Goal: Task Accomplishment & Management: Use online tool/utility

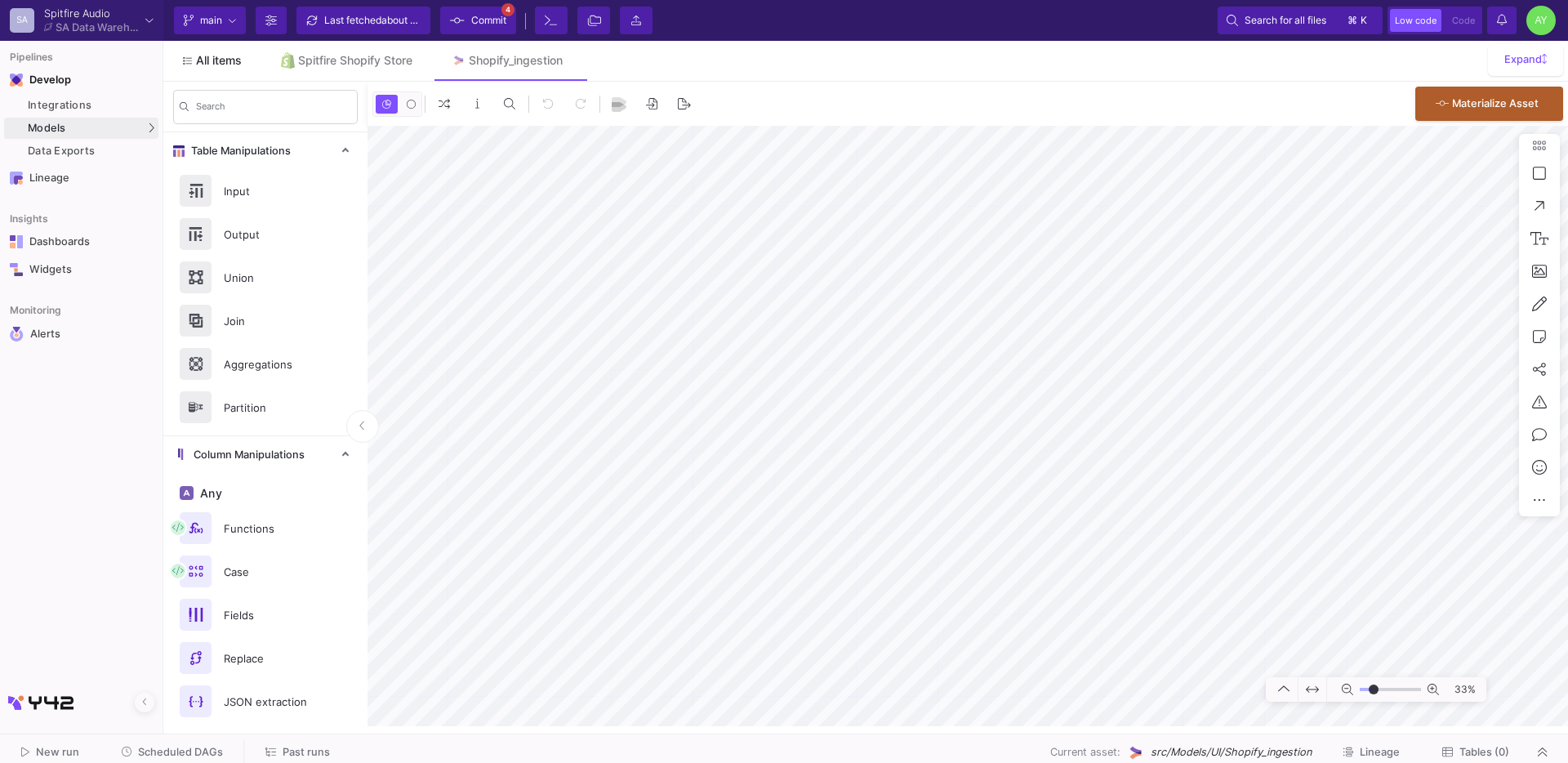
click at [215, 59] on span "All items" at bounding box center [219, 60] width 46 height 13
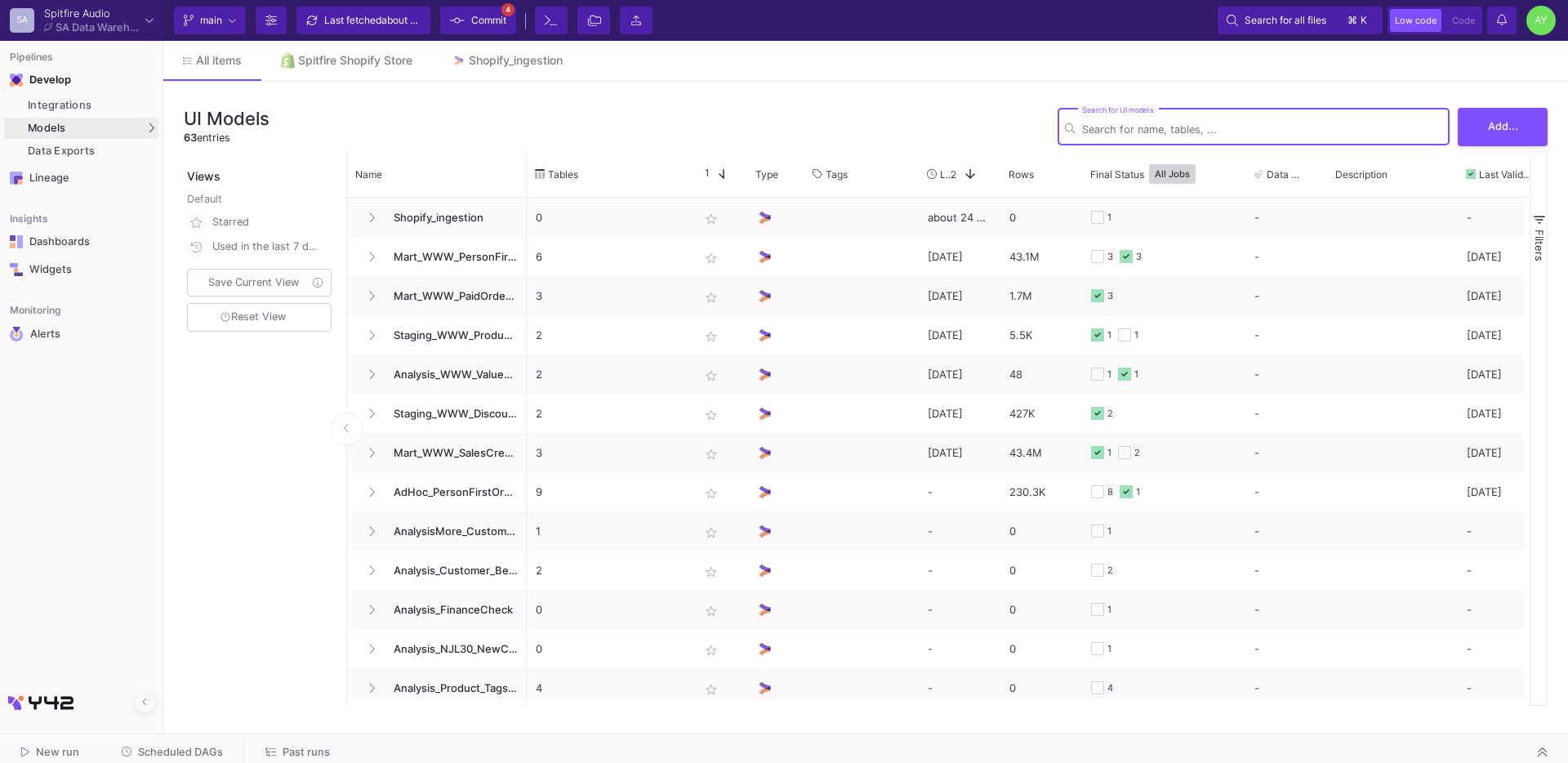
click at [1149, 126] on input "Search for UI models" at bounding box center [1261, 129] width 360 height 12
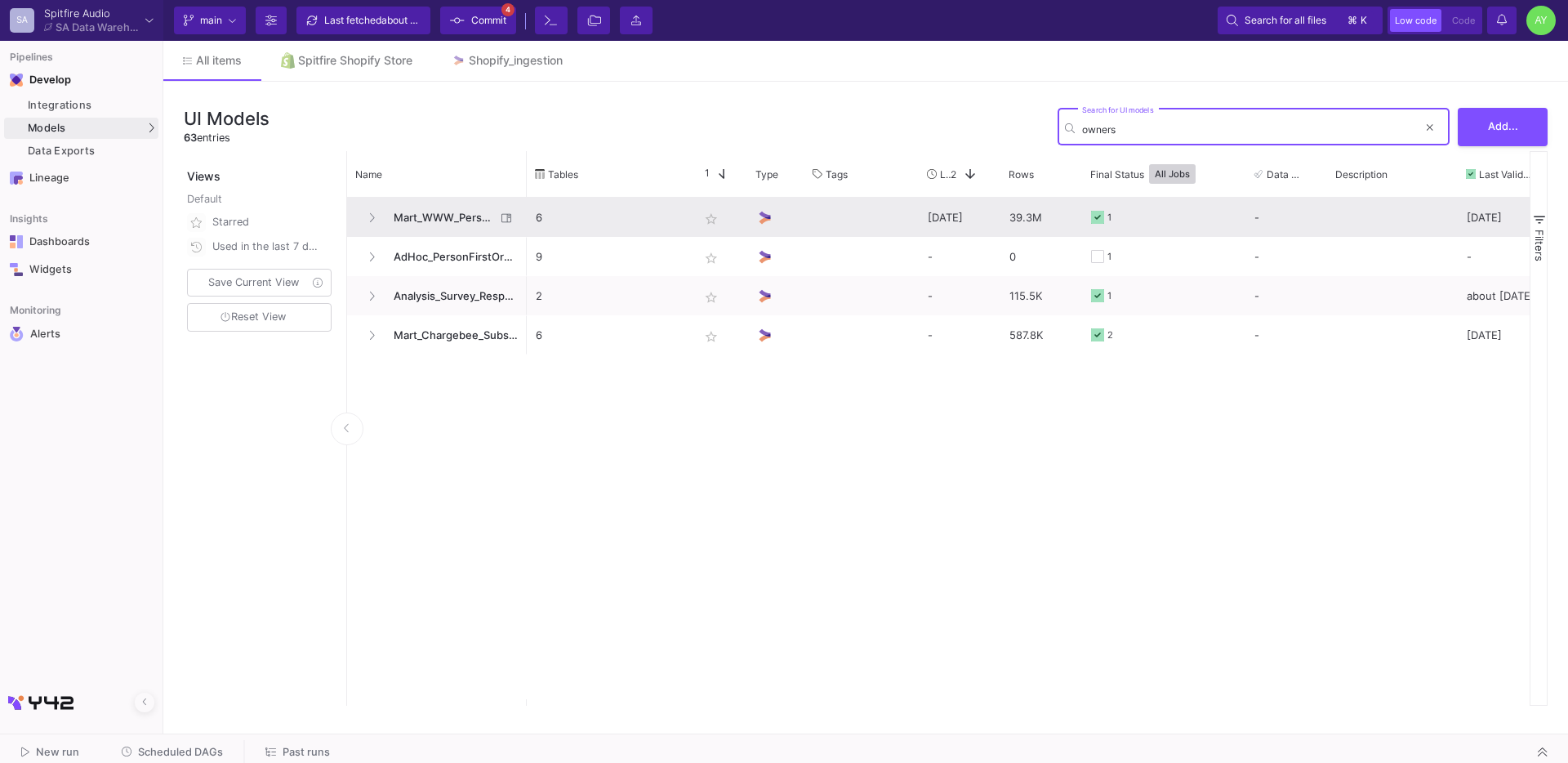
type input "owners"
click at [440, 224] on span "Mart_WWW_PersonFirstOrders" at bounding box center [440, 218] width 112 height 38
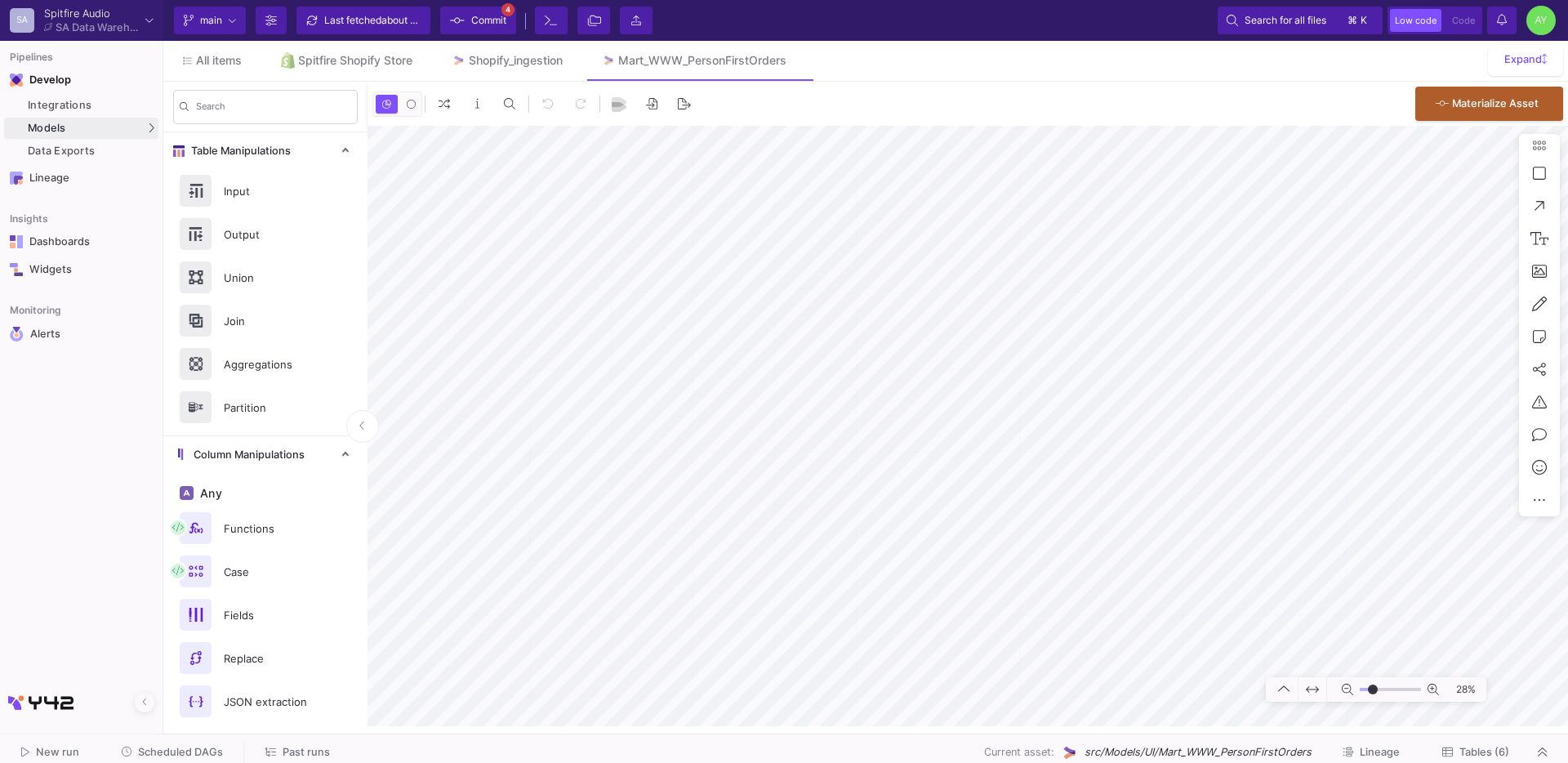
type input "-20"
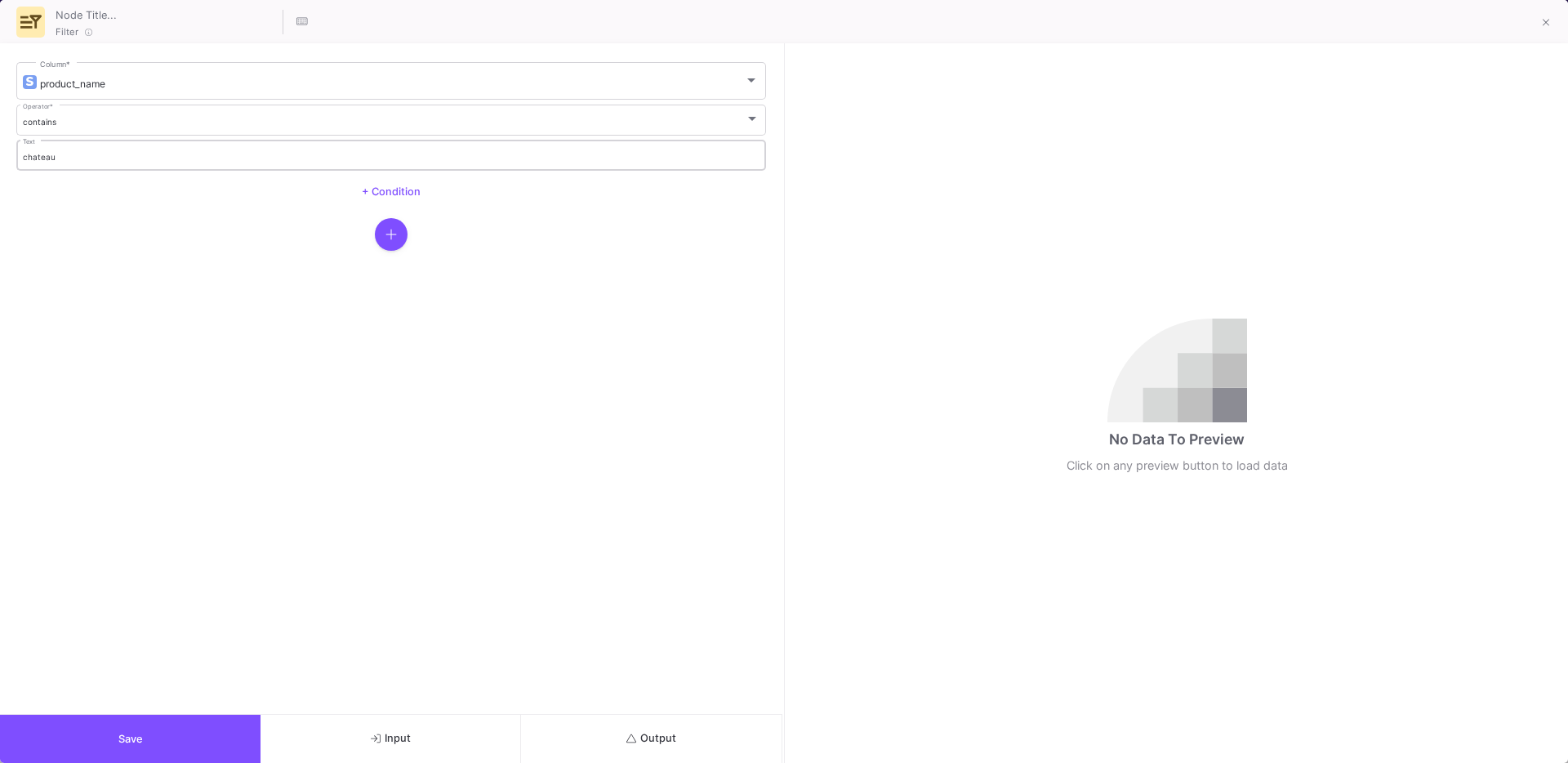
click at [75, 154] on input "chateau" at bounding box center [391, 158] width 737 height 11
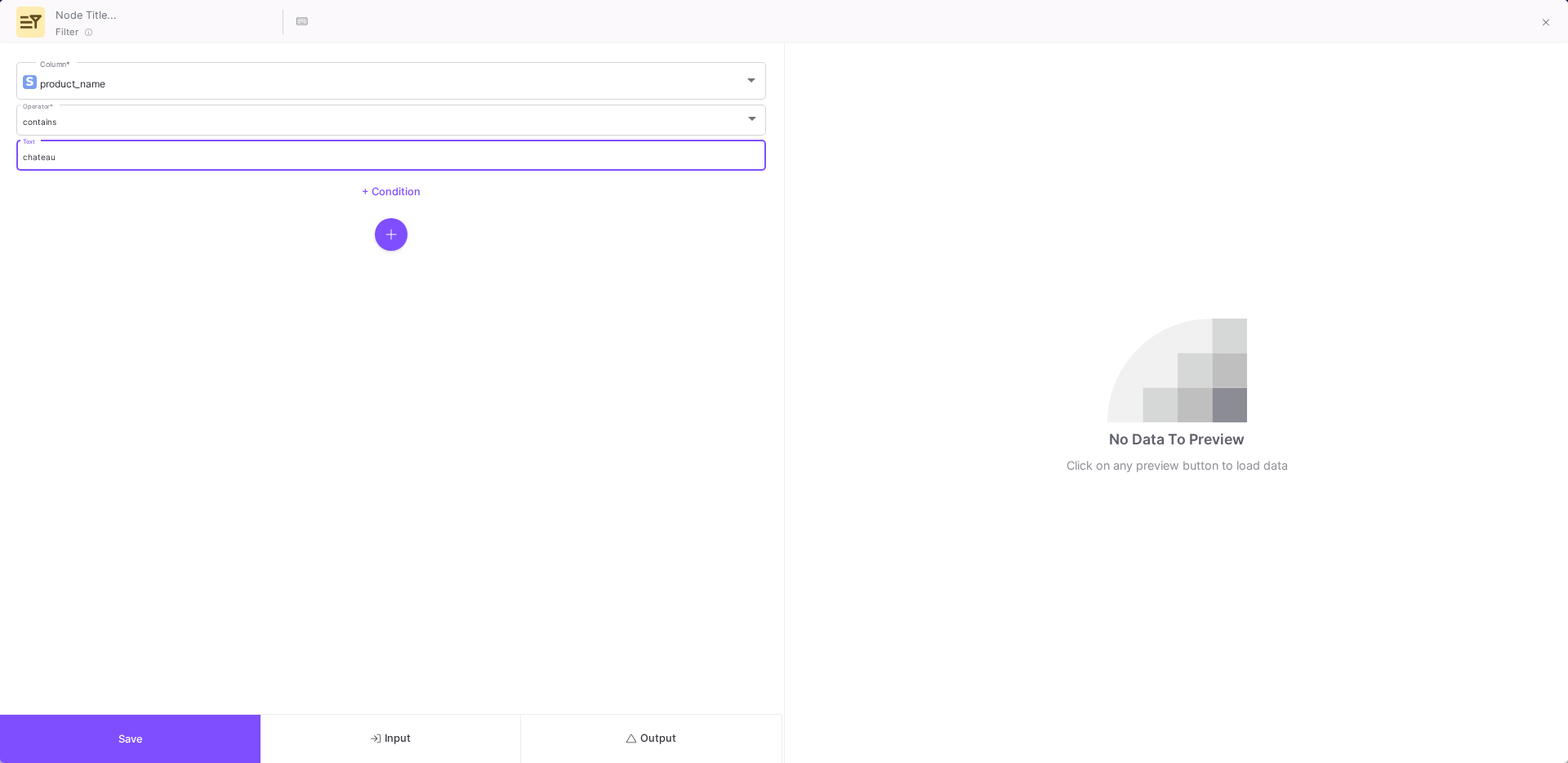
click at [75, 154] on input "chateau" at bounding box center [391, 158] width 737 height 11
type input "[PERSON_NAME]"
click at [631, 732] on span "Output" at bounding box center [651, 737] width 49 height 12
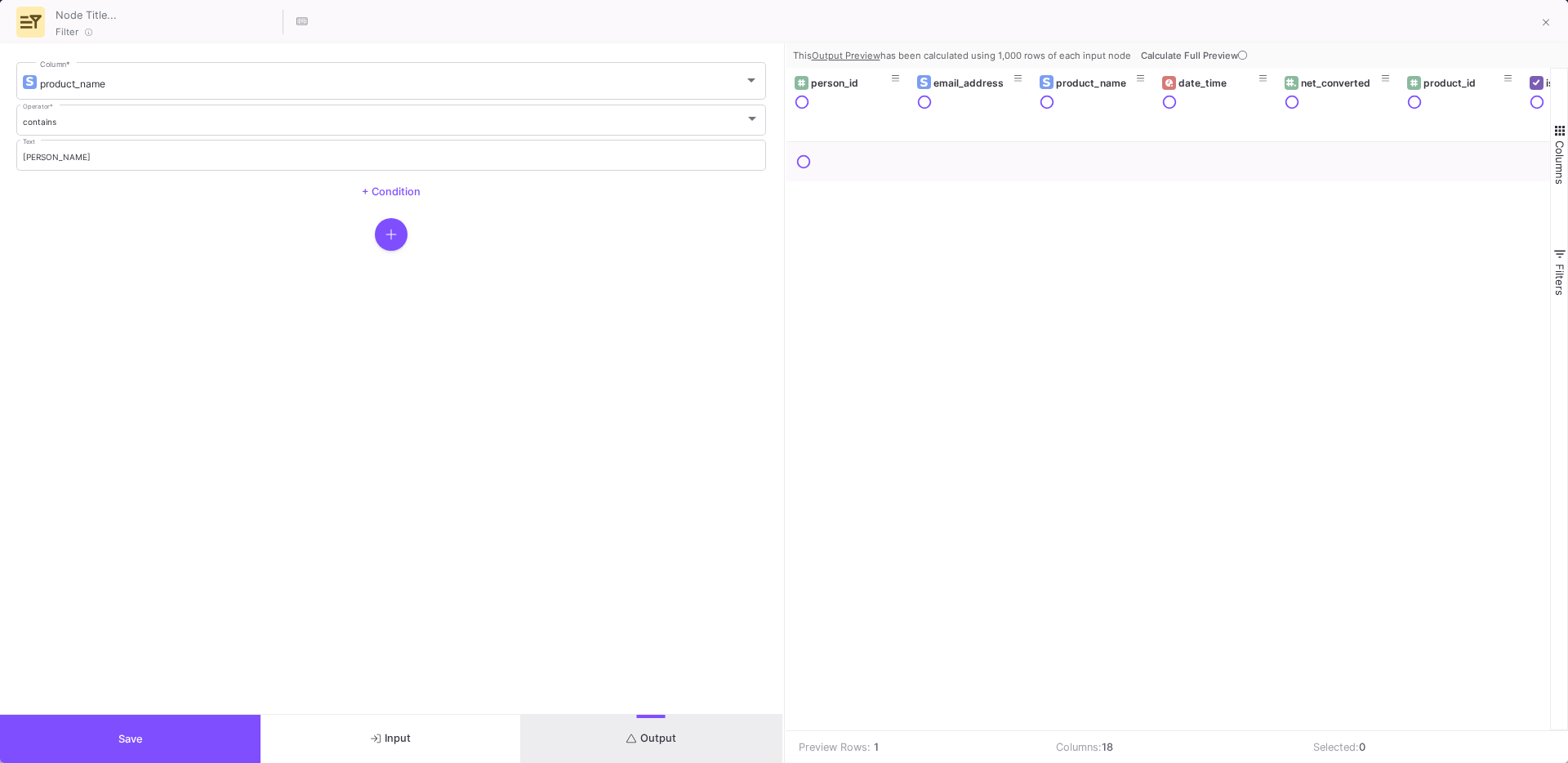
click at [1222, 62] on button "Calculate Full Preview" at bounding box center [1195, 55] width 116 height 25
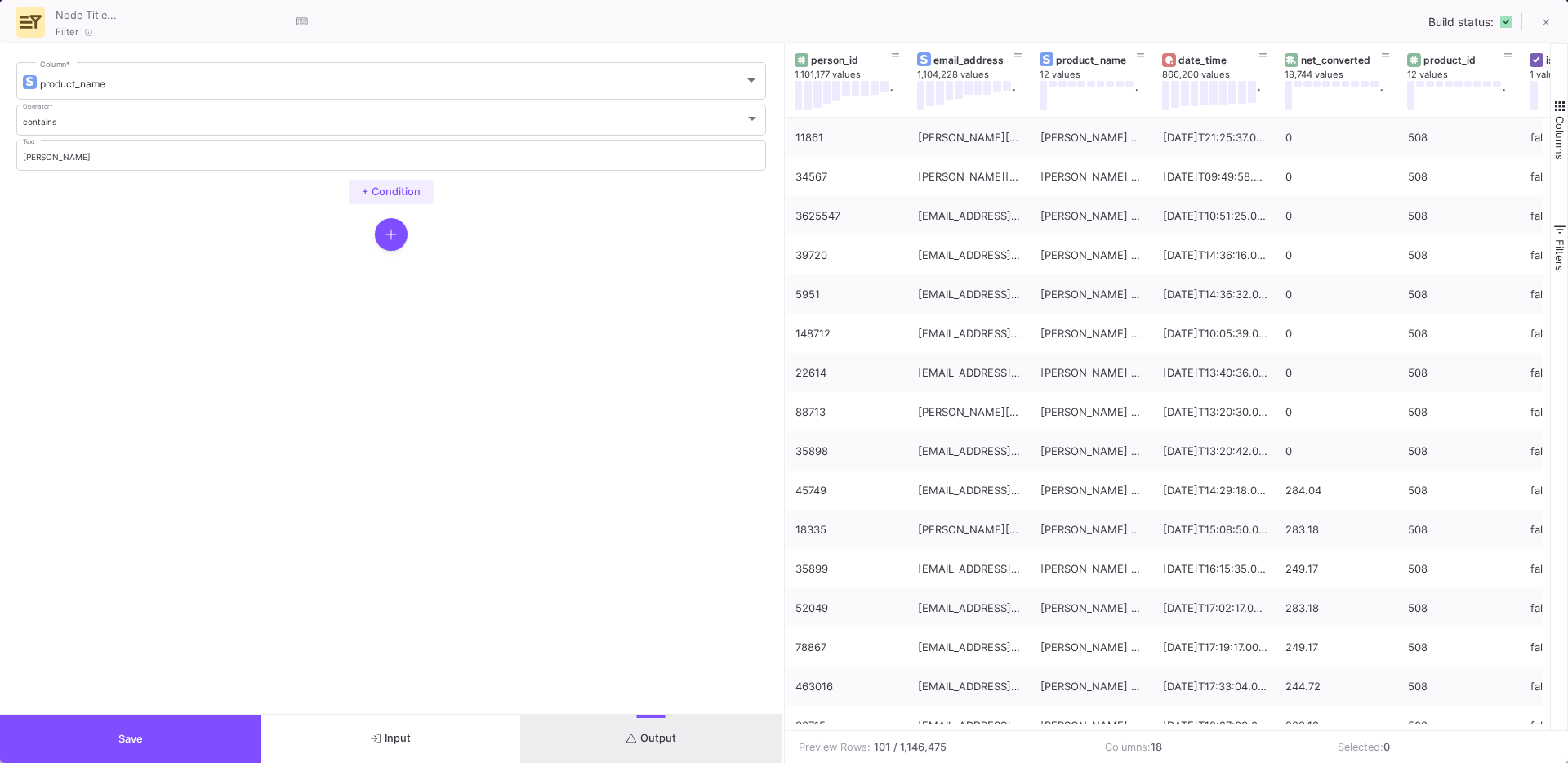
click at [382, 187] on span "+ Condition" at bounding box center [391, 191] width 59 height 12
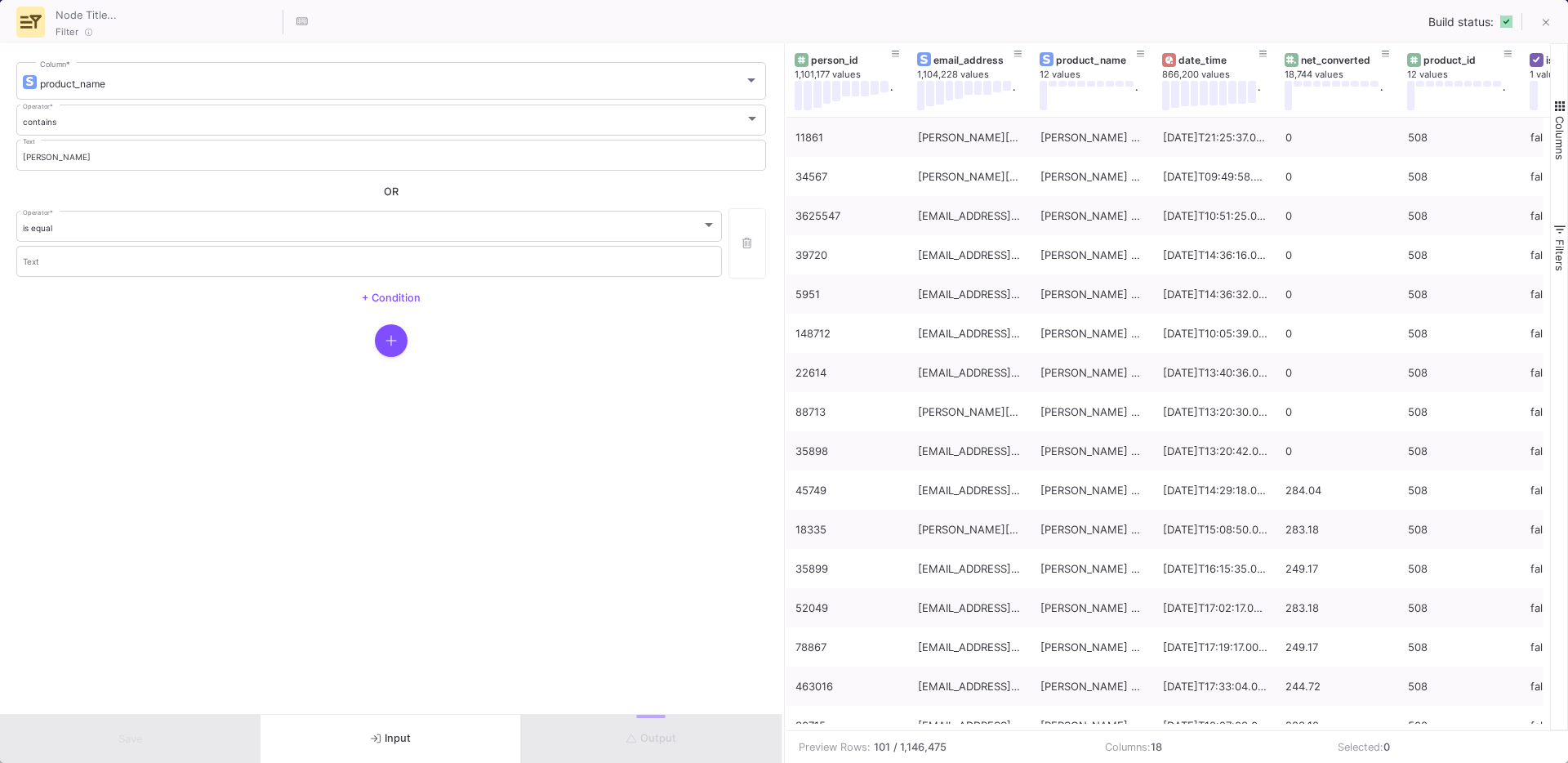
click at [728, 239] on button "button" at bounding box center [746, 243] width 37 height 71
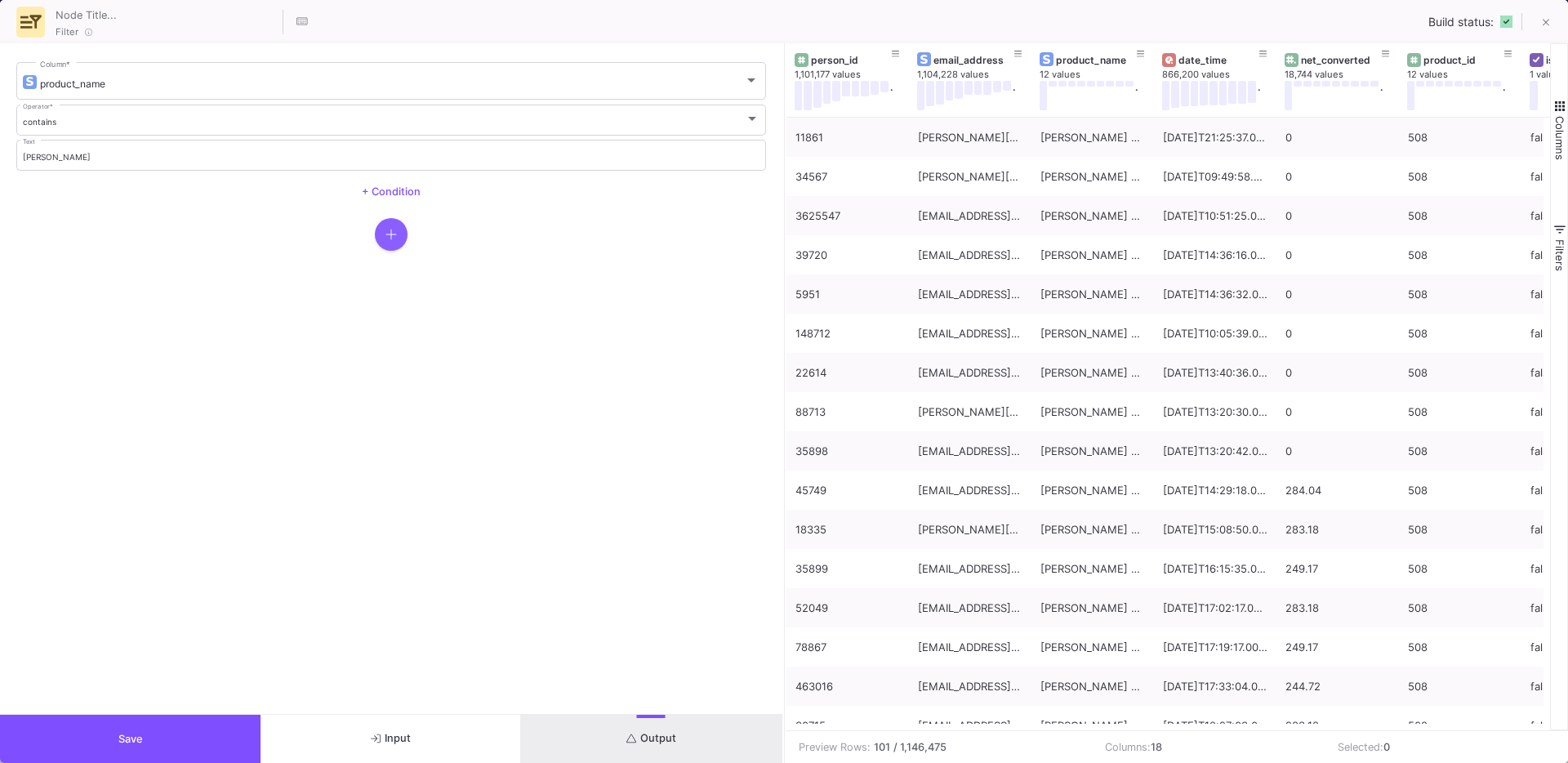
click at [395, 233] on icon "button" at bounding box center [391, 234] width 11 height 13
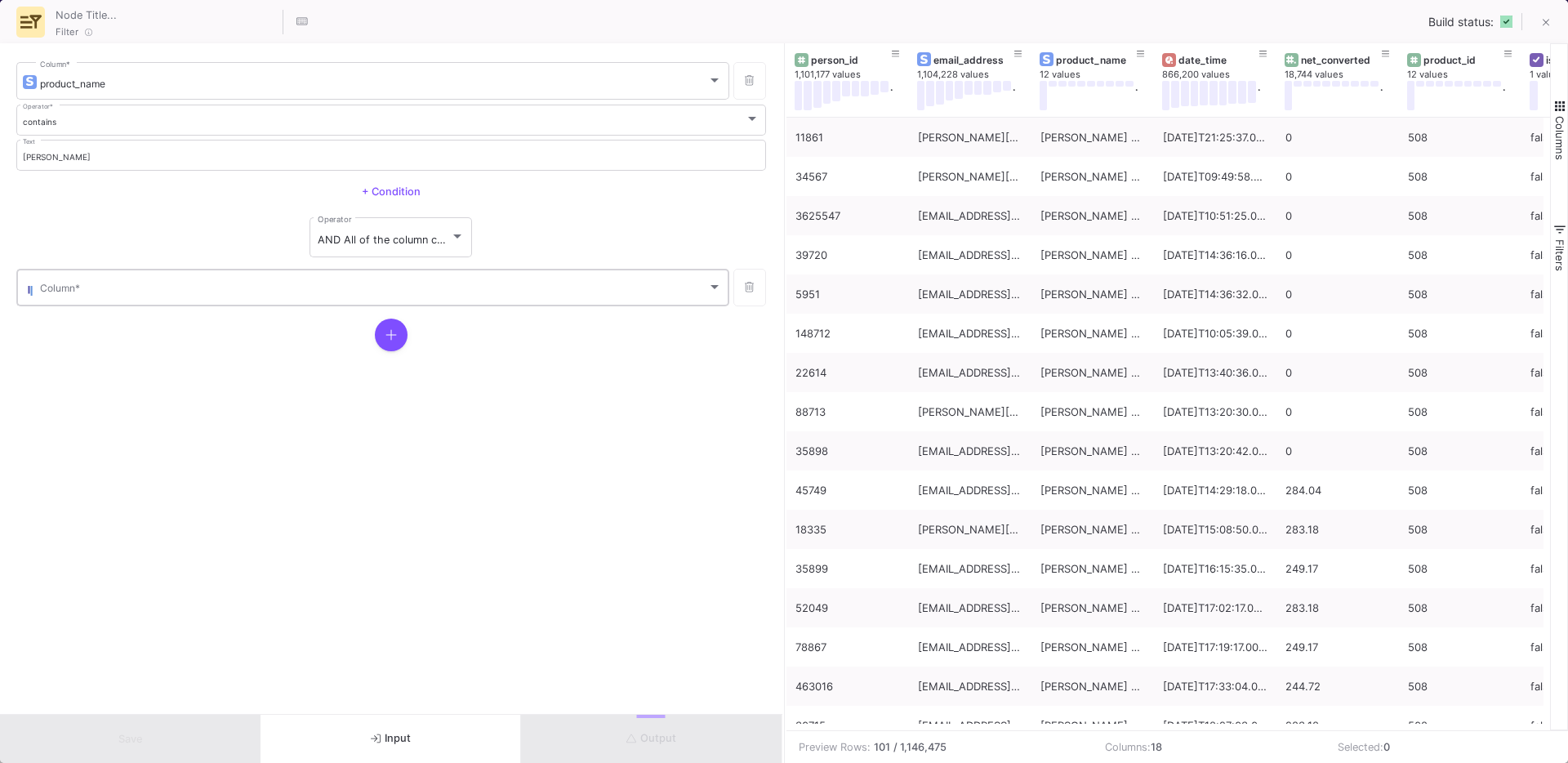
click at [271, 282] on div "Column *" at bounding box center [381, 287] width 681 height 40
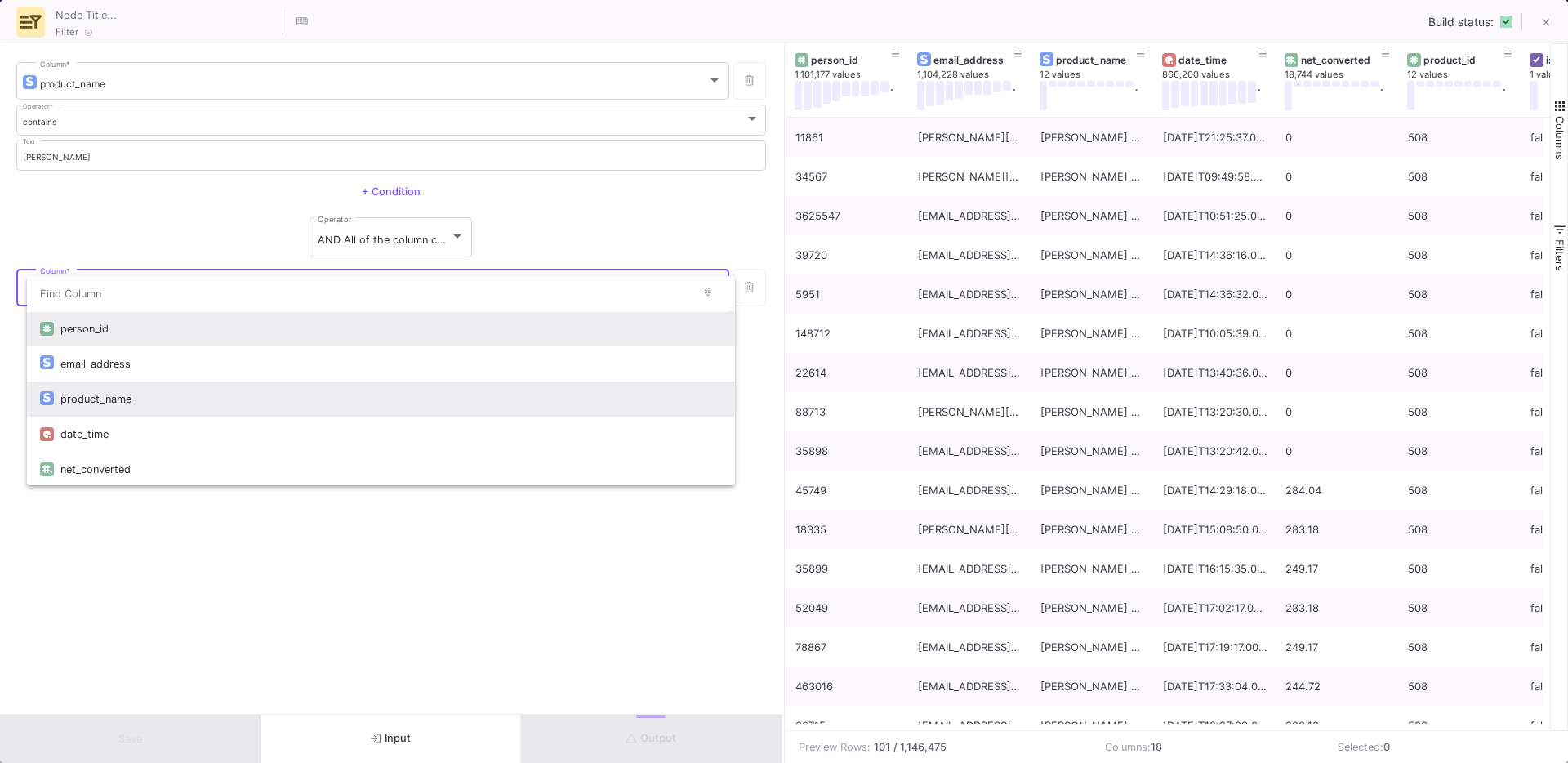
click at [114, 396] on div "product_name" at bounding box center [391, 398] width 661 height 35
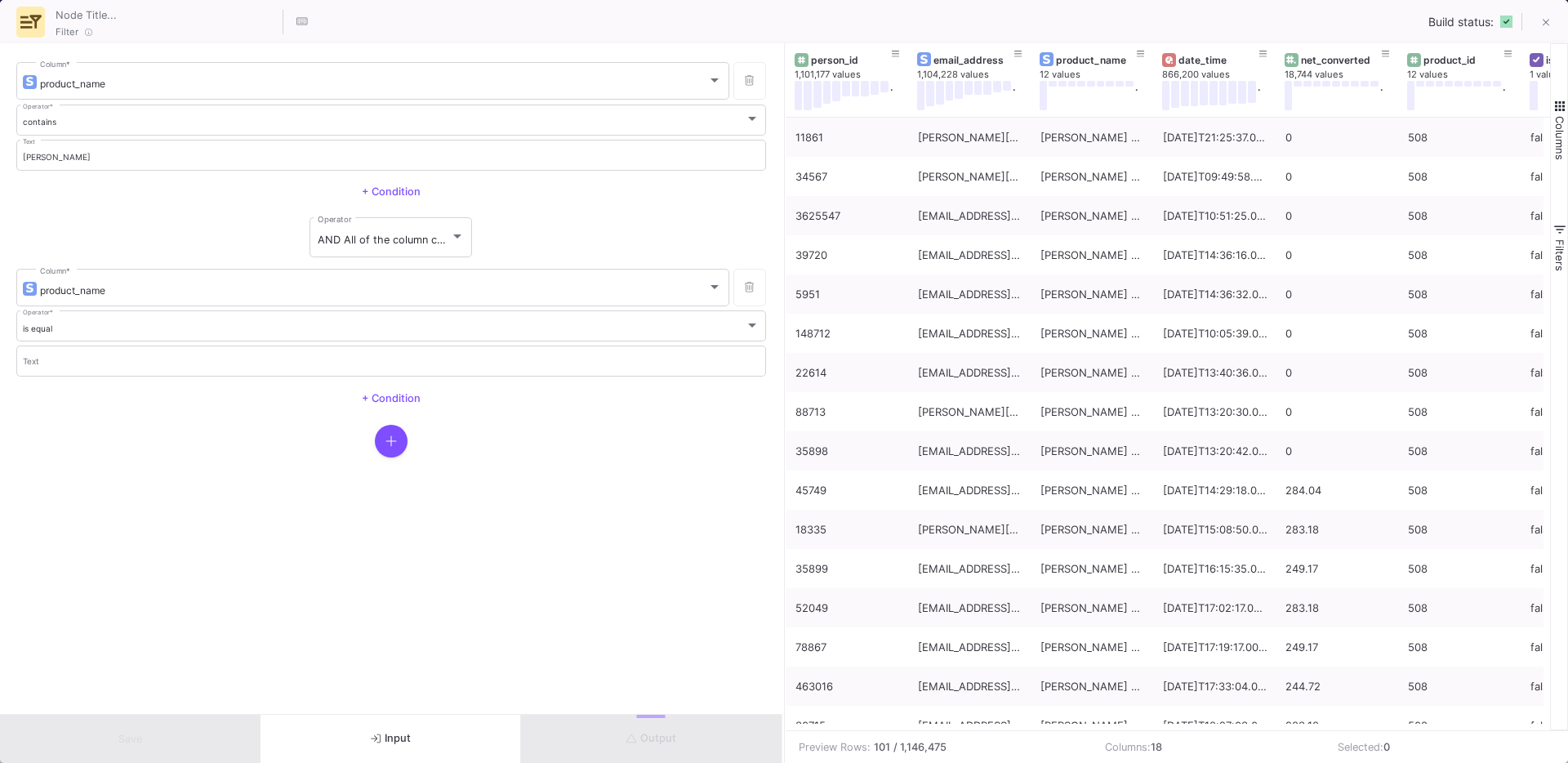
click at [79, 343] on mat-form-field "is equal Operator *" at bounding box center [391, 326] width 749 height 35
click at [70, 340] on div "is equal Operator *" at bounding box center [391, 325] width 737 height 34
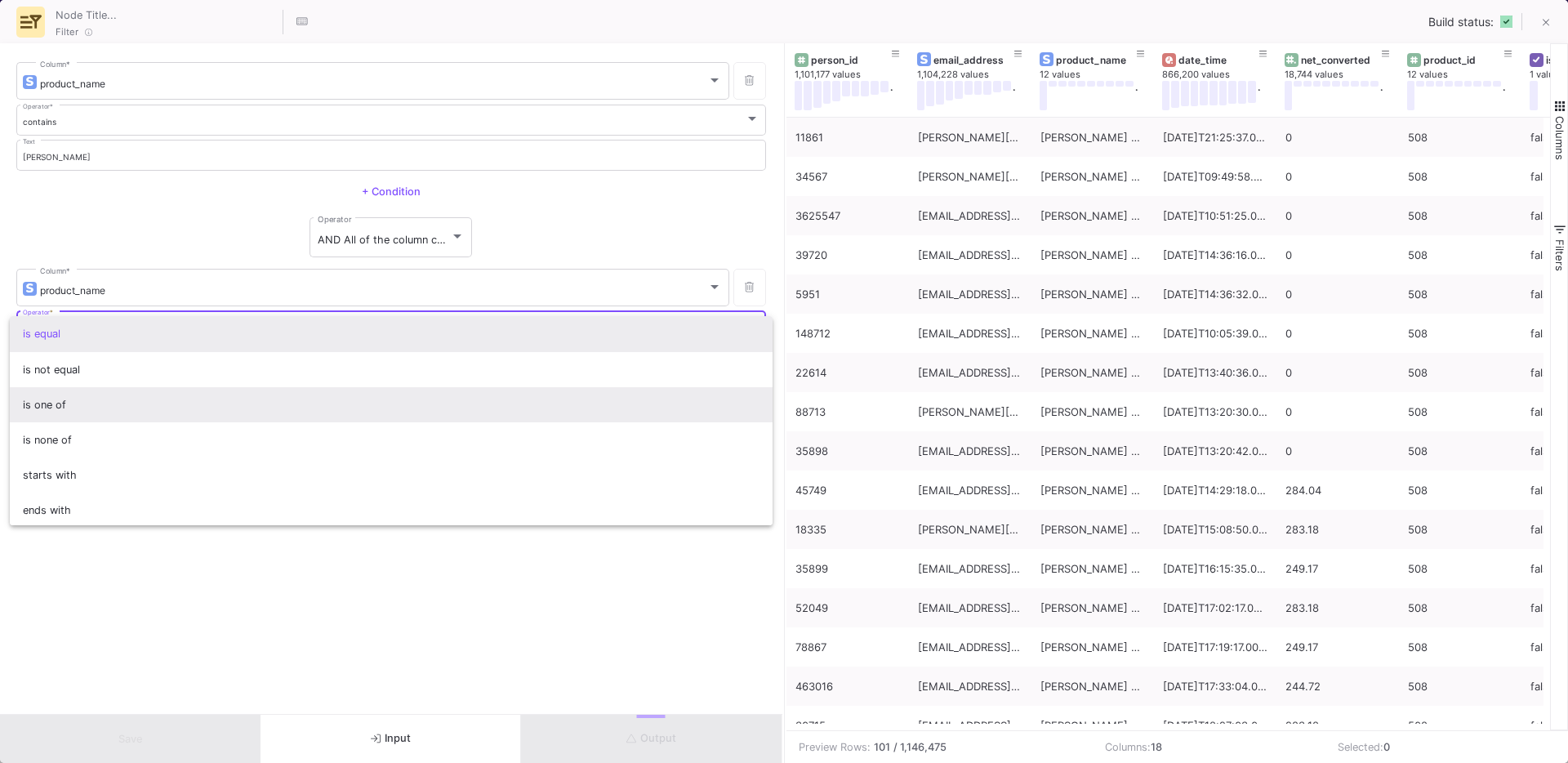
scroll to position [144, 0]
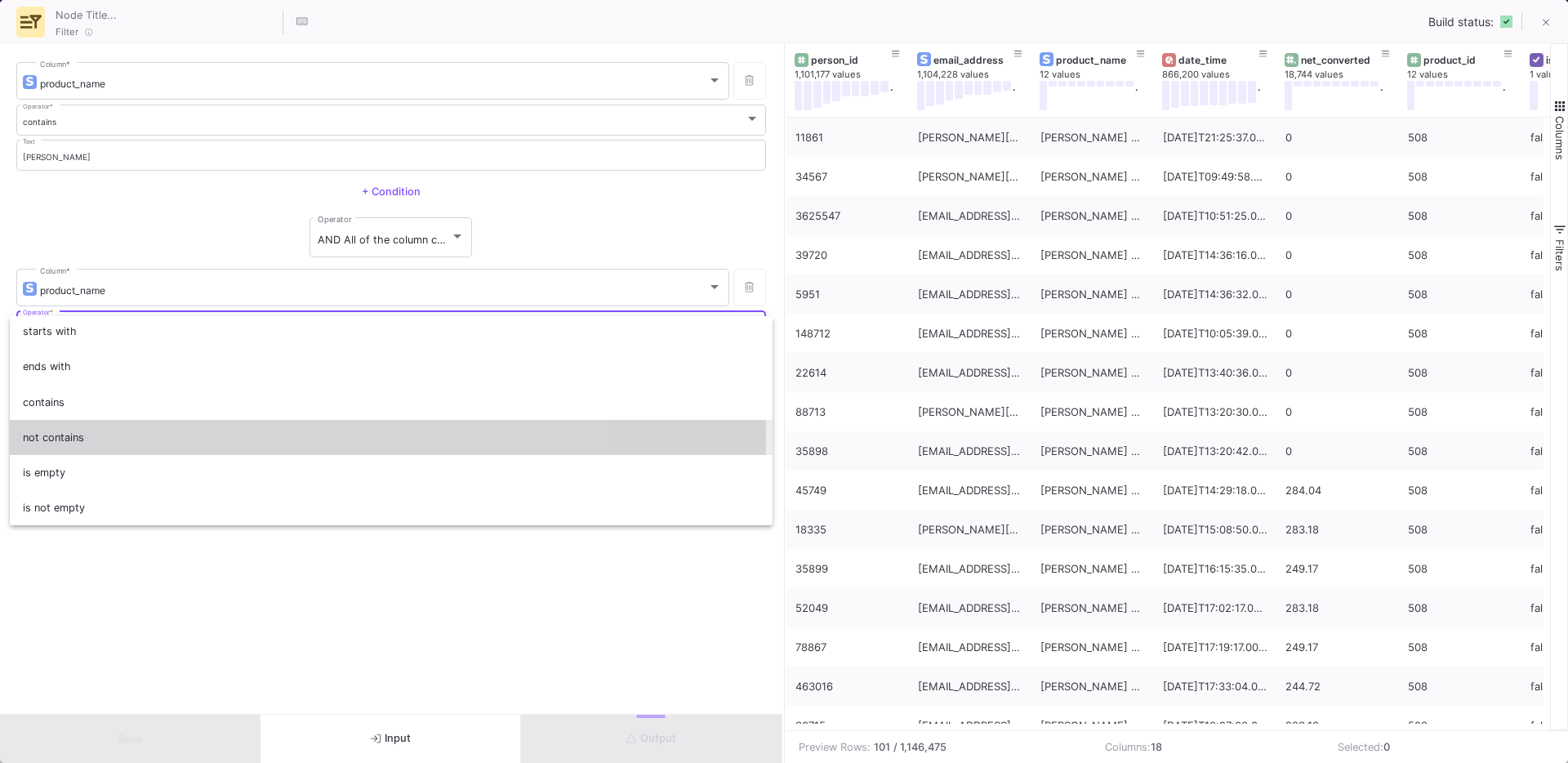
click at [64, 435] on span "not contains" at bounding box center [391, 437] width 737 height 35
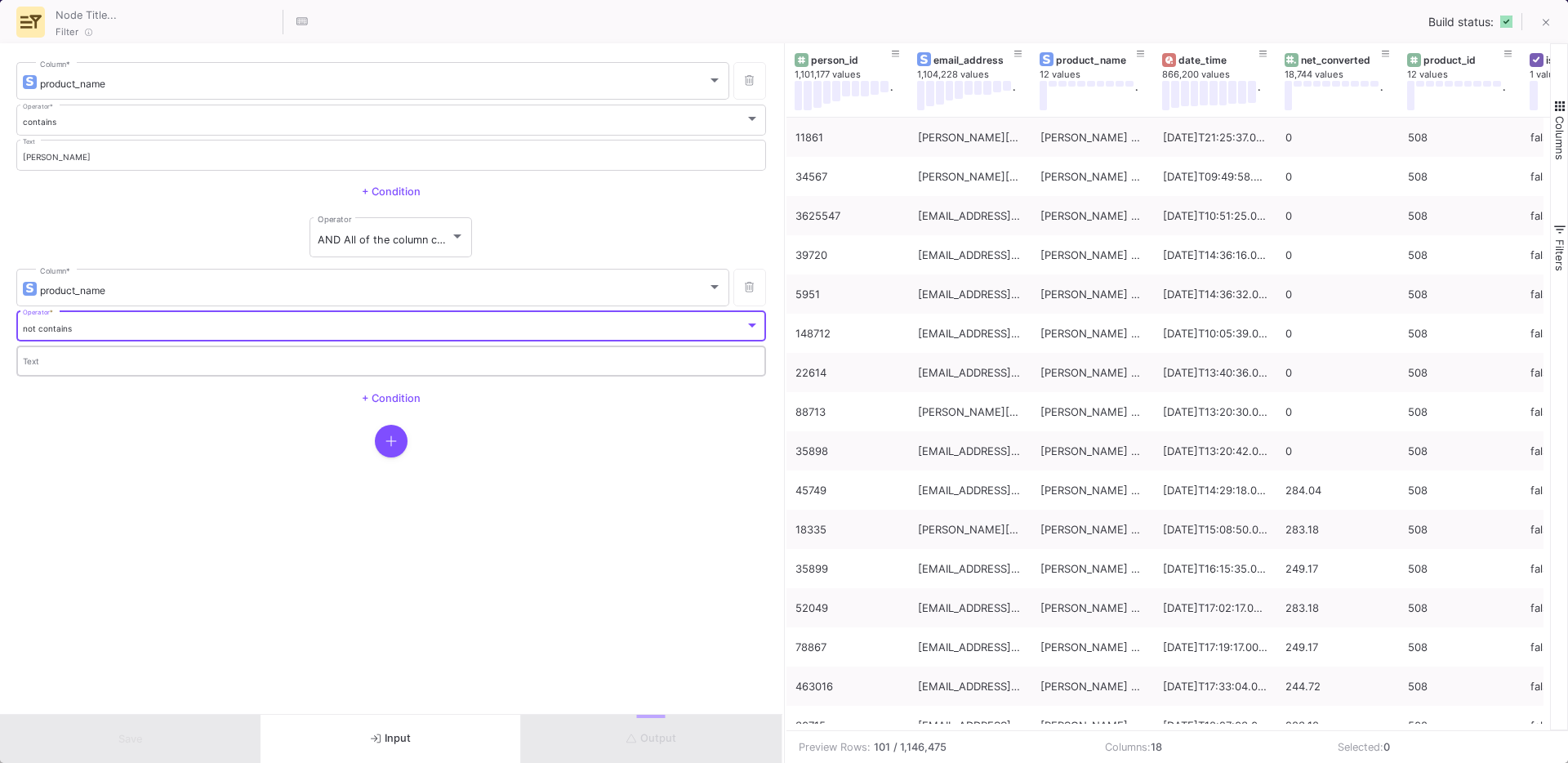
click at [54, 354] on div "Text" at bounding box center [391, 360] width 737 height 34
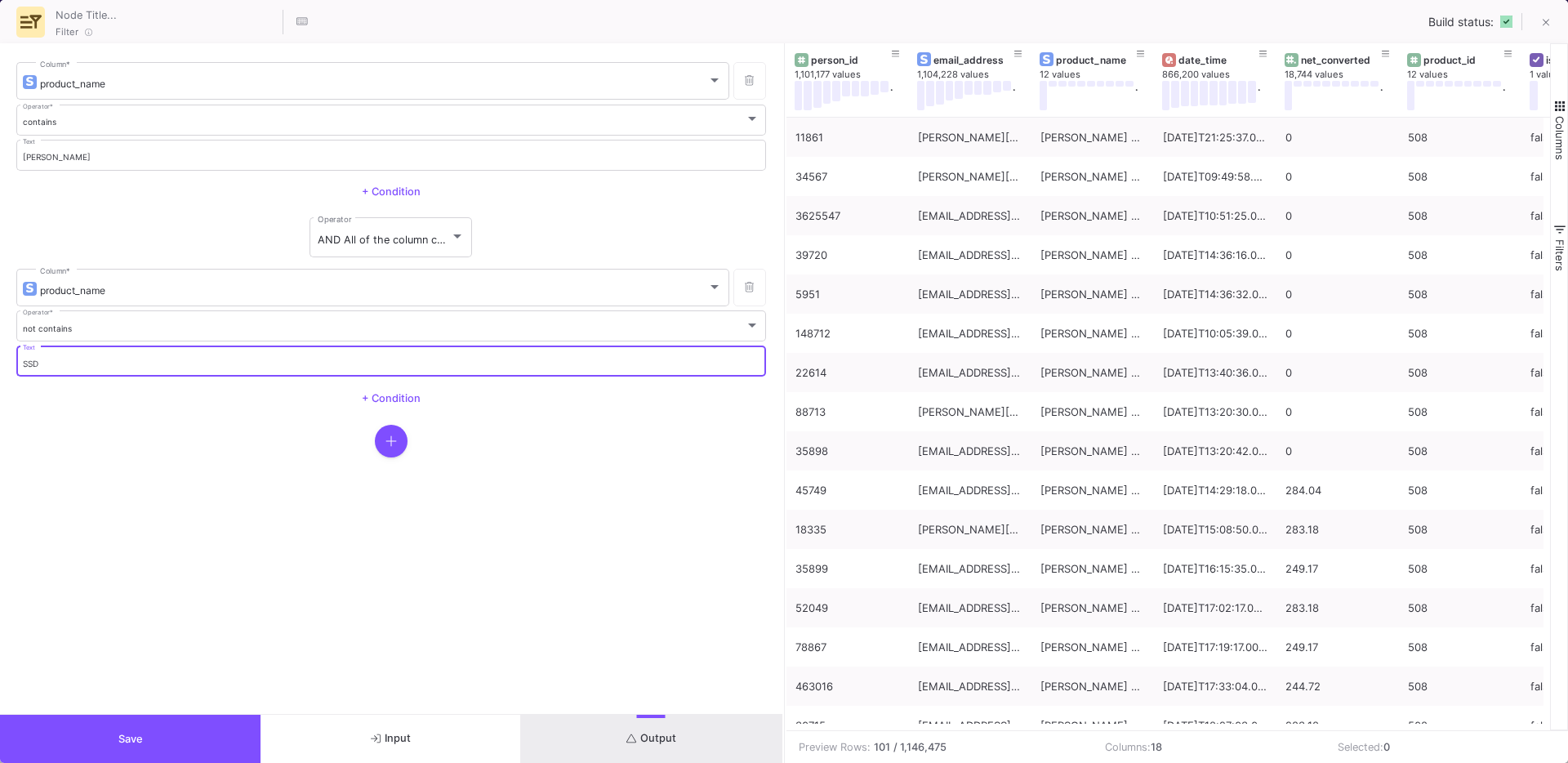
type input "SSD"
click at [394, 434] on icon "button" at bounding box center [391, 441] width 11 height 13
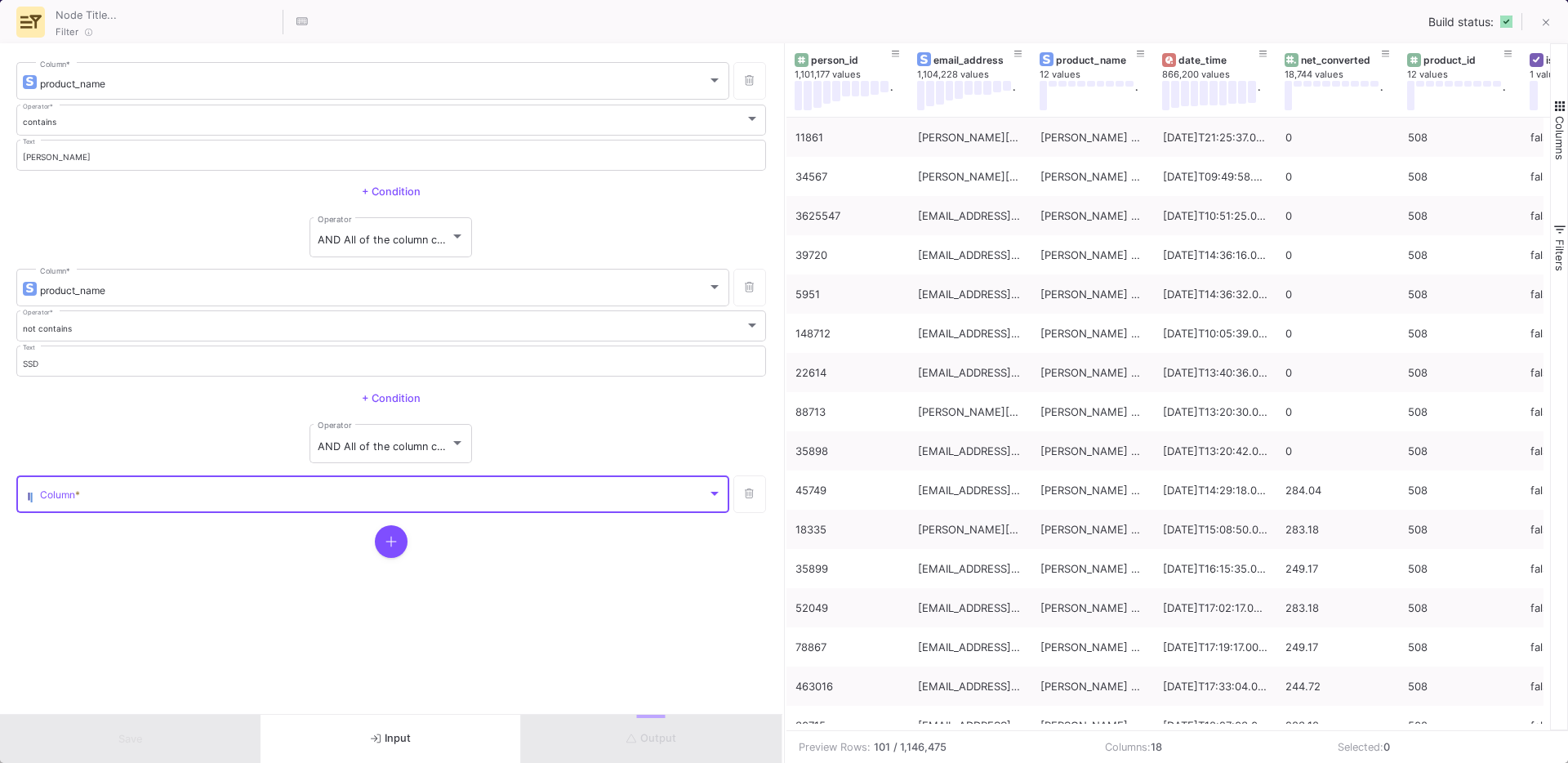
click at [214, 501] on span at bounding box center [374, 496] width 667 height 12
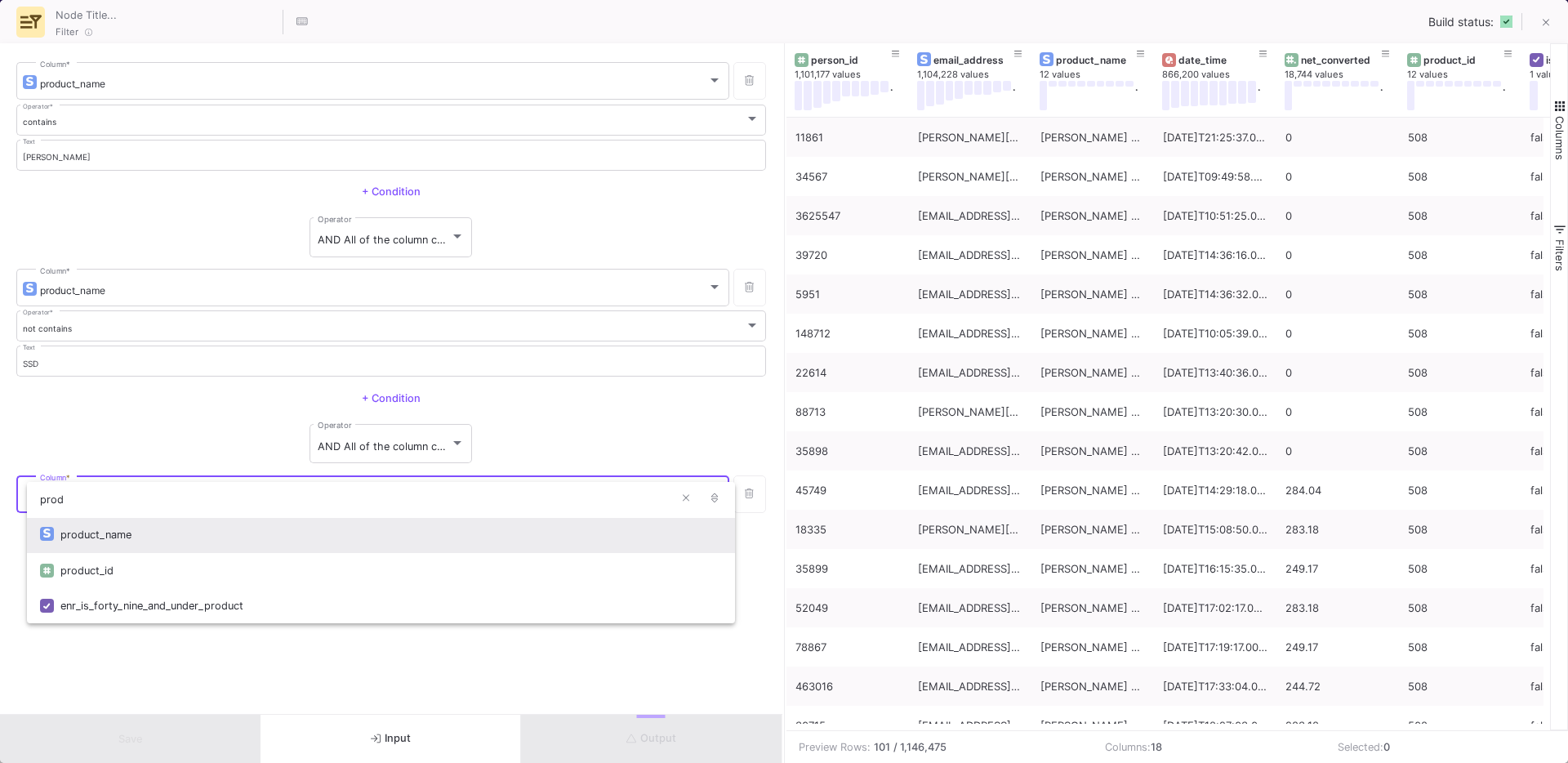
type input "prod"
click at [145, 544] on div "product_name" at bounding box center [391, 534] width 661 height 35
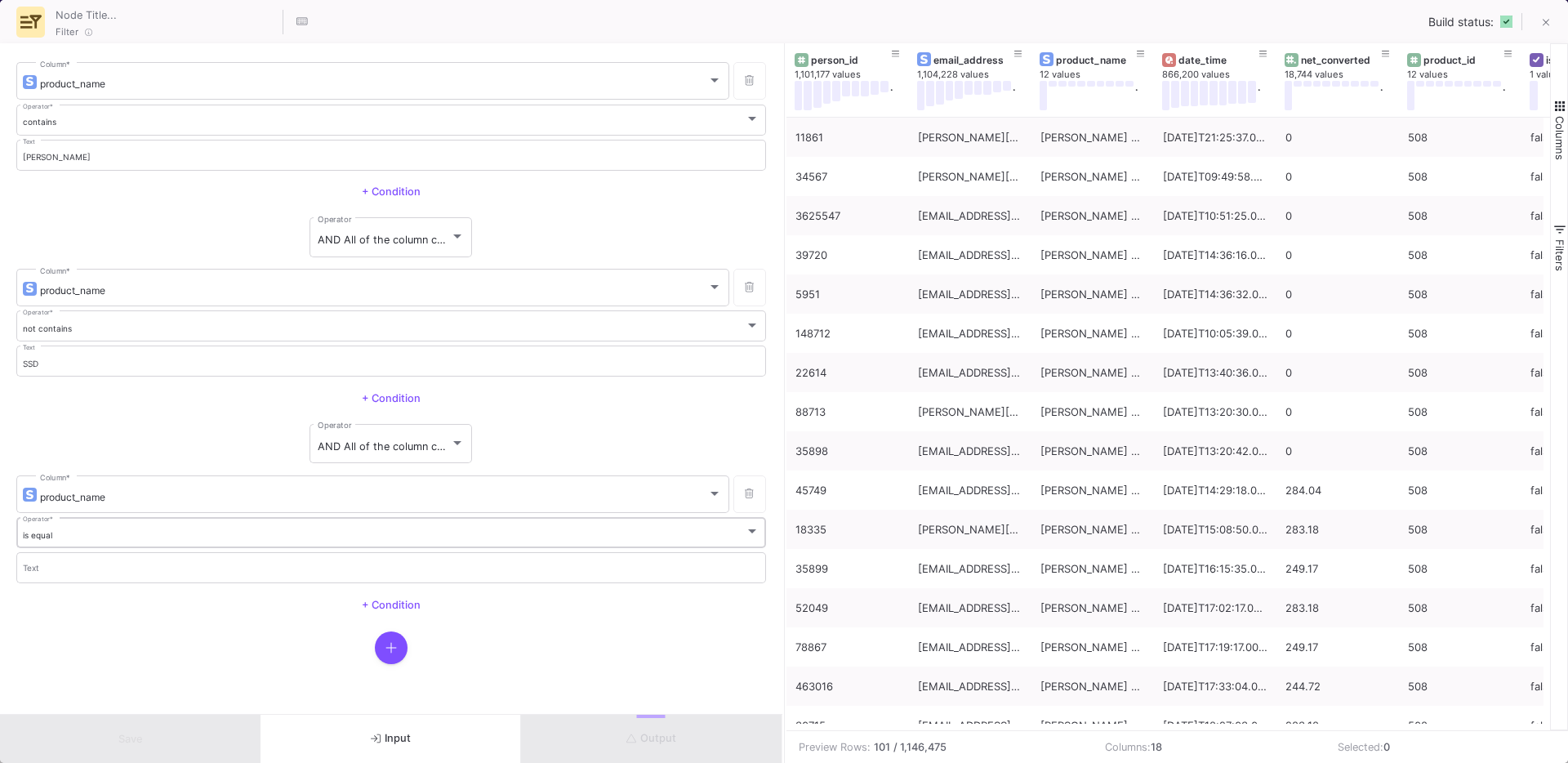
click at [81, 532] on div "is equal" at bounding box center [384, 536] width 723 height 11
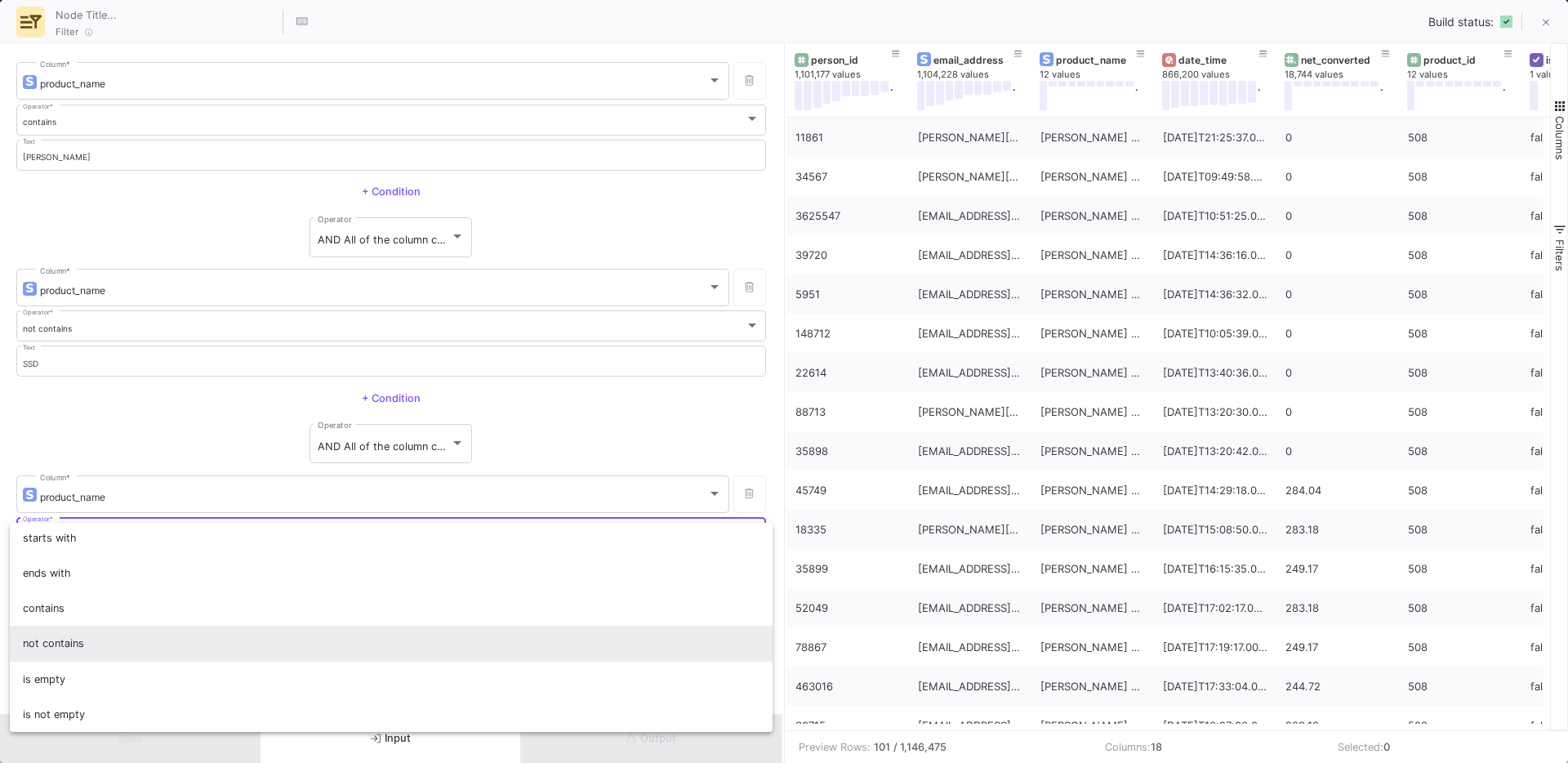
click at [94, 640] on span "not contains" at bounding box center [391, 643] width 737 height 35
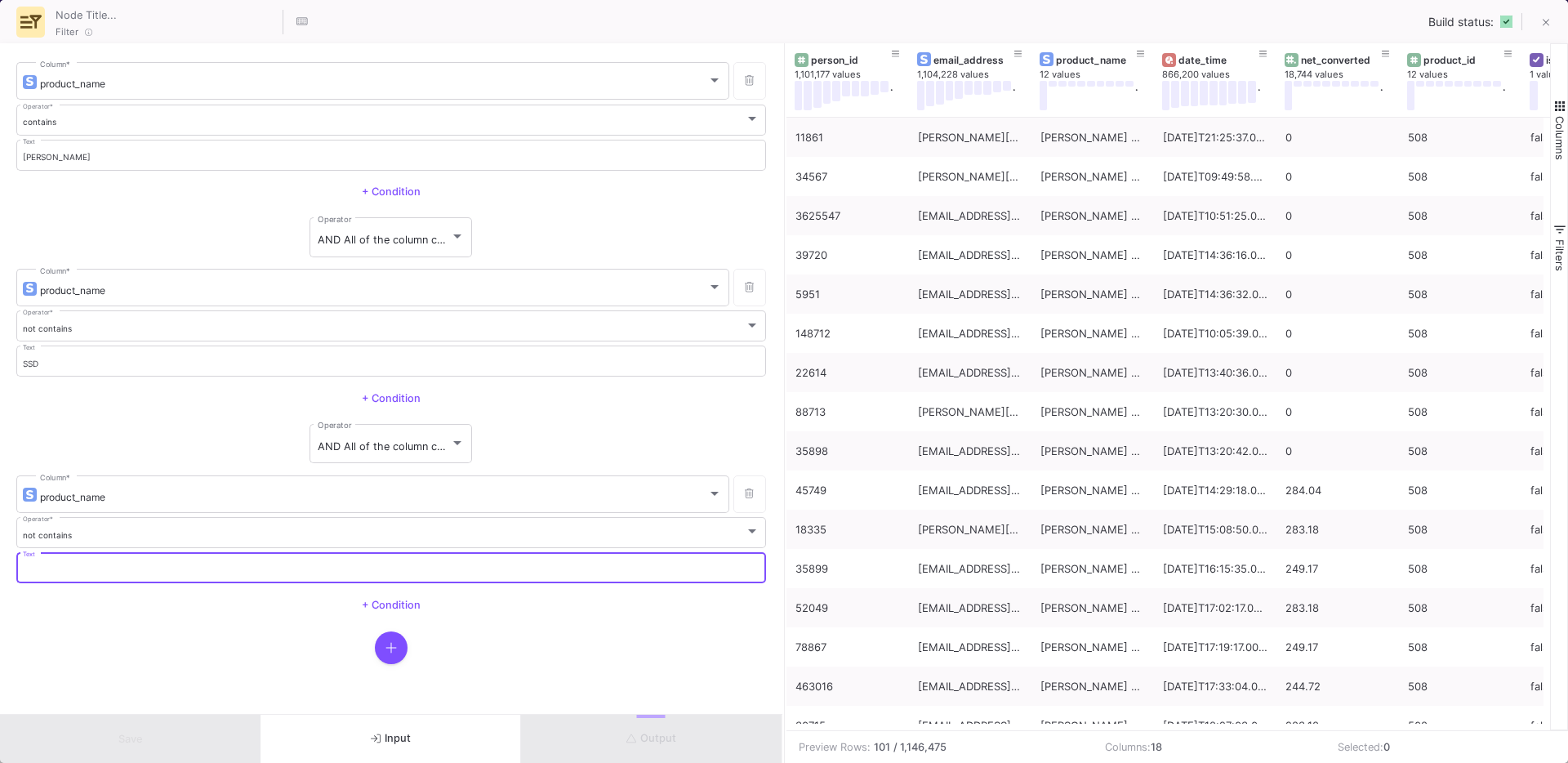
click at [75, 567] on input "Text" at bounding box center [391, 571] width 737 height 11
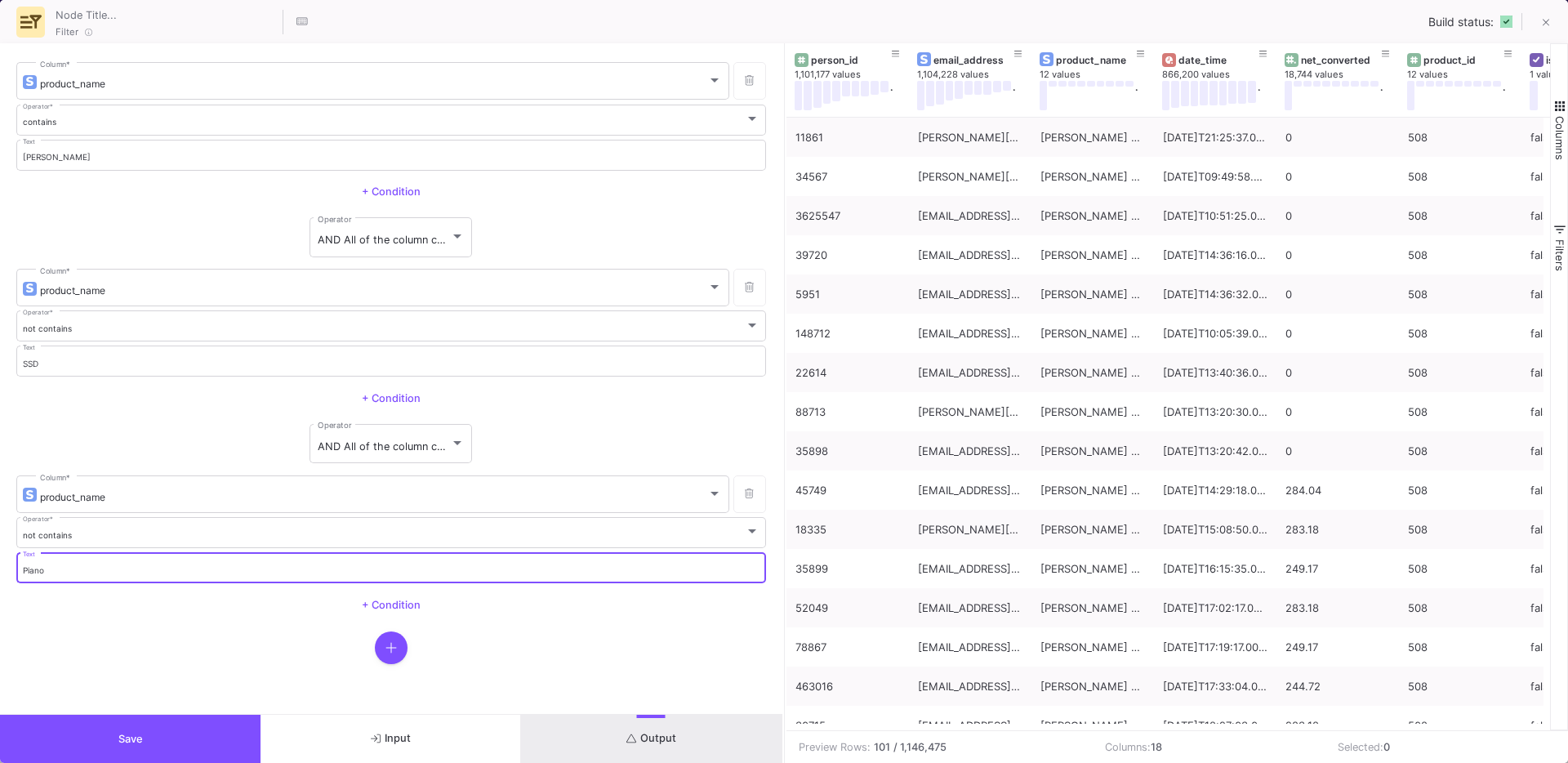
type input "Piano"
click at [582, 673] on form "product_name Column * contains Operator * [PERSON_NAME] Text + Condition AND Al…" at bounding box center [391, 378] width 782 height 670
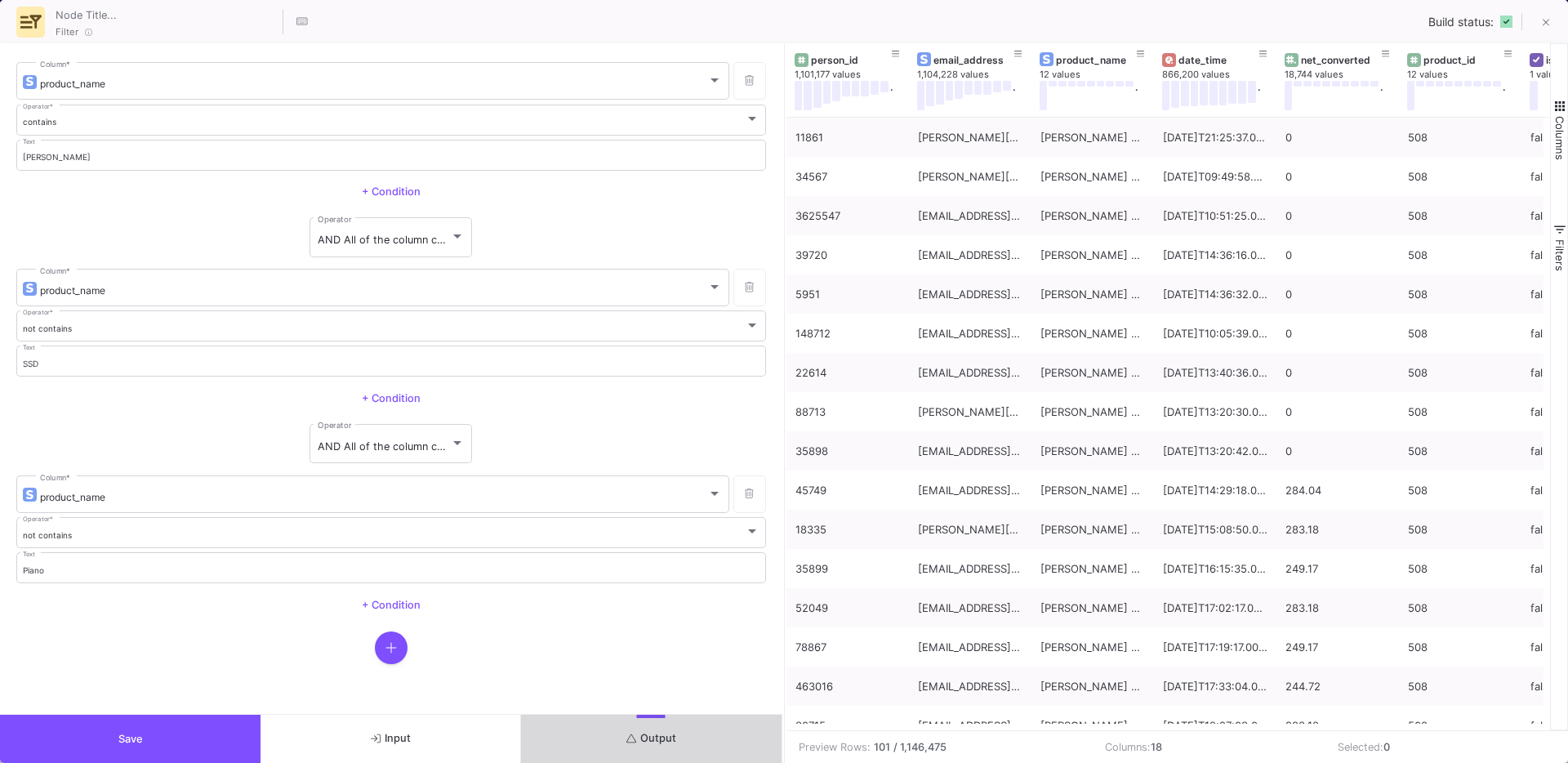
click at [588, 726] on button "Output" at bounding box center [651, 738] width 260 height 49
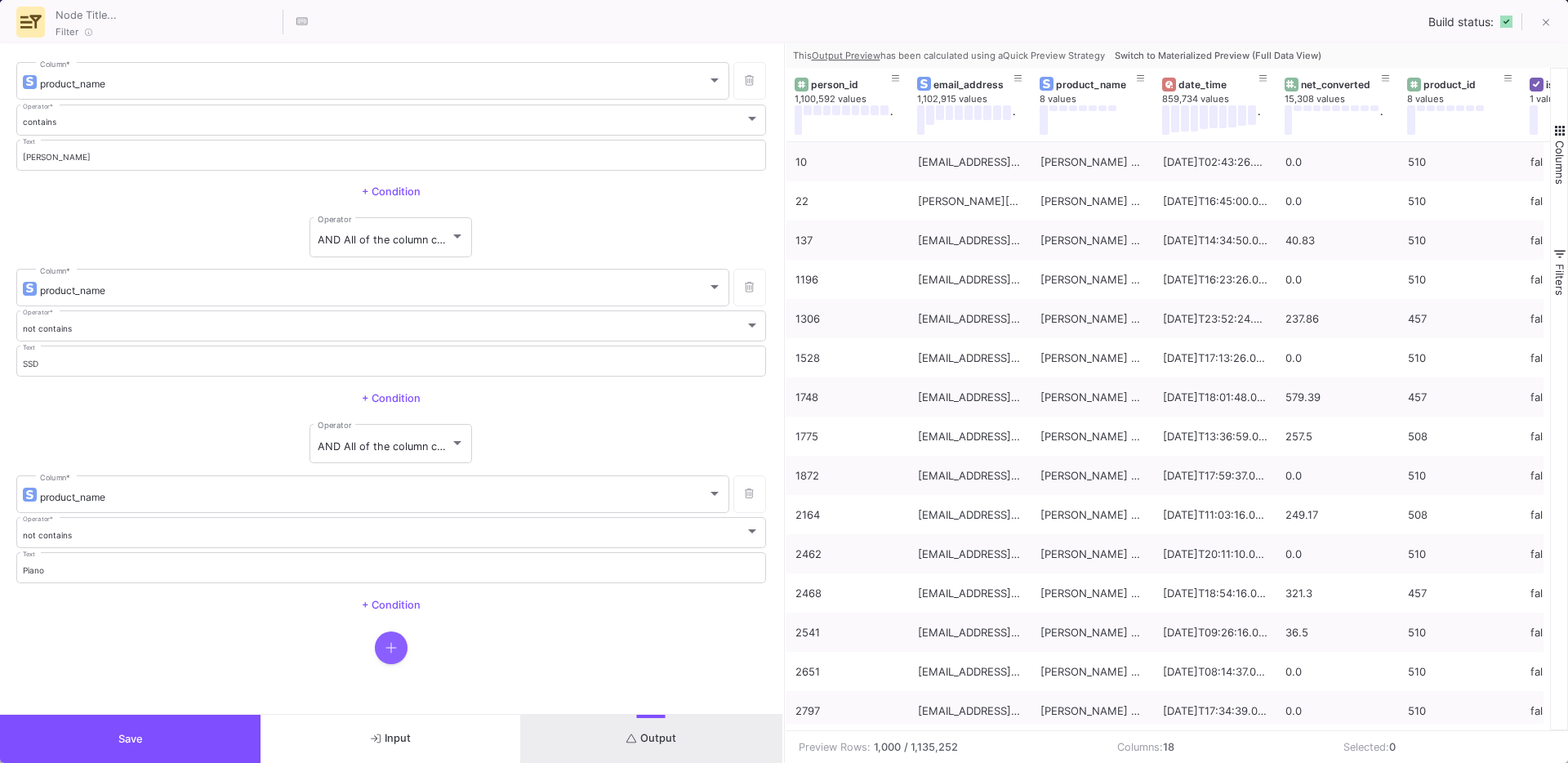
click at [387, 637] on button "button" at bounding box center [391, 648] width 33 height 33
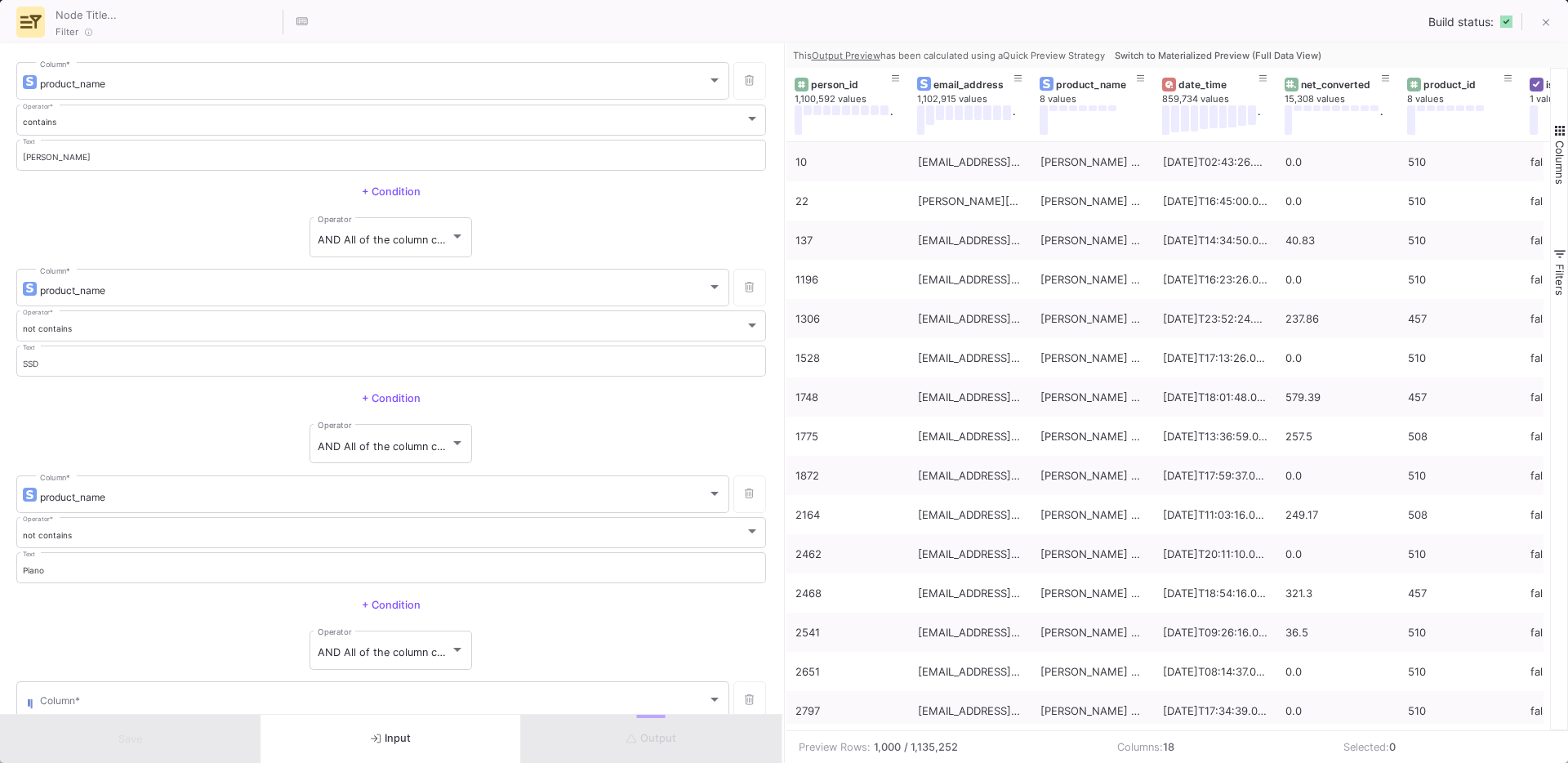
scroll to position [94, 0]
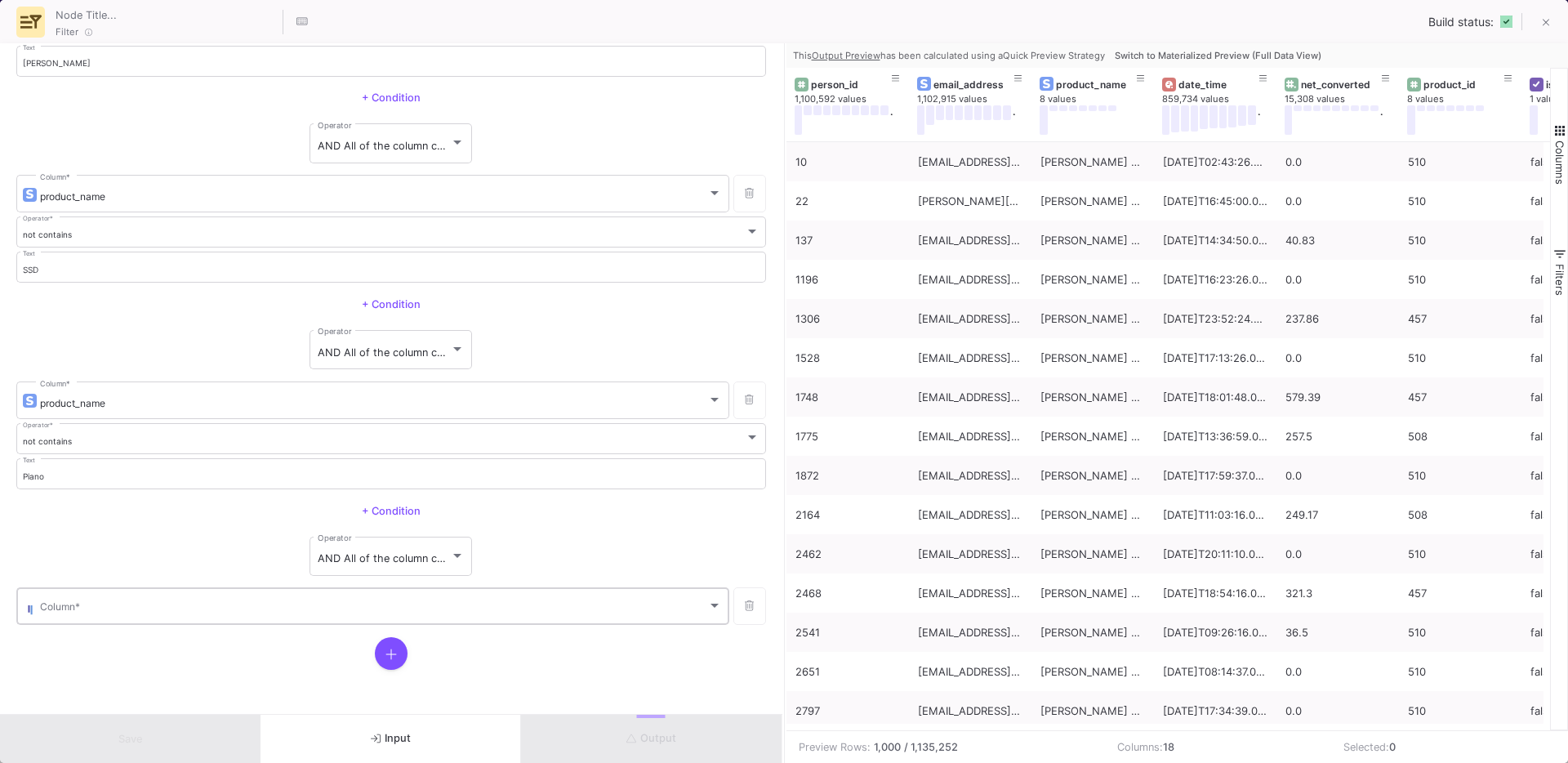
click at [123, 603] on span at bounding box center [374, 608] width 667 height 12
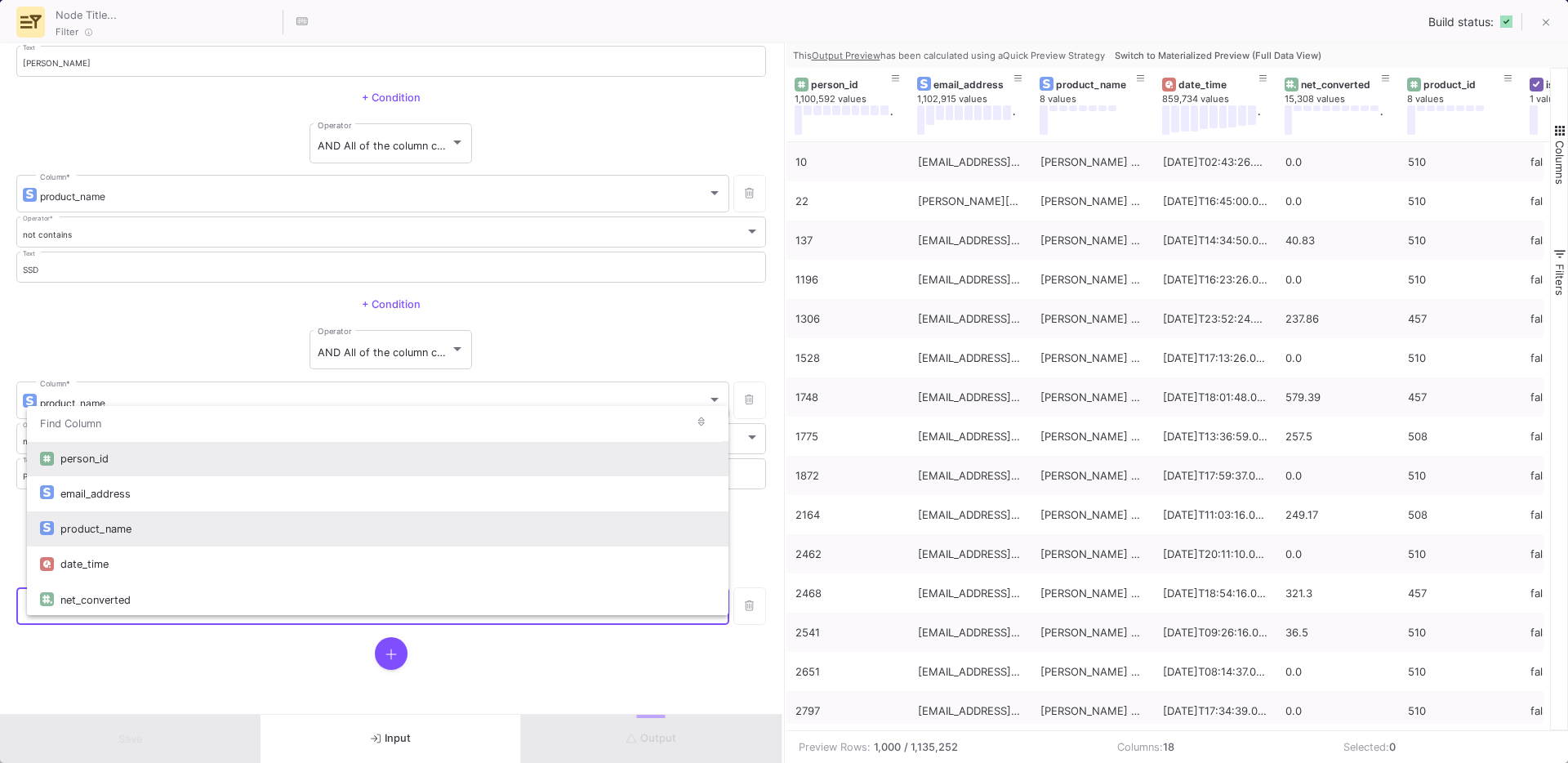
click at [103, 518] on div "product_name" at bounding box center [387, 529] width 655 height 35
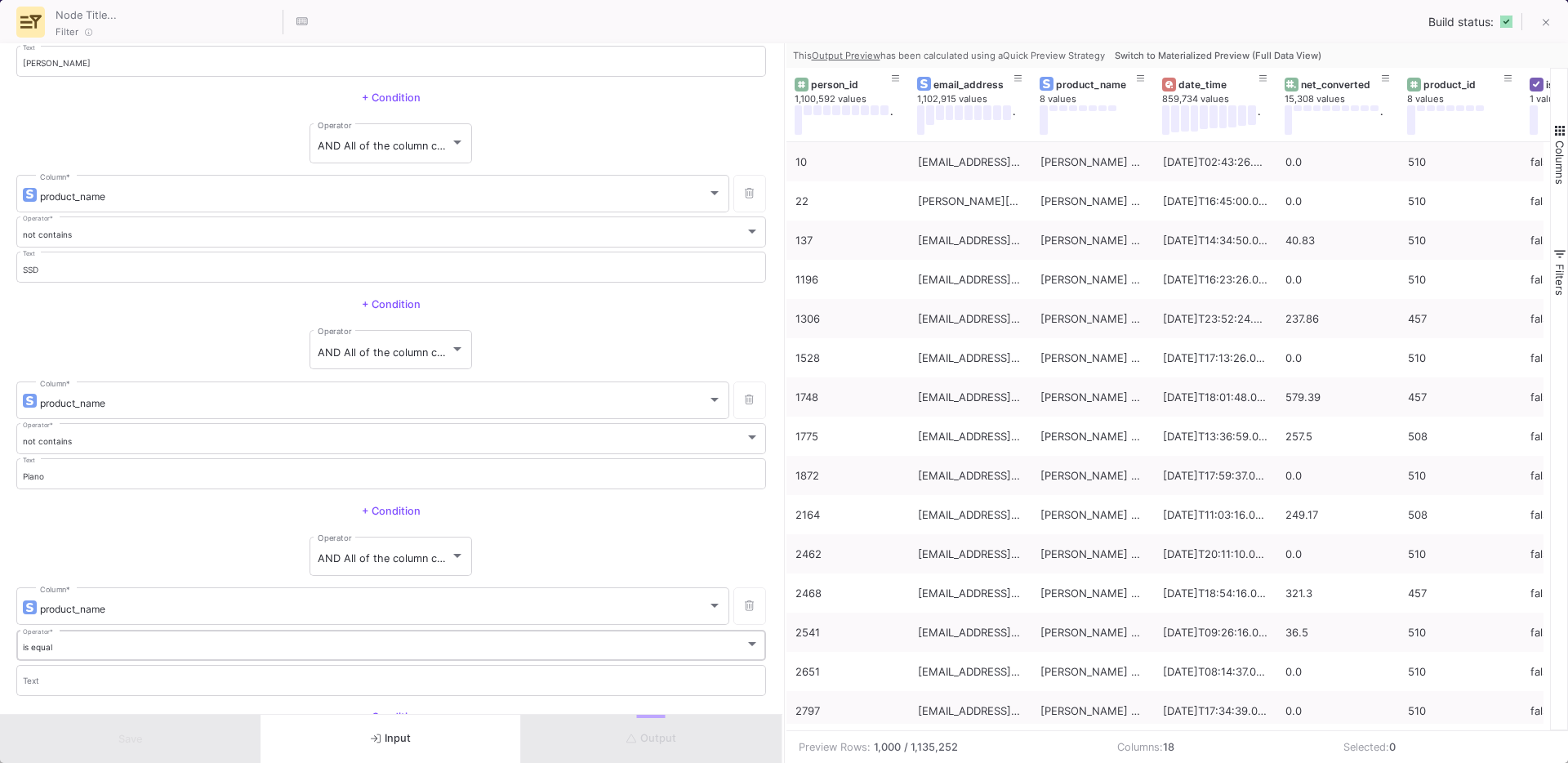
click at [79, 647] on div "is equal" at bounding box center [384, 648] width 723 height 11
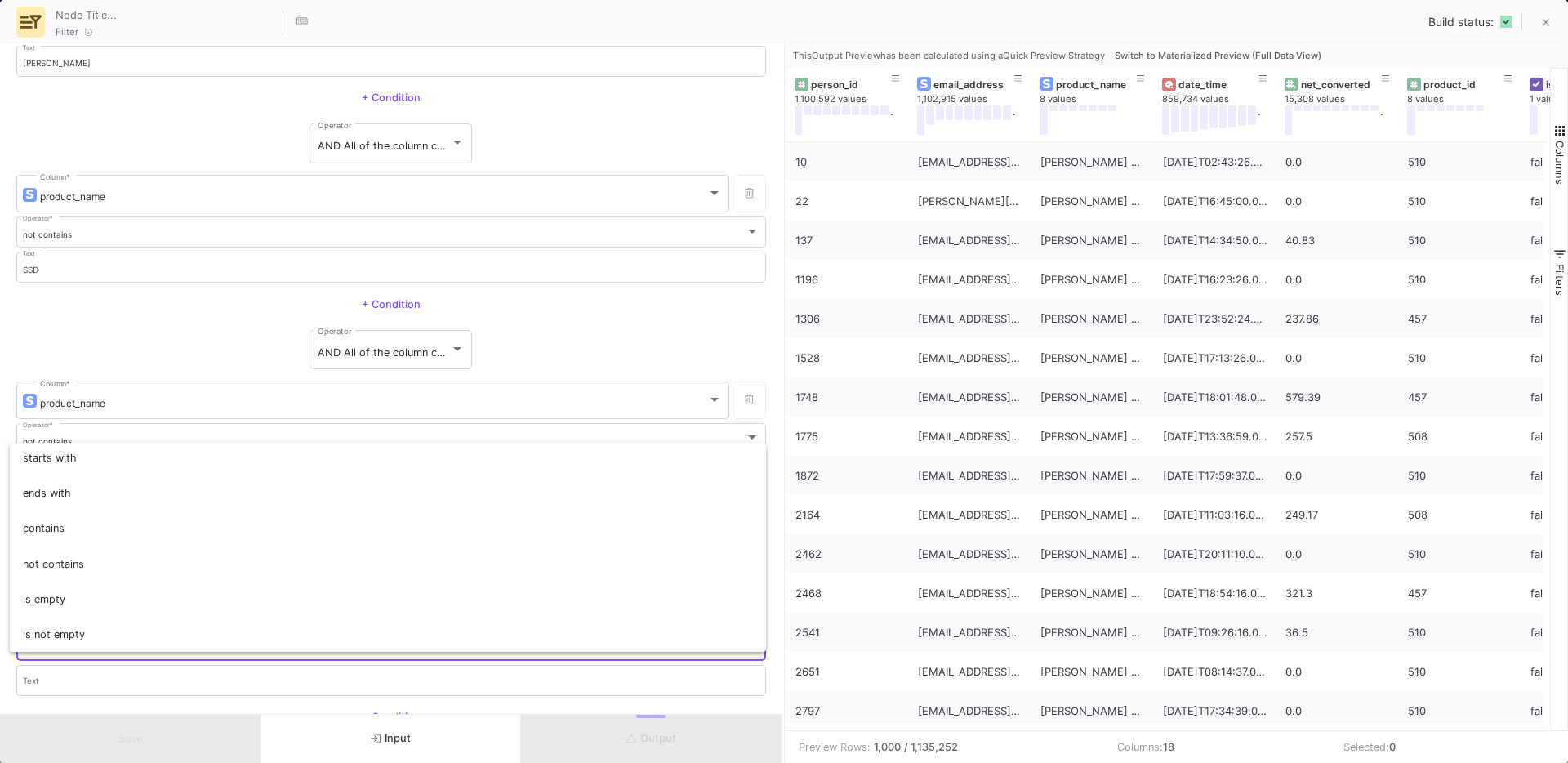
scroll to position [143, 0]
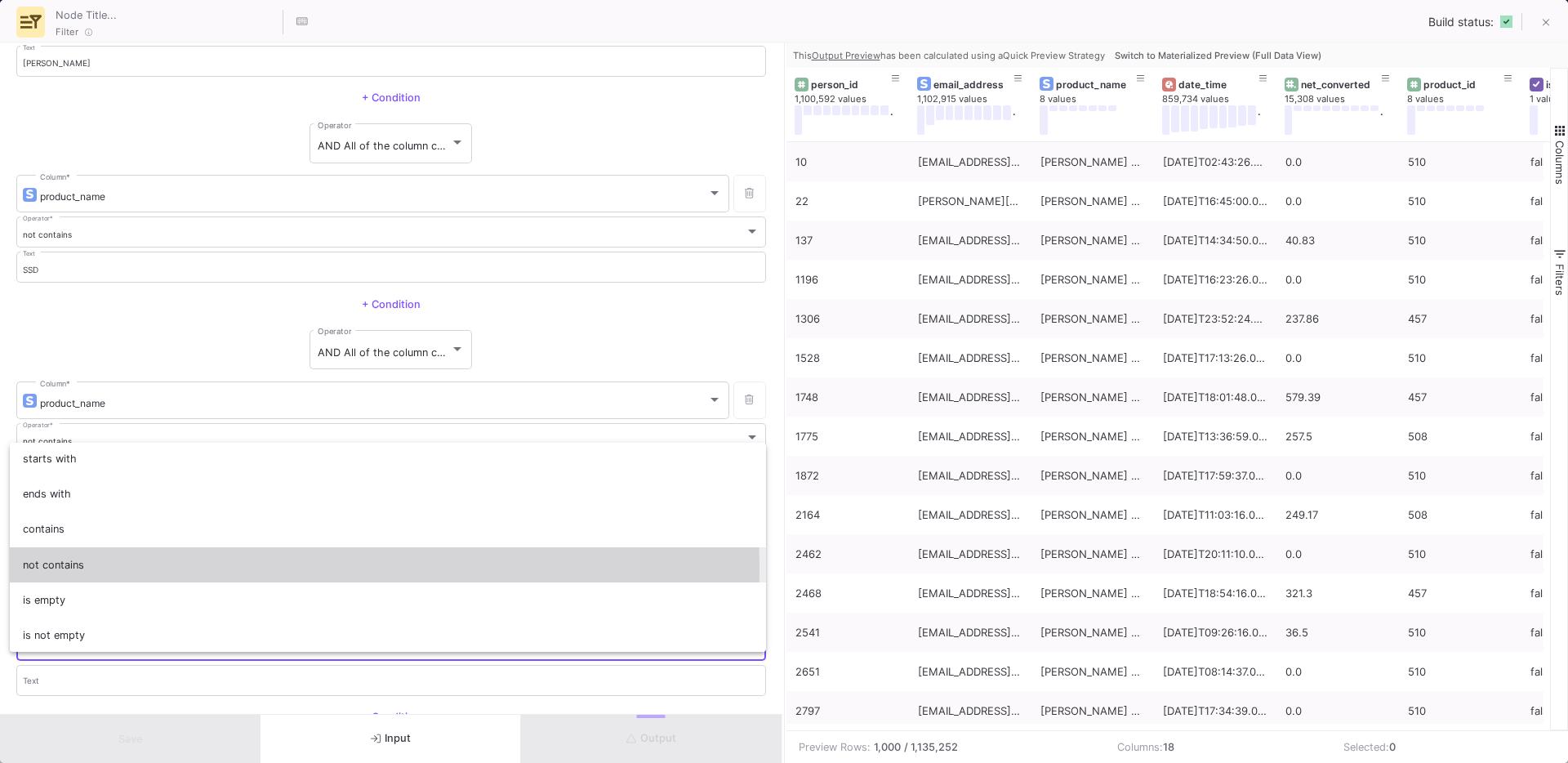
click at [78, 566] on span "not contains" at bounding box center [388, 564] width 731 height 35
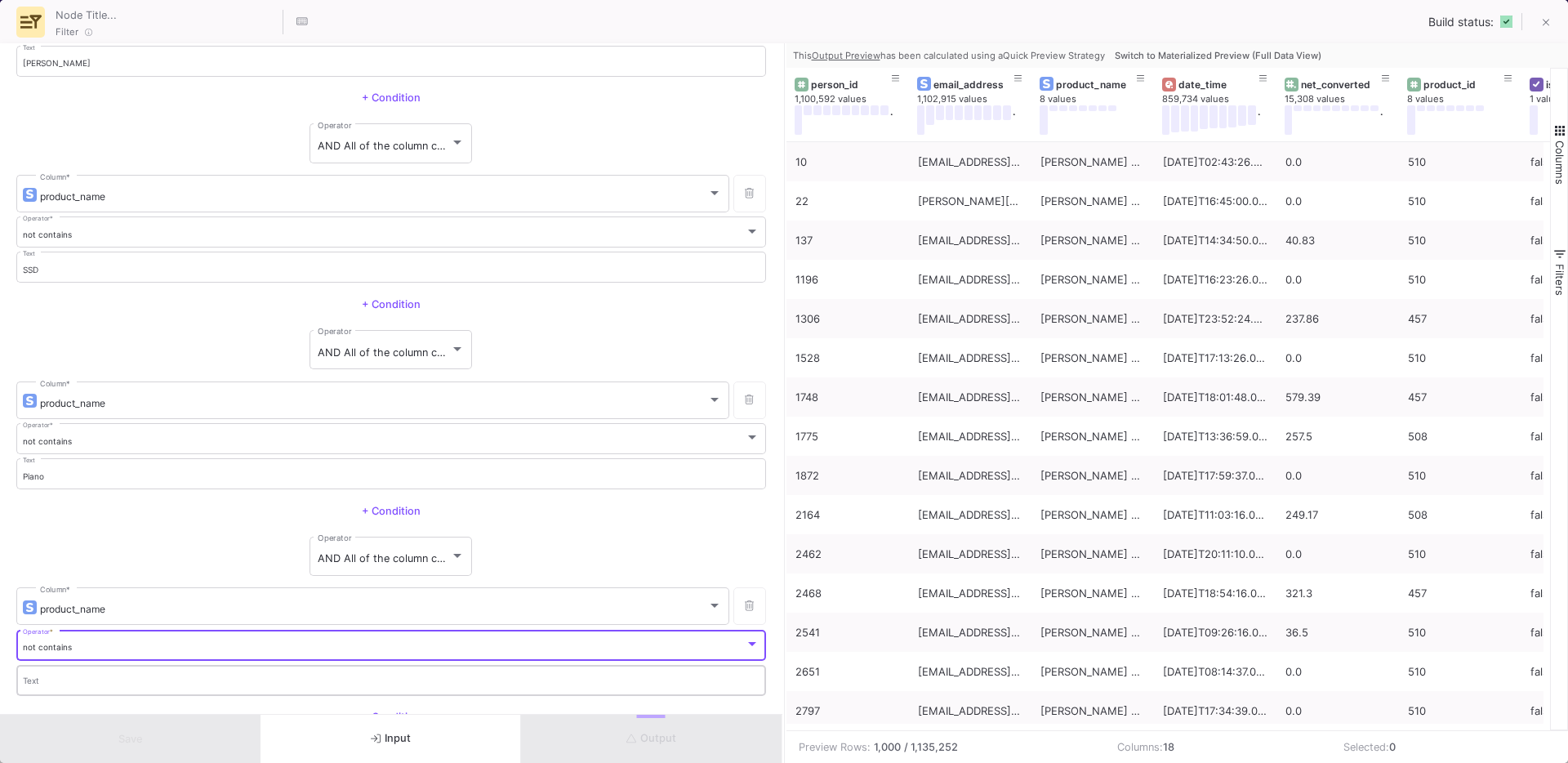
click at [60, 675] on div "Text" at bounding box center [391, 679] width 737 height 34
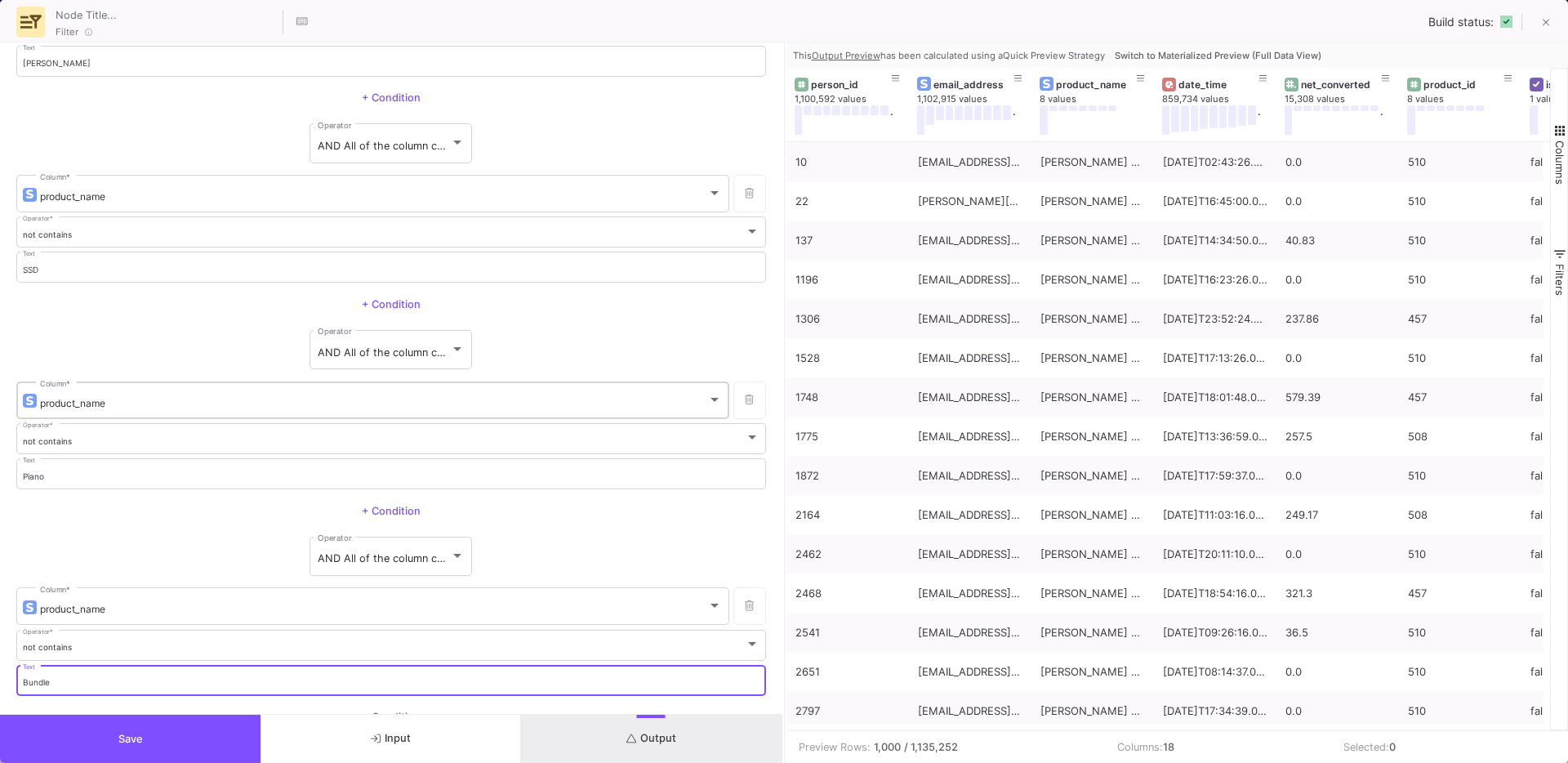
scroll to position [200, 0]
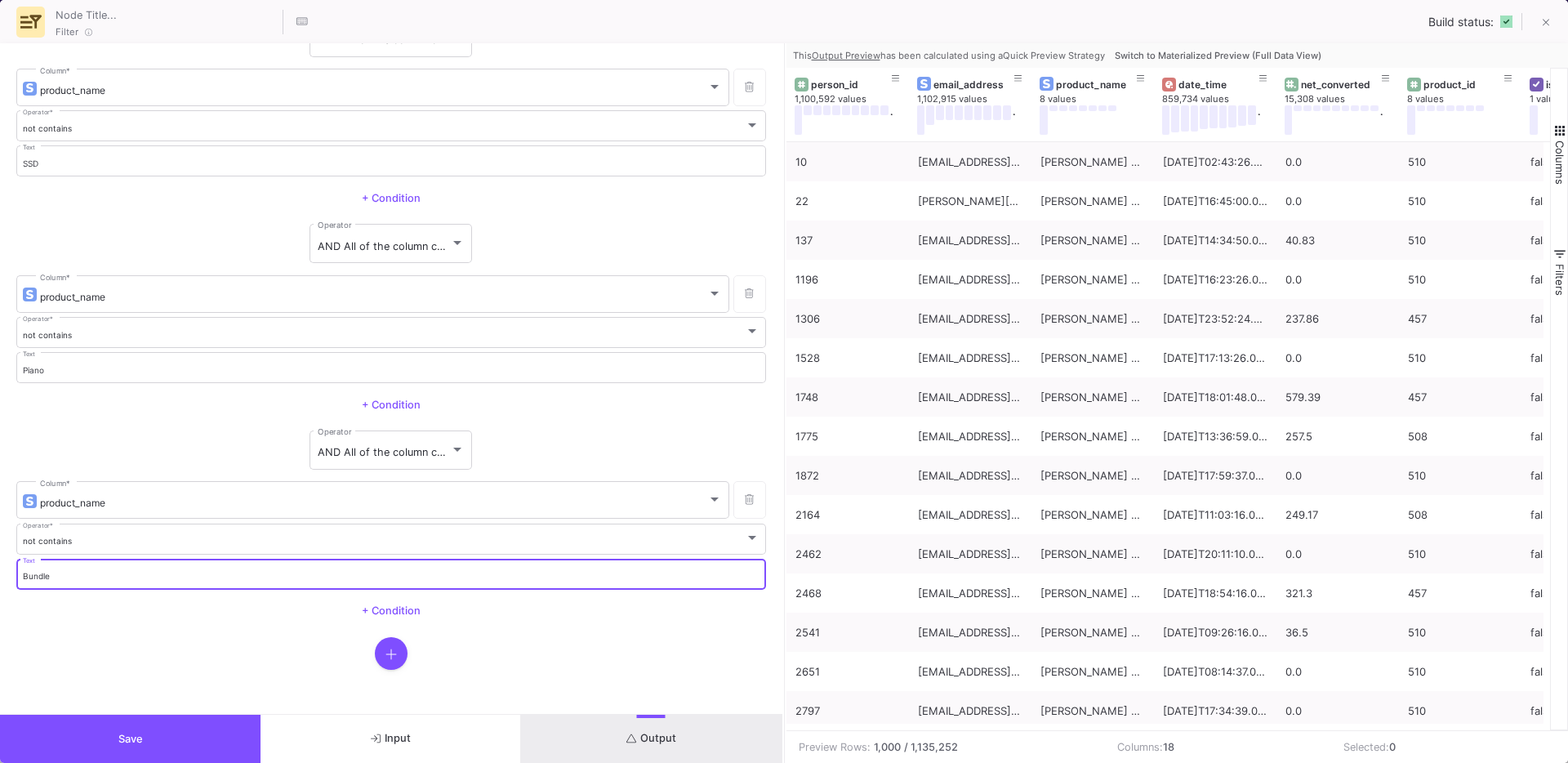
type input "Bundle"
click at [375, 651] on button "button" at bounding box center [391, 653] width 33 height 33
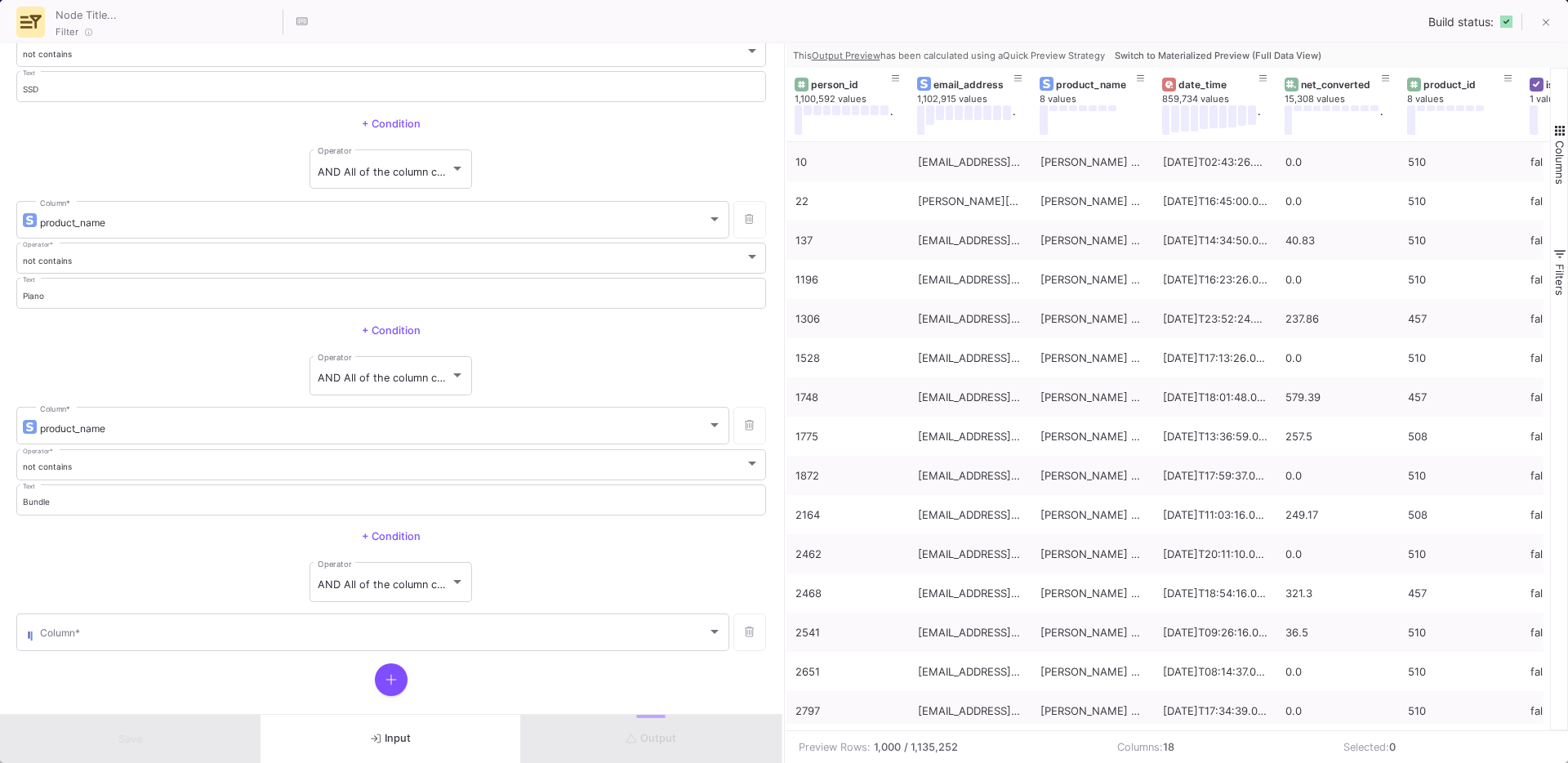
scroll to position [300, 0]
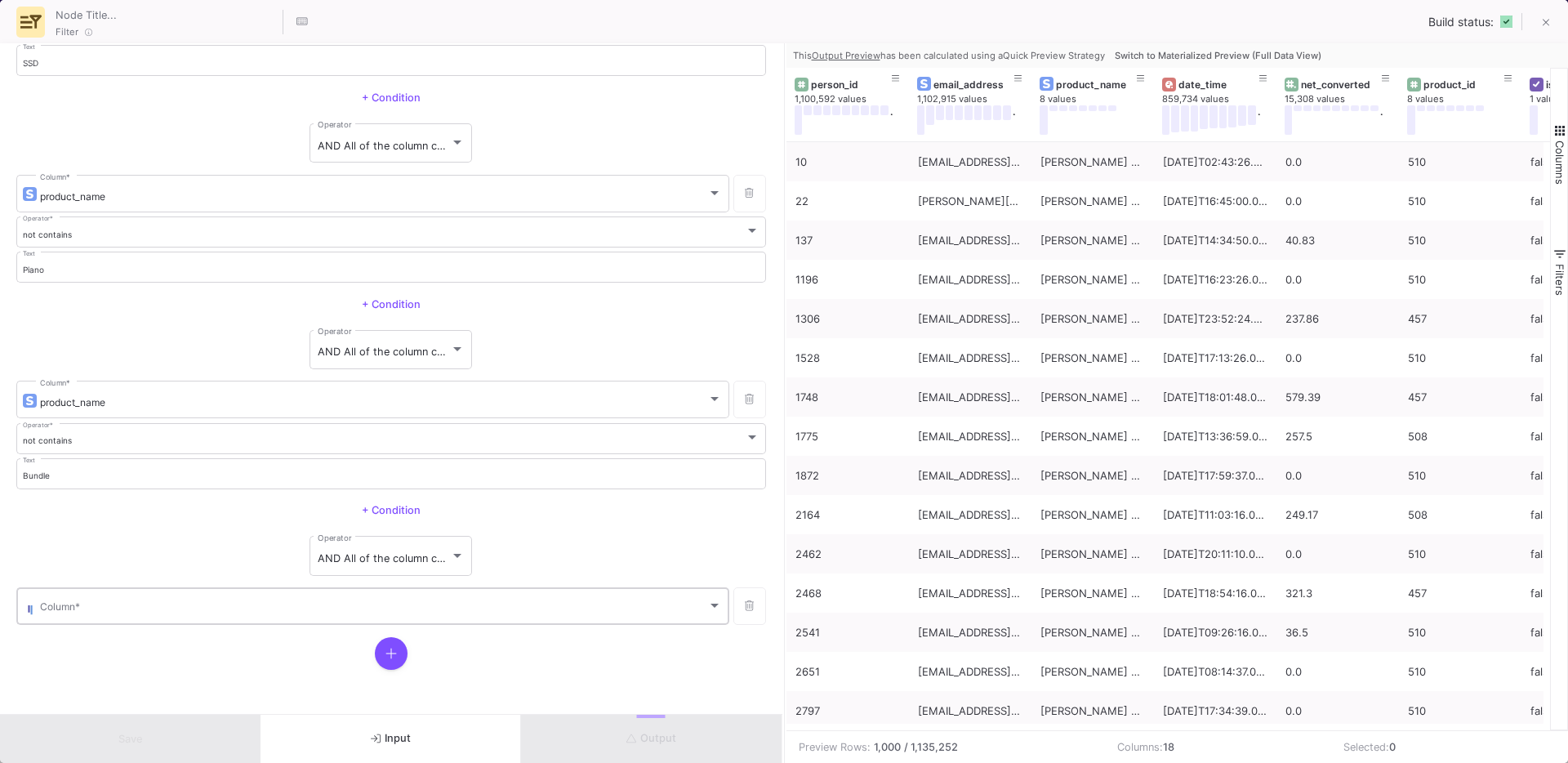
click at [98, 609] on span at bounding box center [374, 608] width 667 height 12
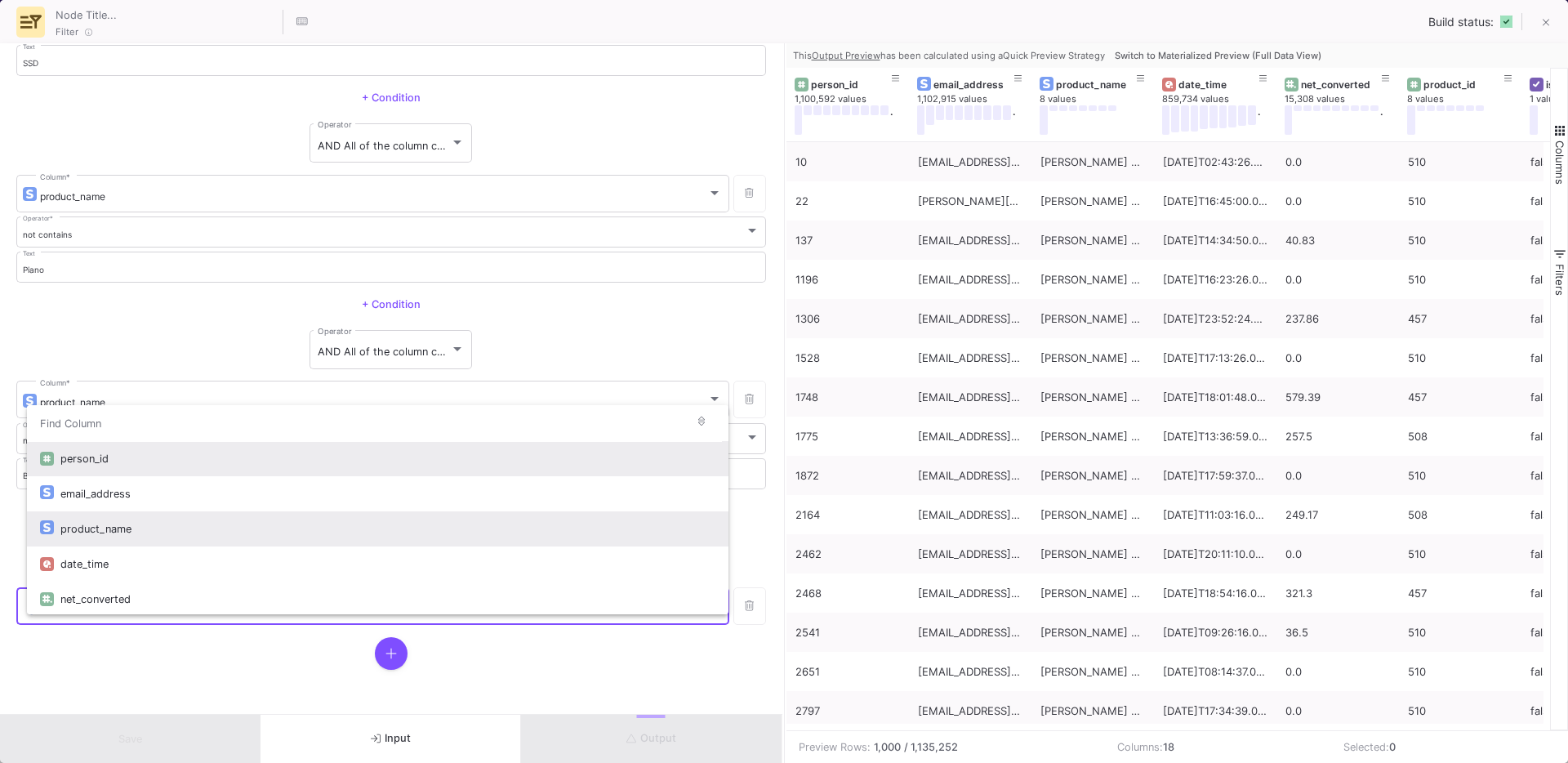
click at [147, 527] on div "product_name" at bounding box center [387, 529] width 655 height 35
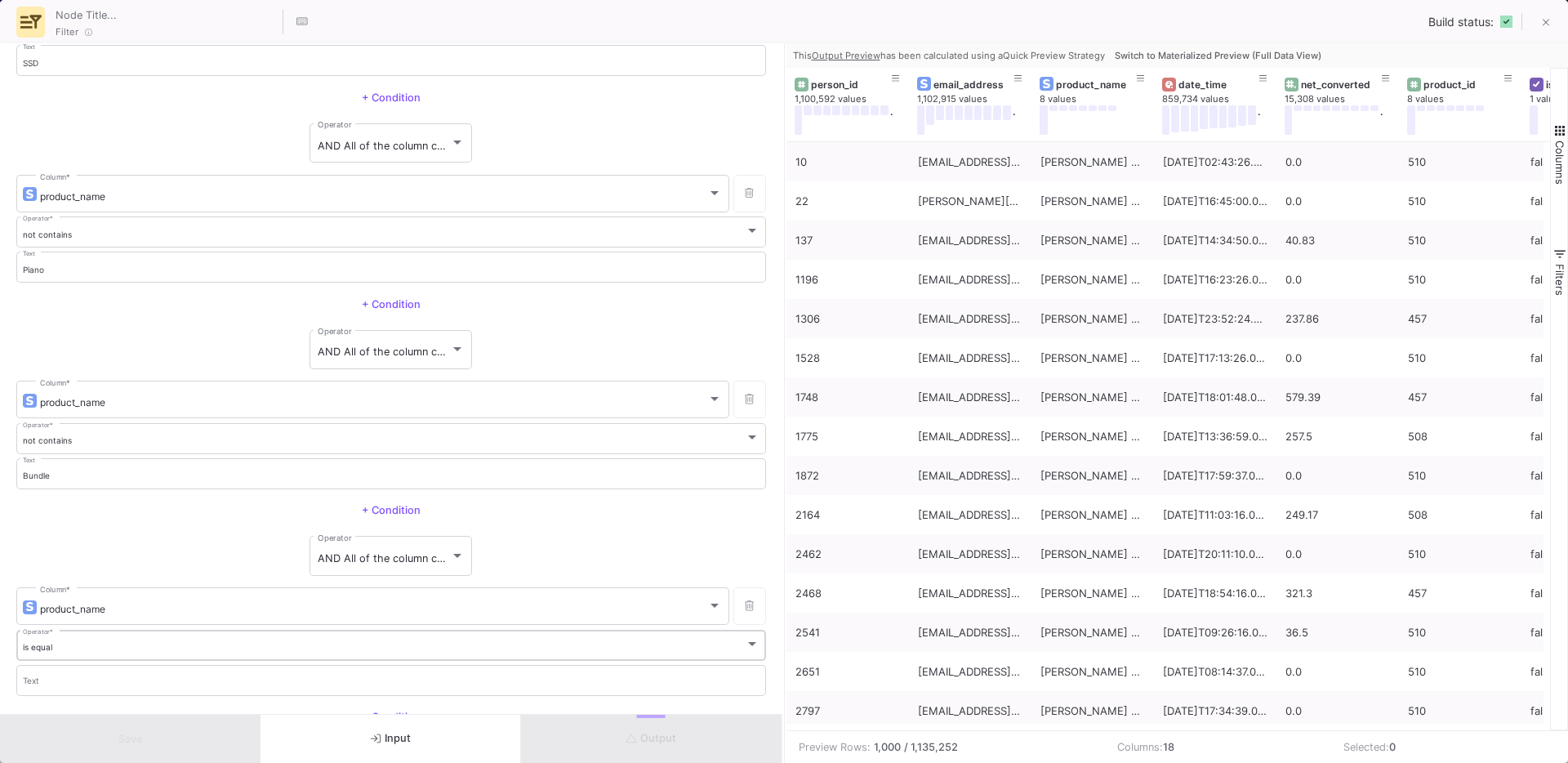
click at [57, 659] on div "is equal Operator *" at bounding box center [391, 644] width 737 height 34
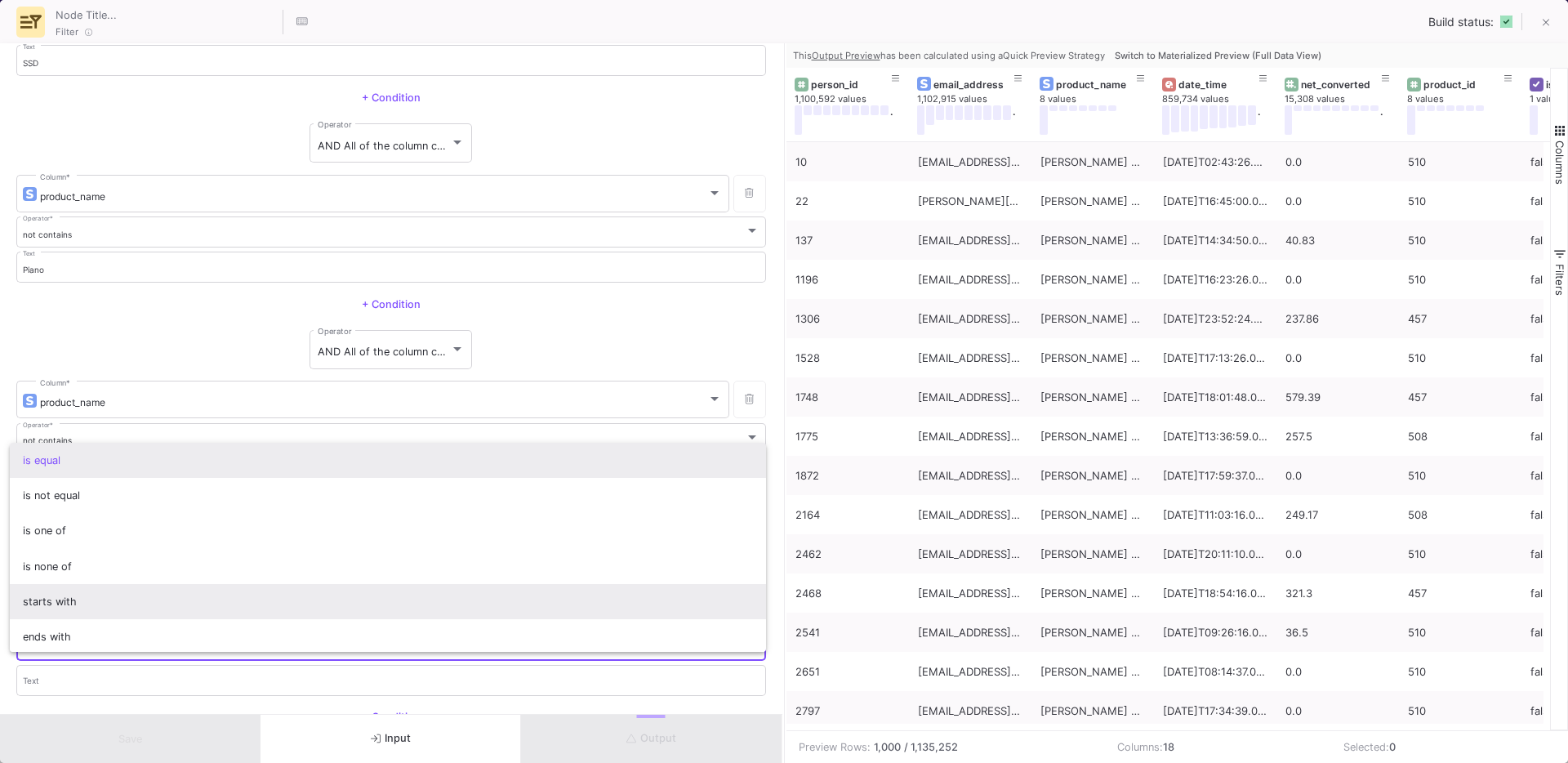
scroll to position [144, 0]
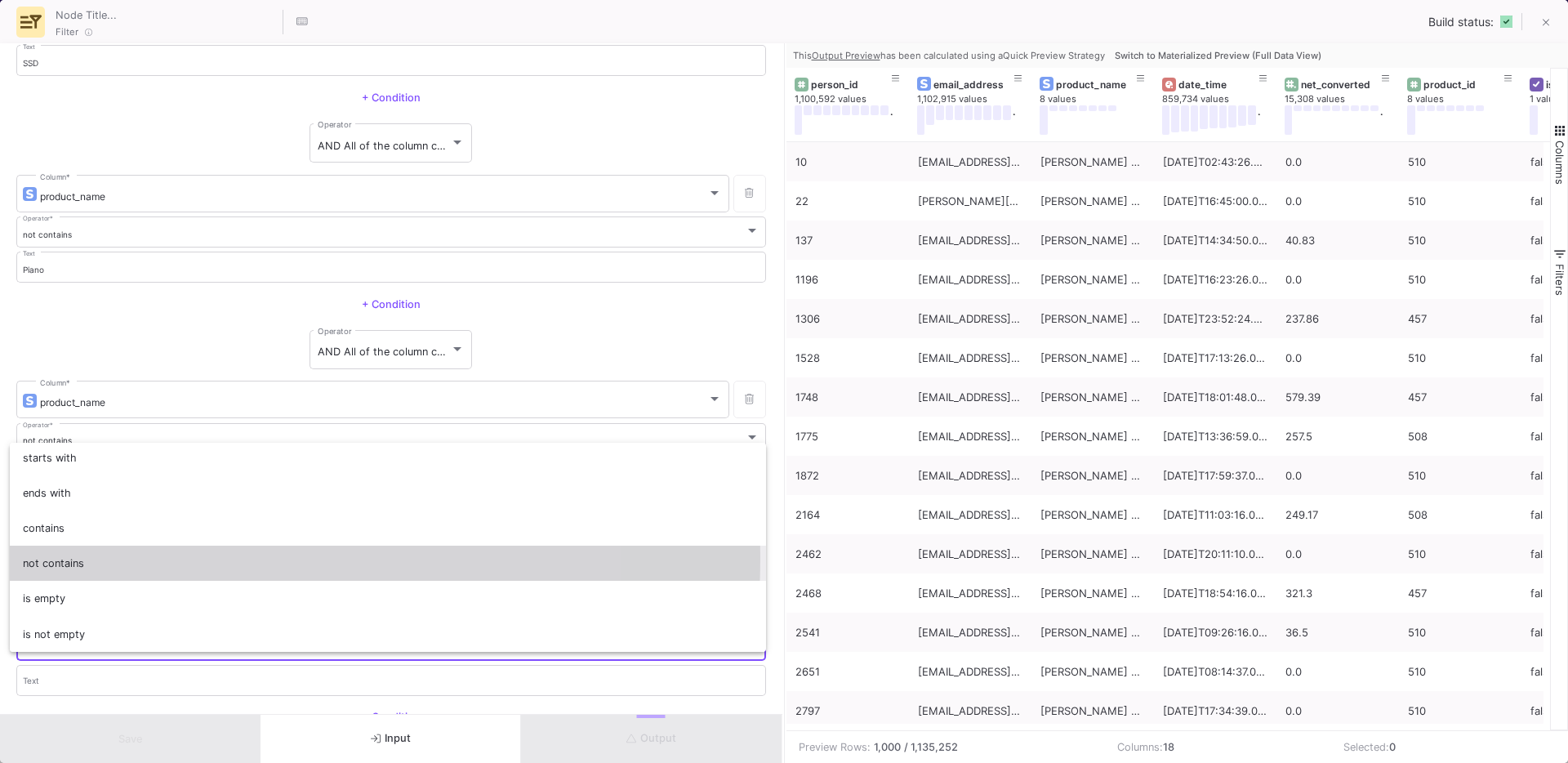
click at [68, 557] on span "not contains" at bounding box center [388, 563] width 731 height 35
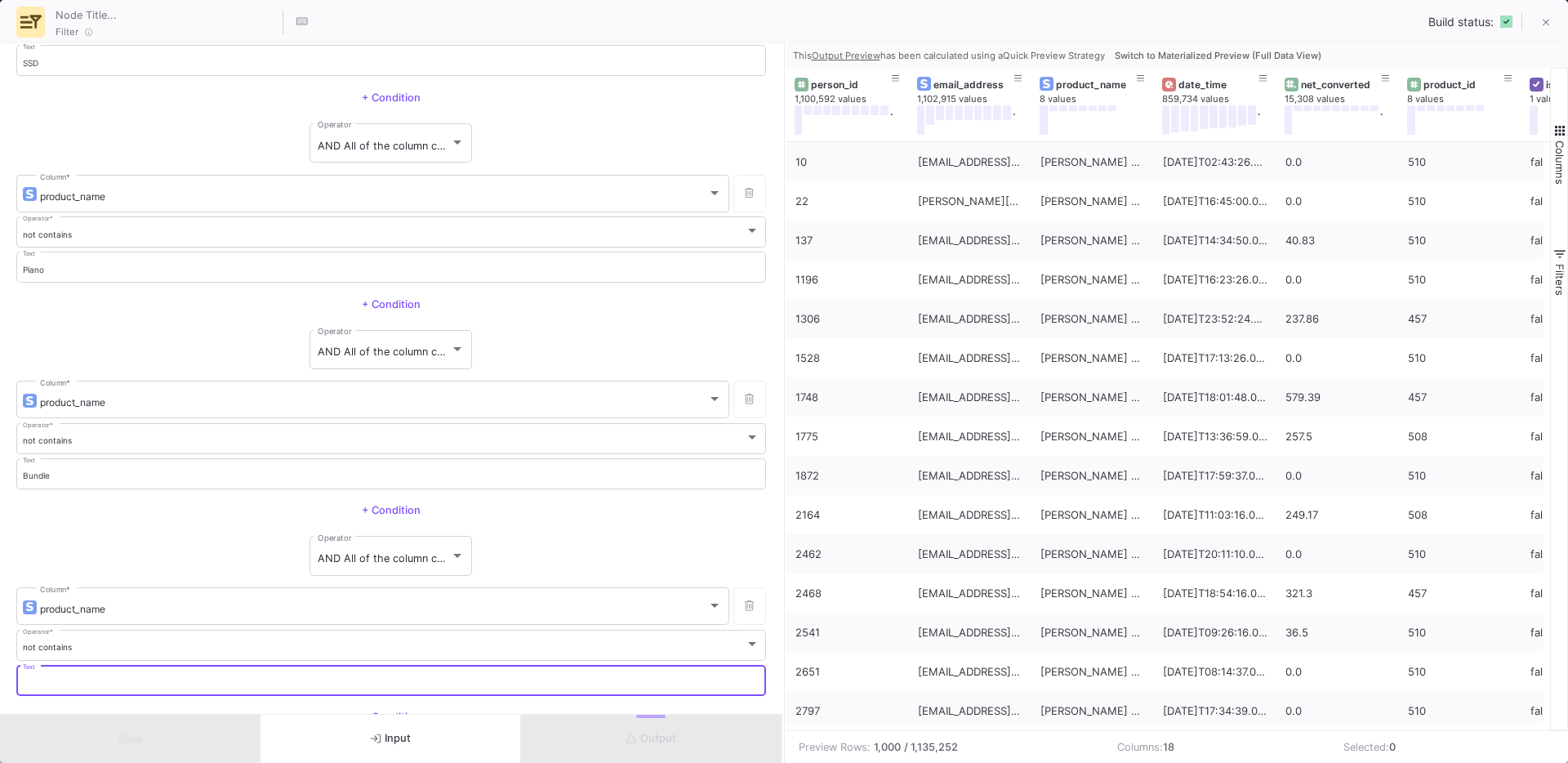
click at [57, 677] on input "Text" at bounding box center [391, 682] width 737 height 11
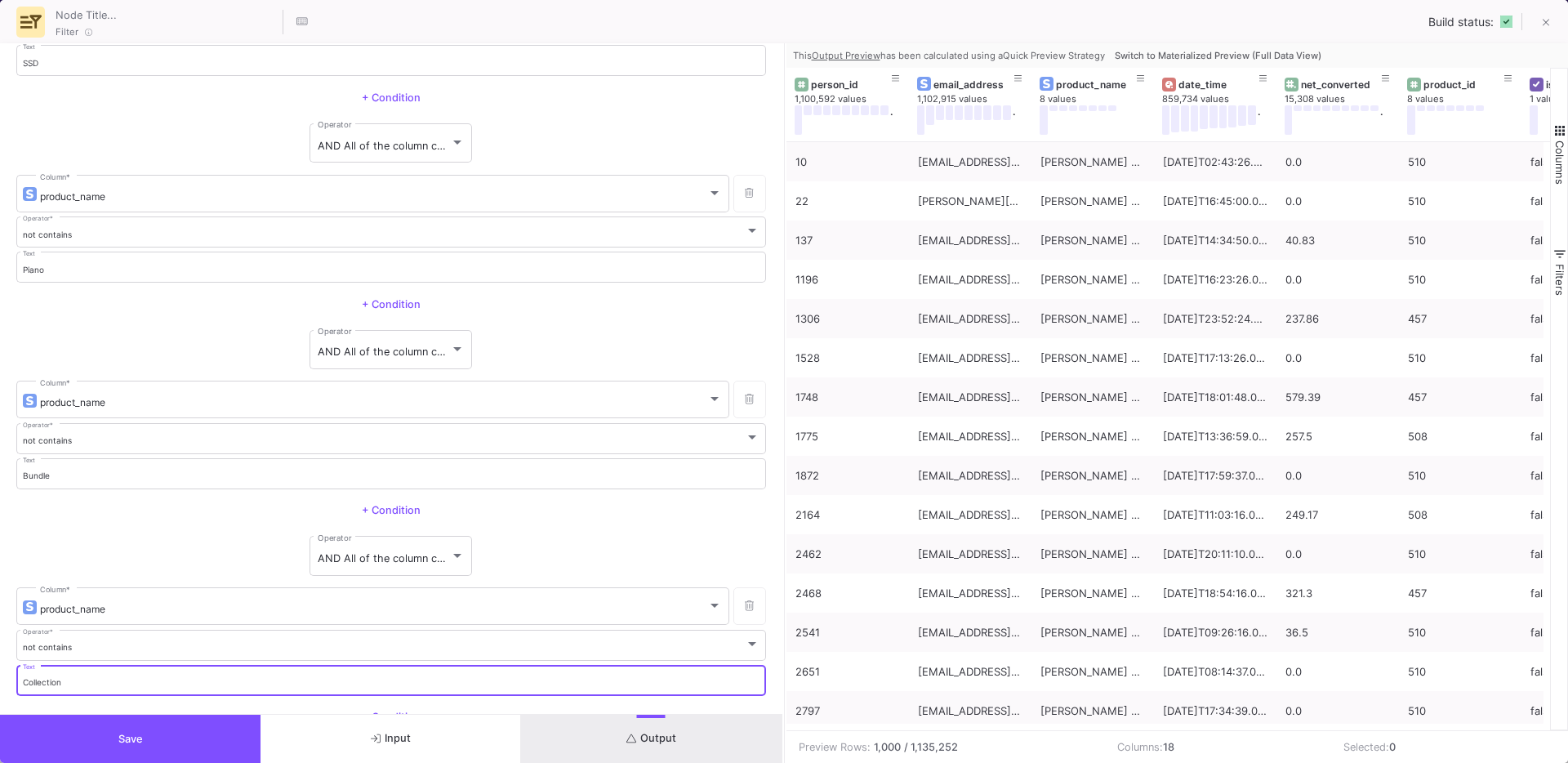
type input "Collection"
click at [136, 550] on div "AND All of the column conditions (see left bars) have to match Operator" at bounding box center [391, 555] width 749 height 45
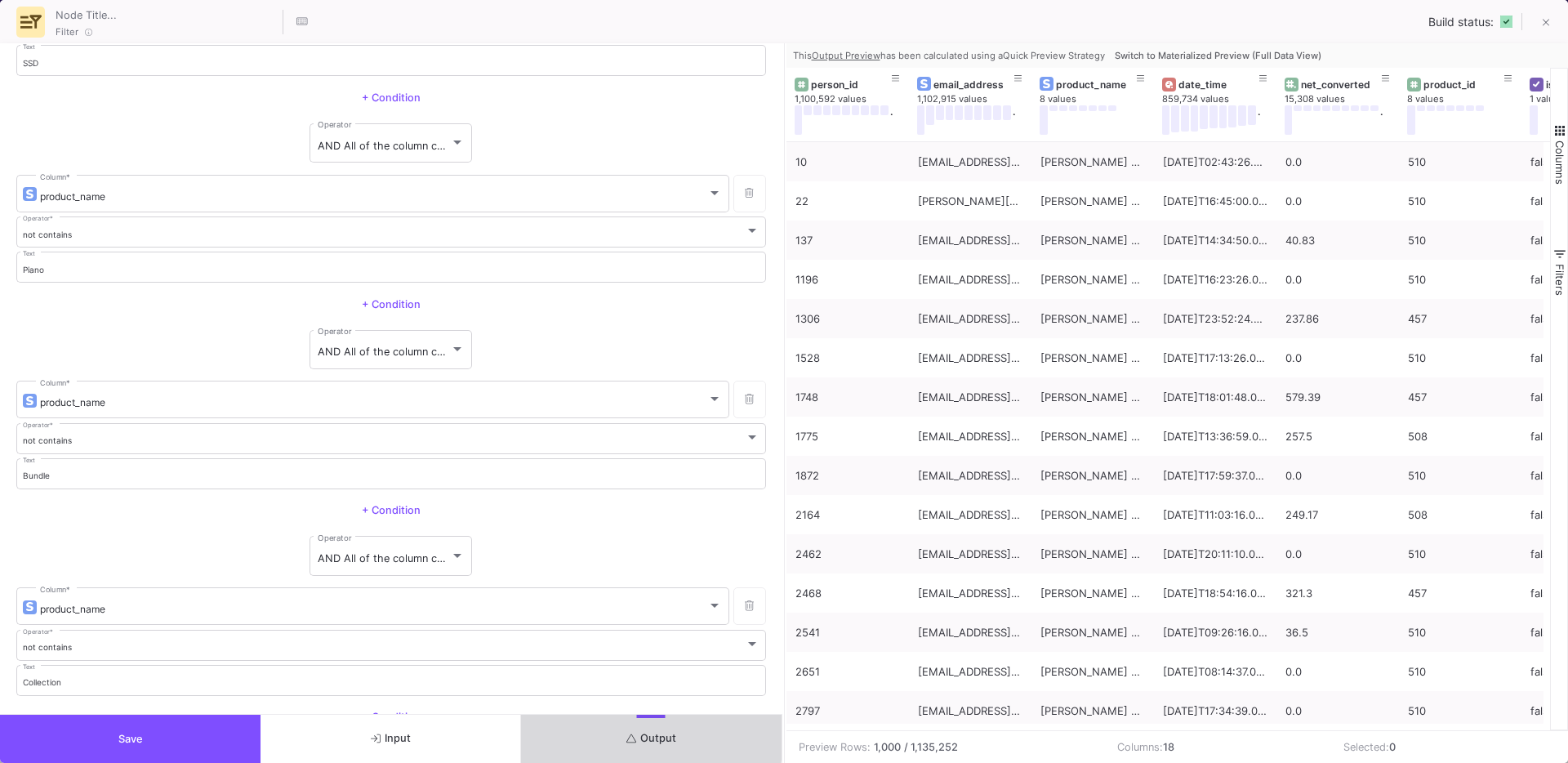
click at [648, 726] on button "Output" at bounding box center [651, 738] width 260 height 49
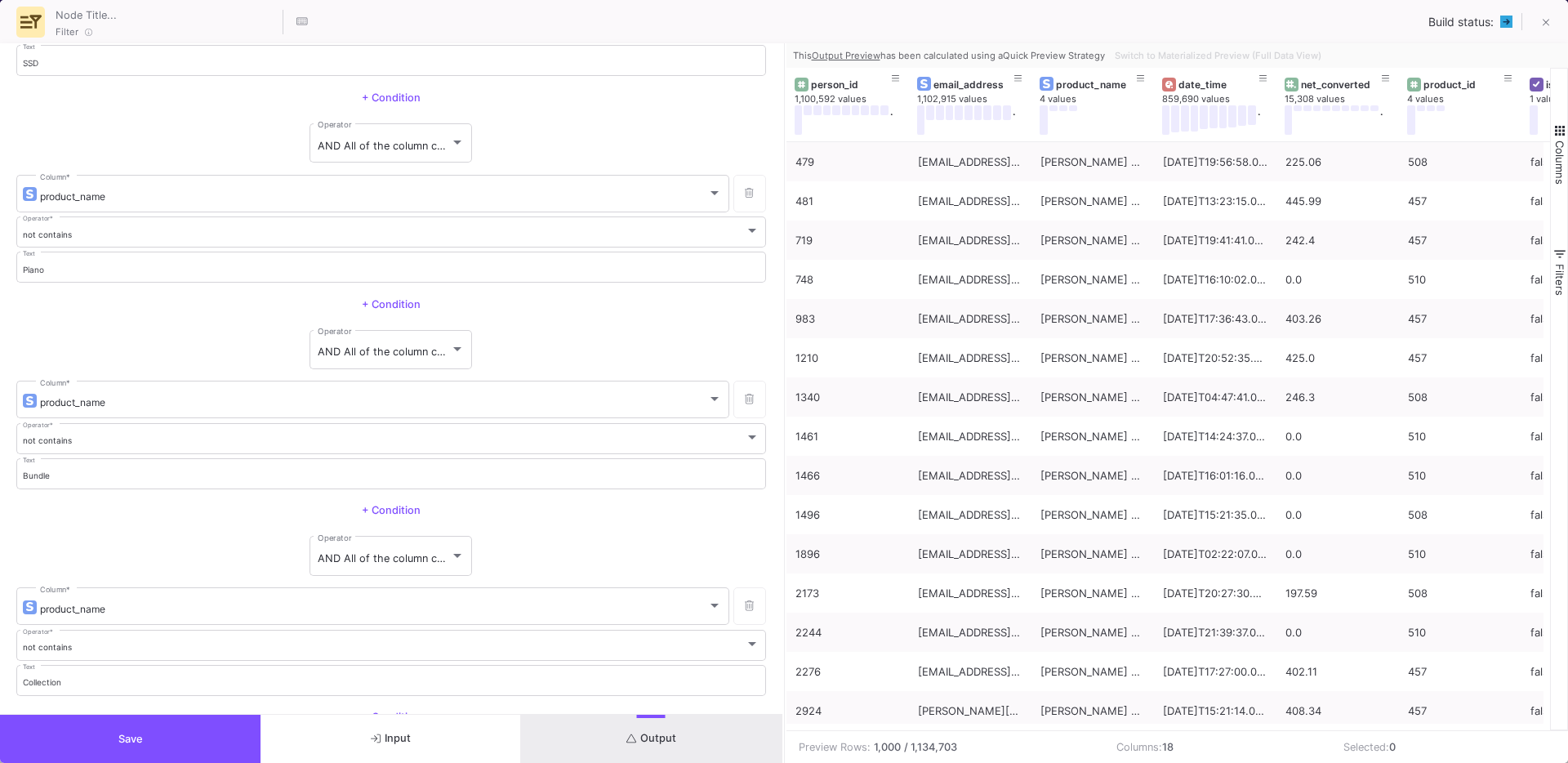
scroll to position [407, 0]
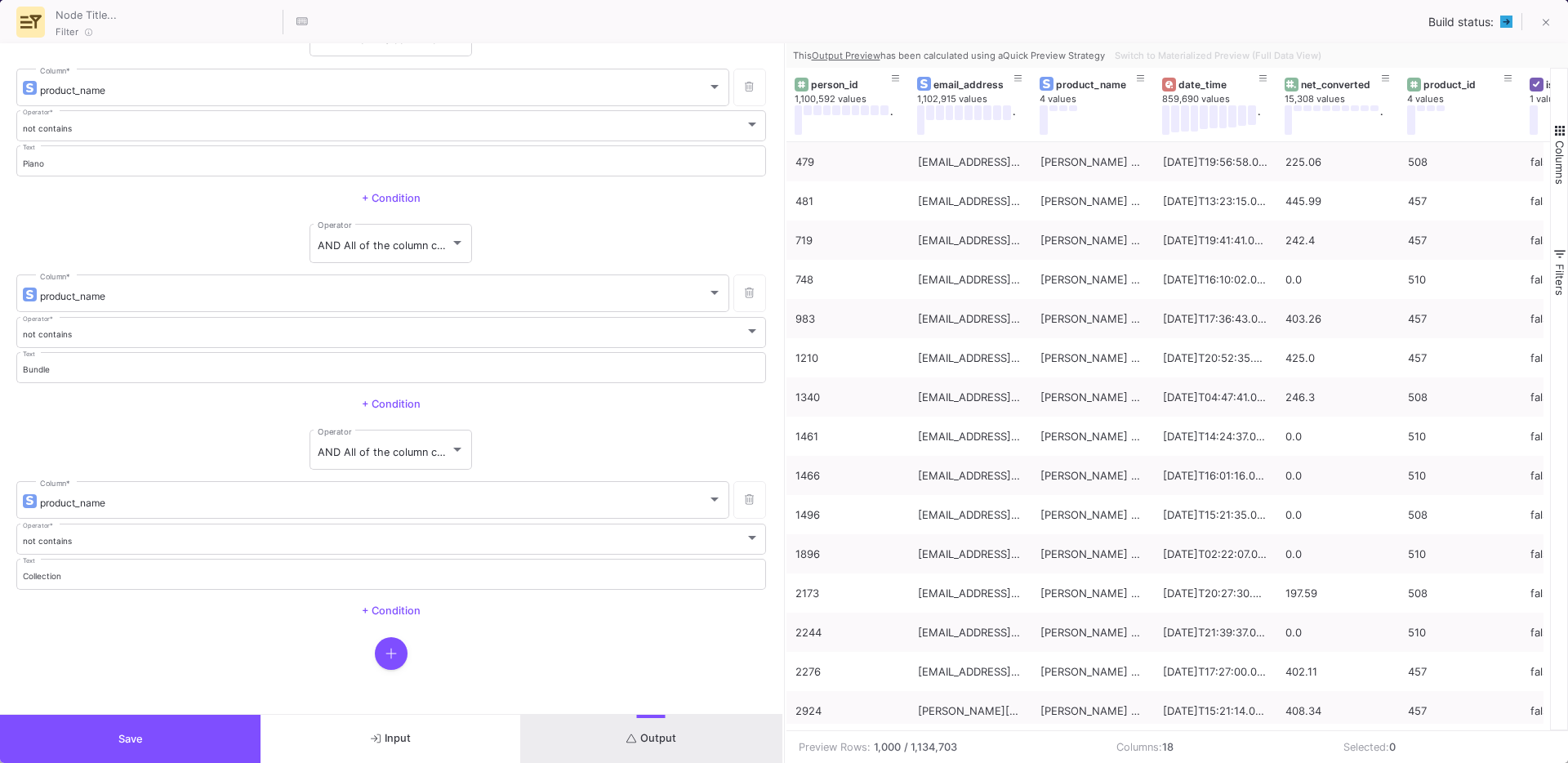
click at [393, 659] on button "button" at bounding box center [391, 653] width 33 height 33
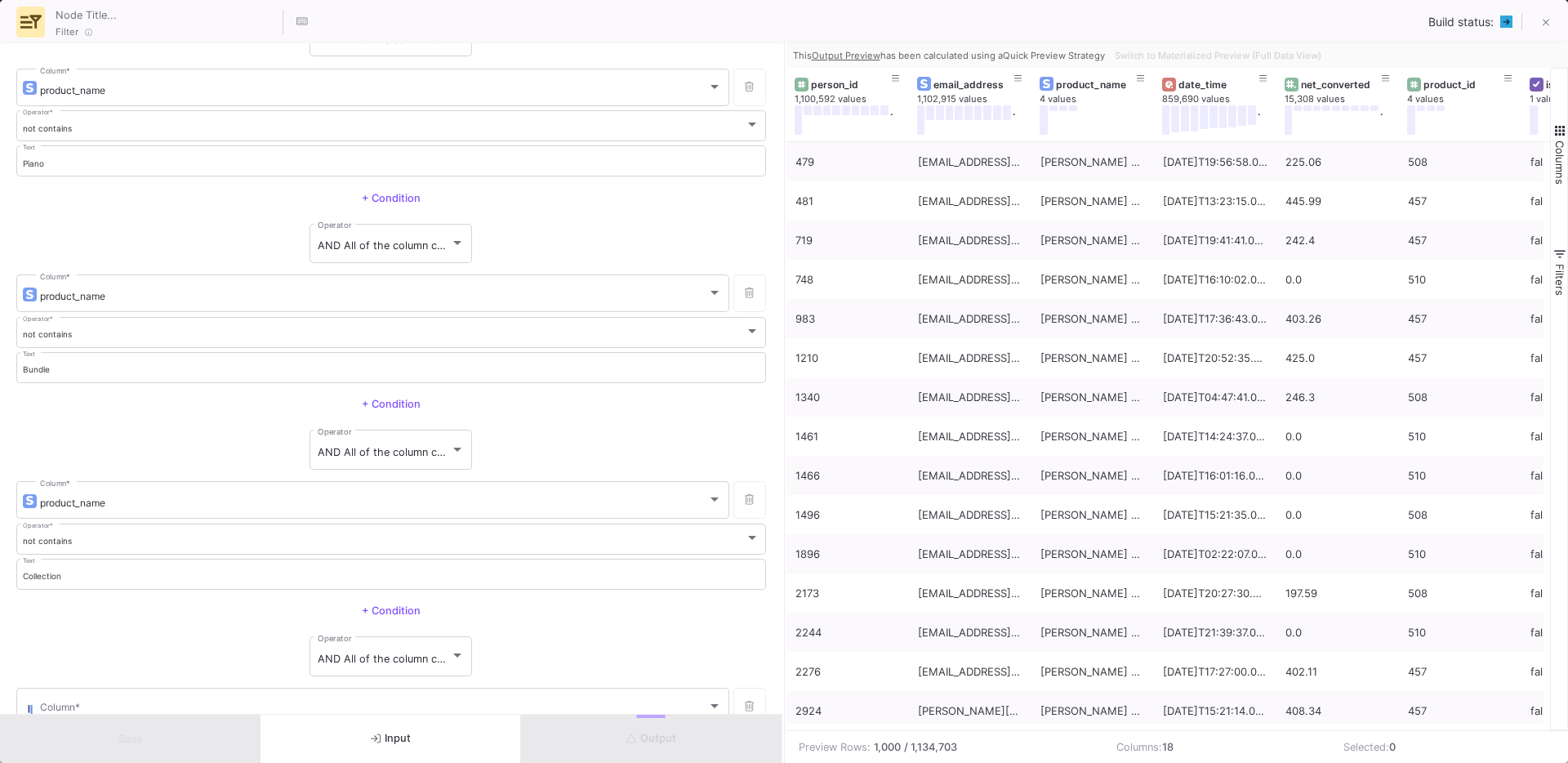
scroll to position [507, 0]
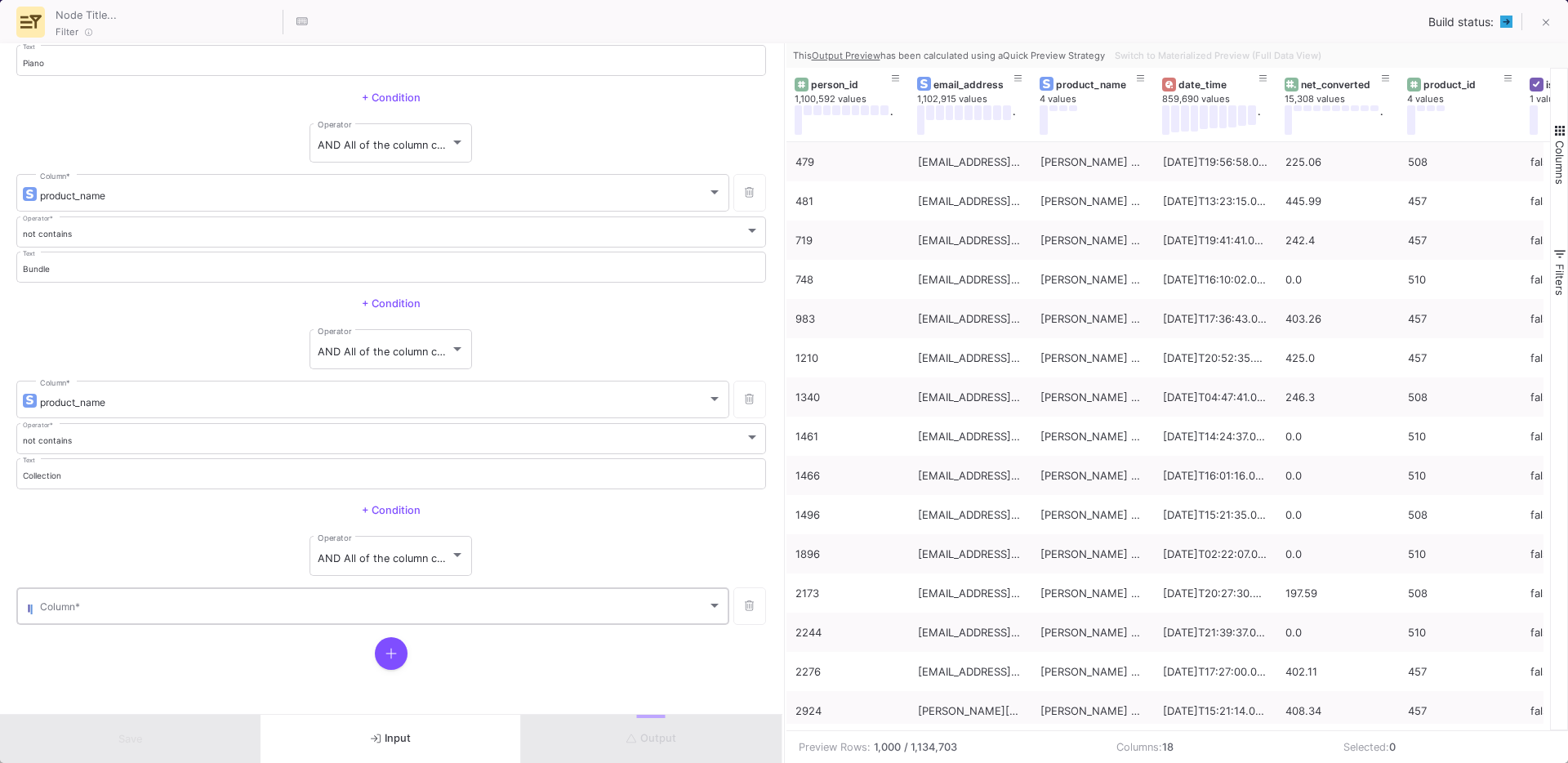
click at [107, 605] on span at bounding box center [374, 608] width 667 height 12
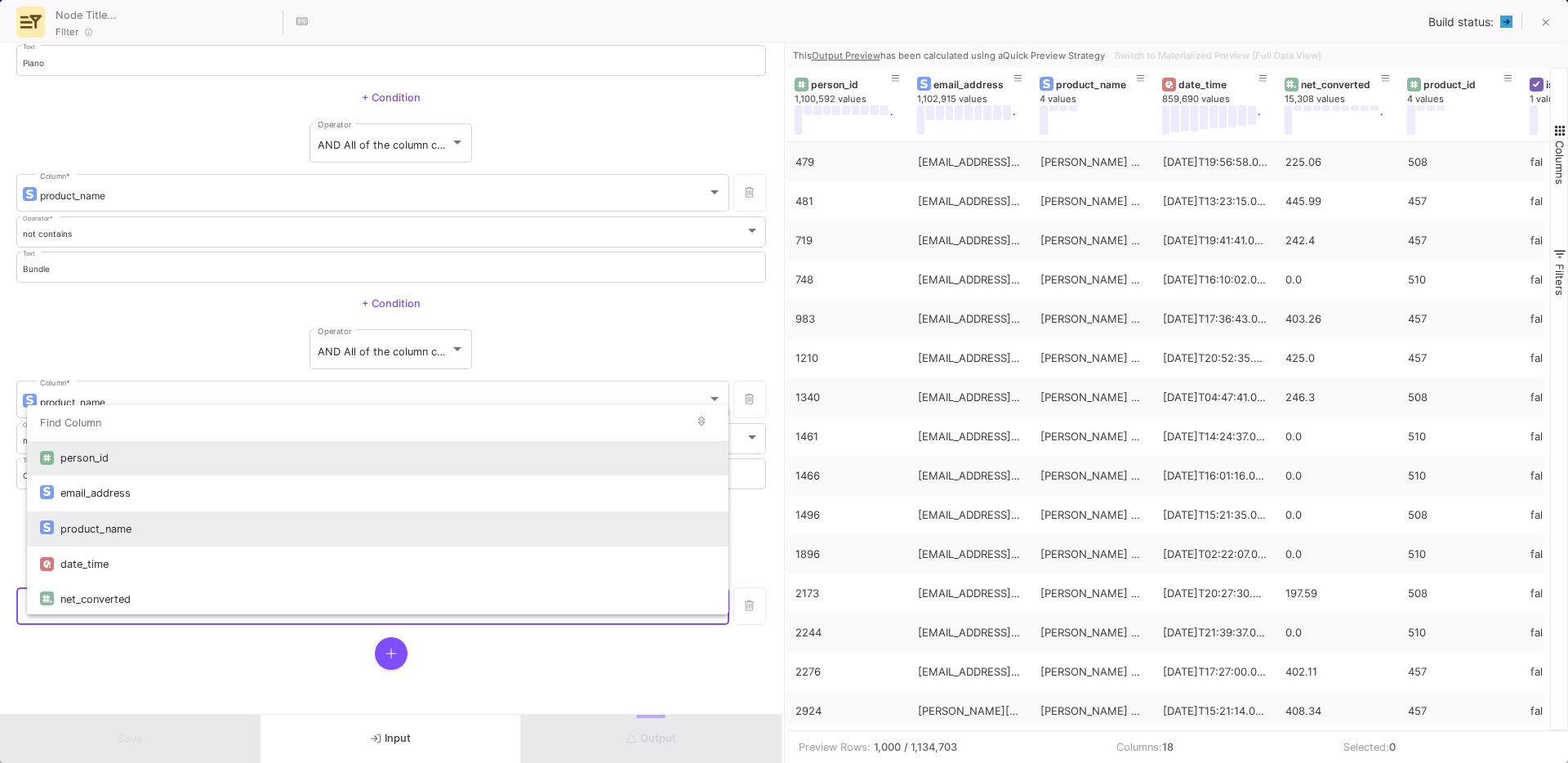
click at [102, 530] on div "product_name" at bounding box center [387, 529] width 655 height 35
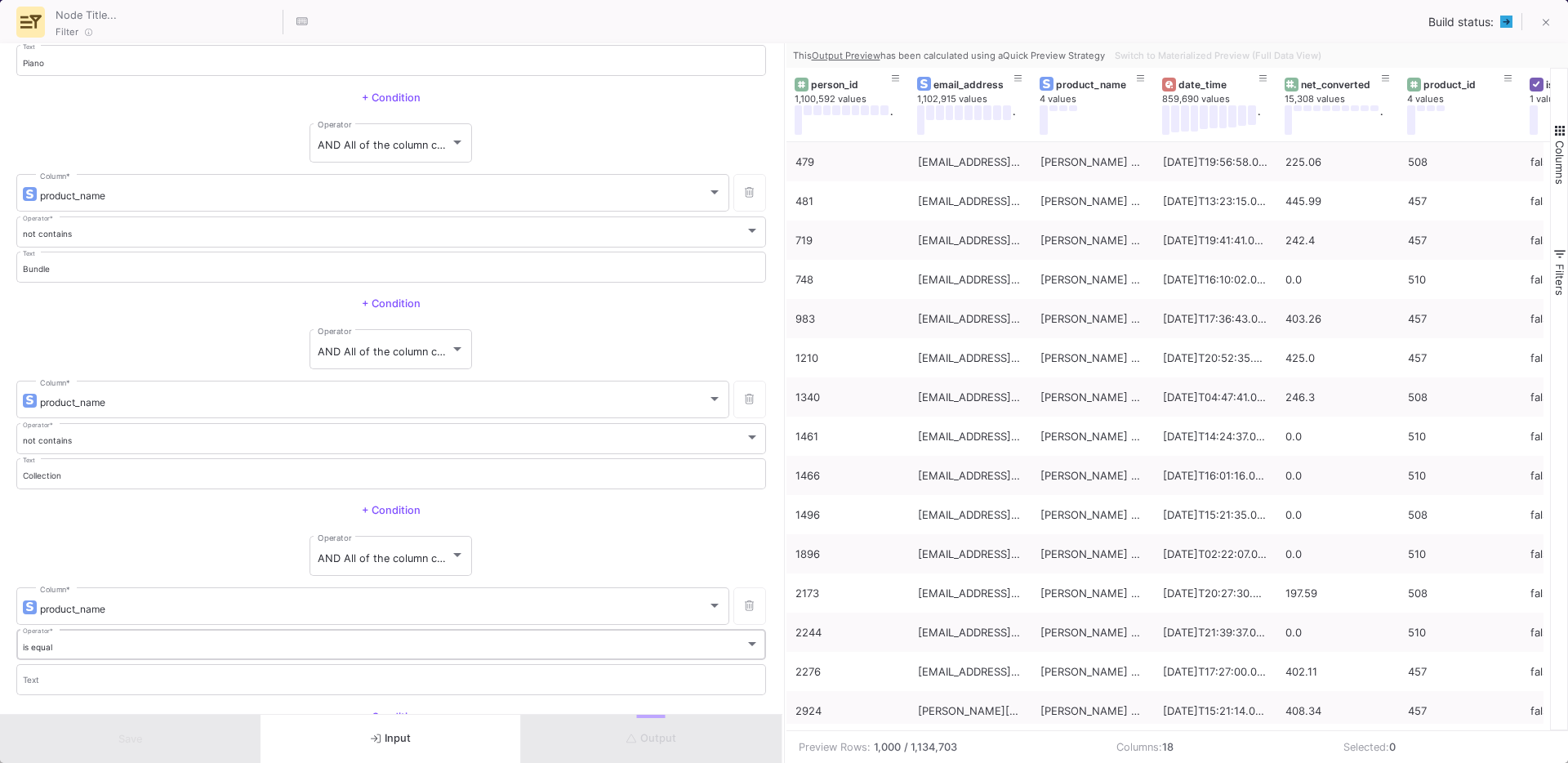
click at [70, 642] on div "is equal" at bounding box center [384, 648] width 723 height 11
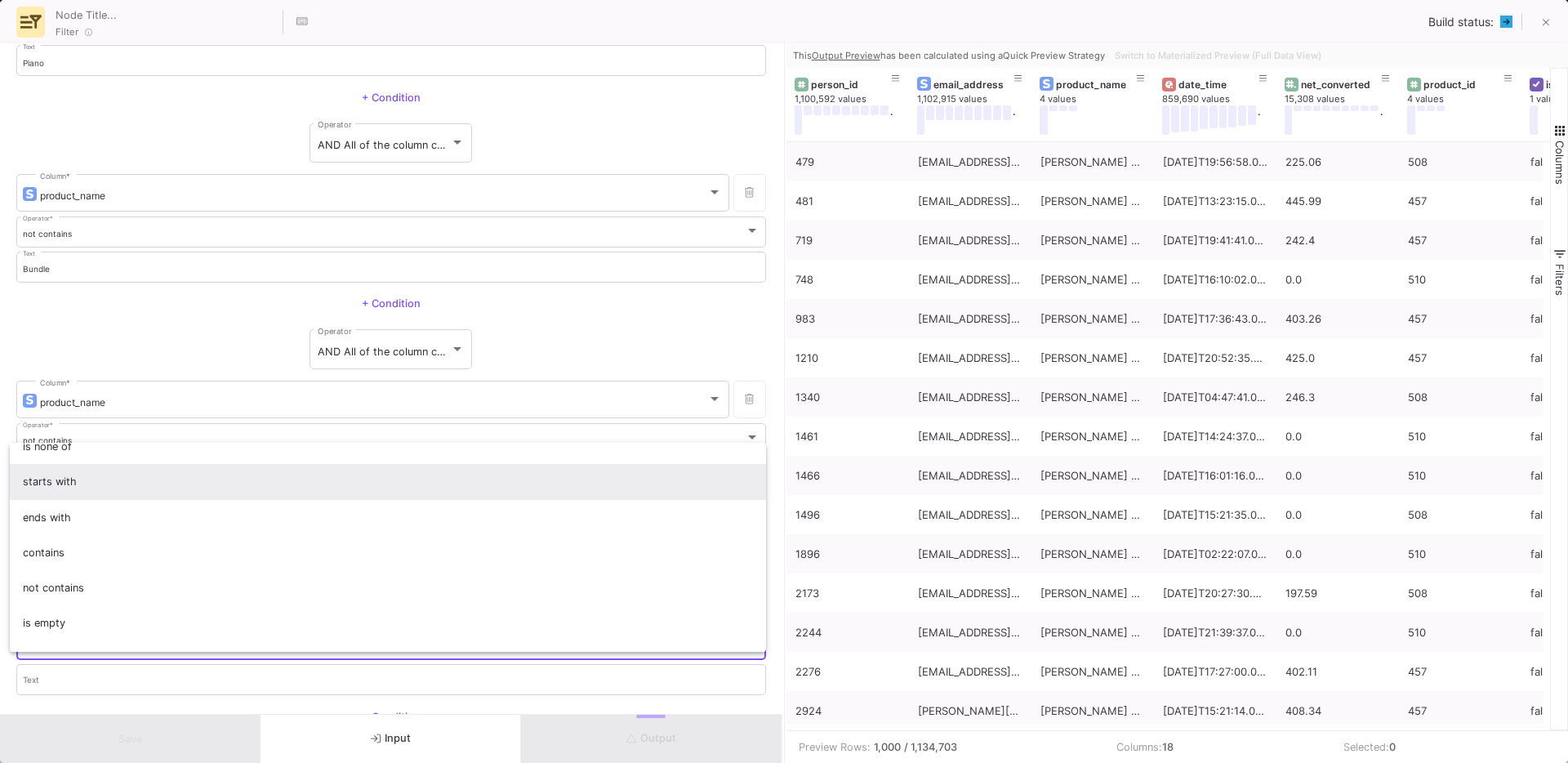
scroll to position [144, 0]
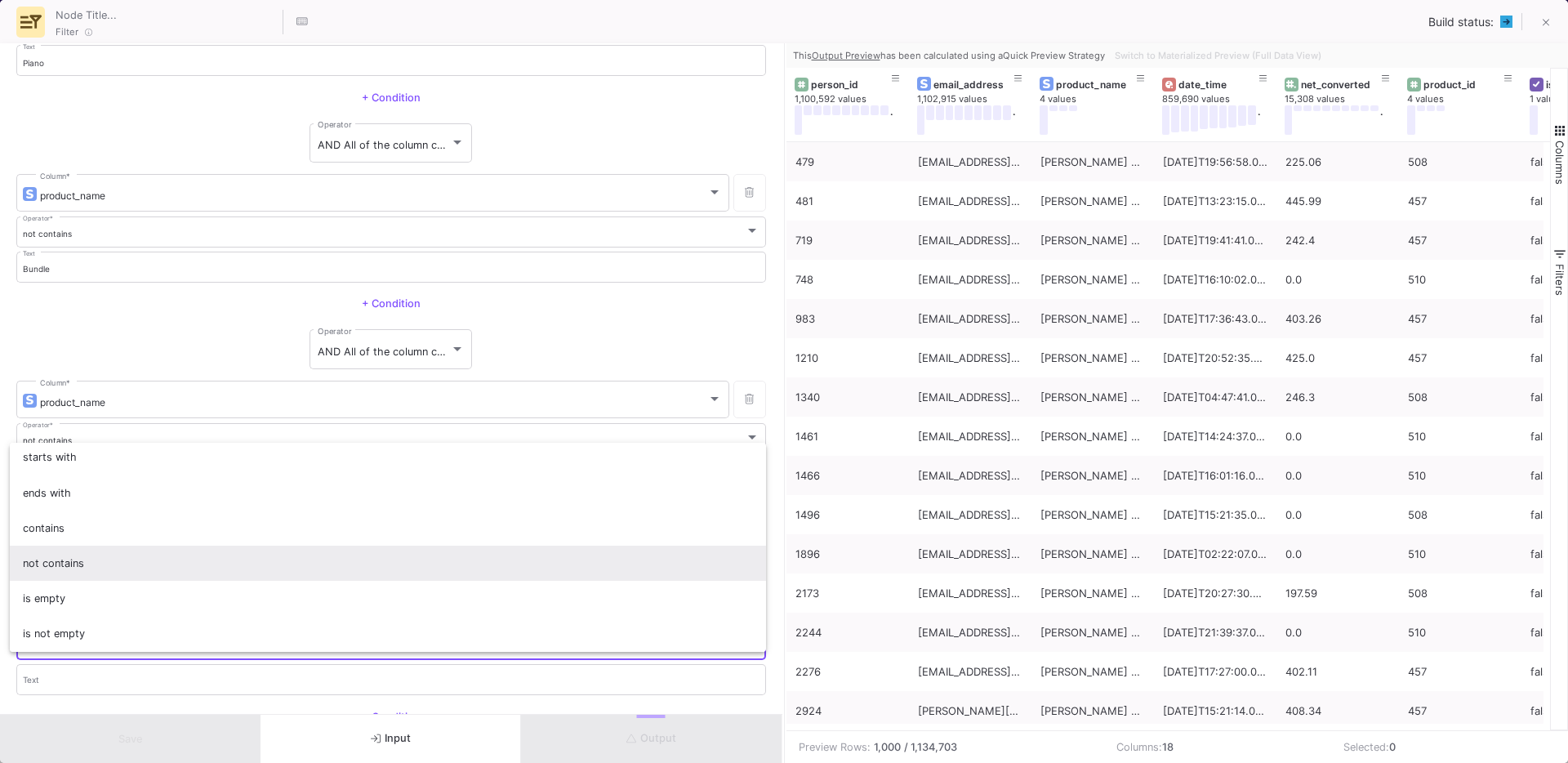
click at [89, 569] on span "not contains" at bounding box center [388, 563] width 731 height 35
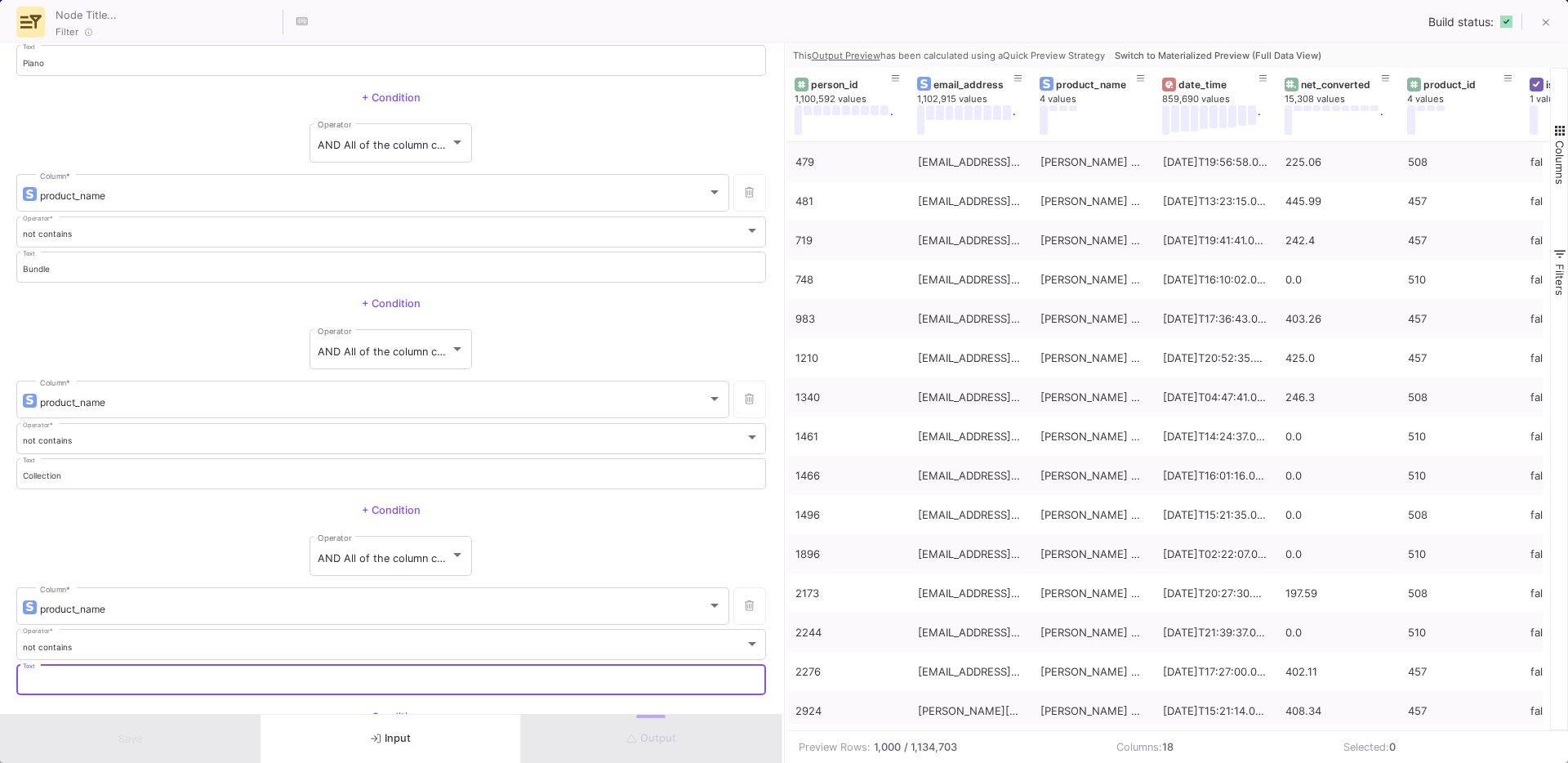
click at [64, 685] on input "Text" at bounding box center [391, 682] width 737 height 11
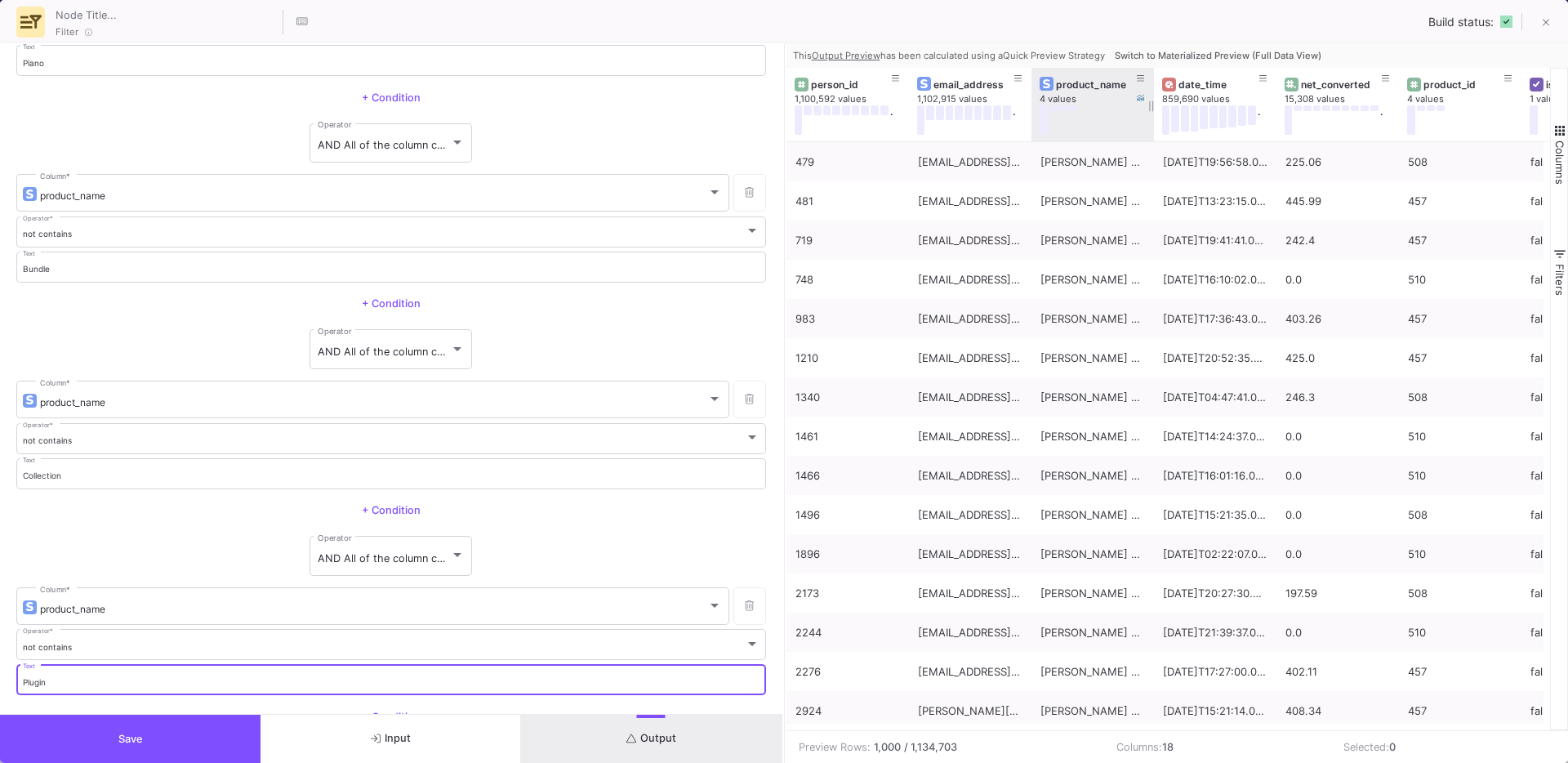
type input "Plugin"
click at [1083, 126] on div at bounding box center [1088, 120] width 98 height 29
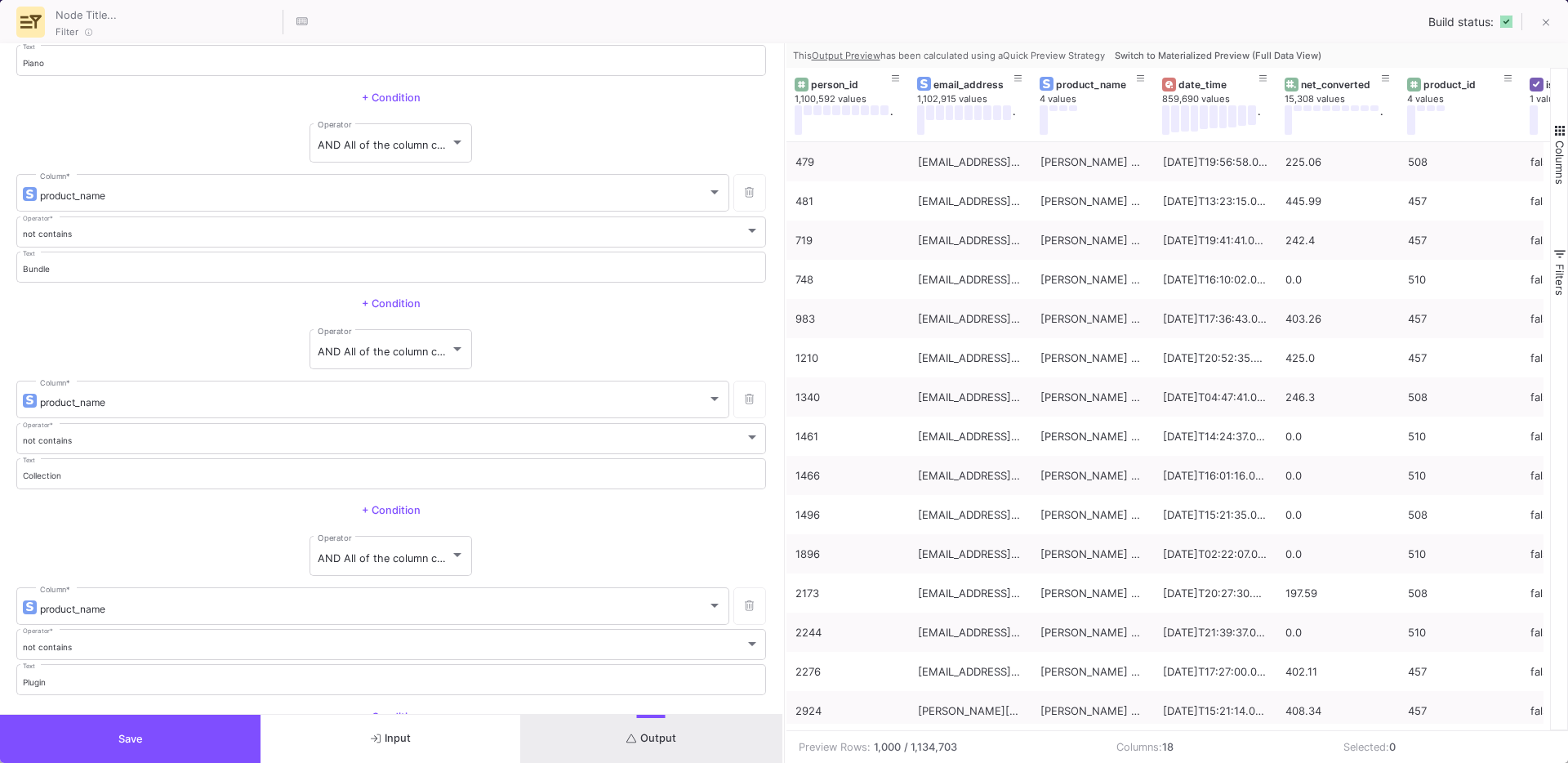
click at [639, 727] on button "Output" at bounding box center [651, 738] width 260 height 49
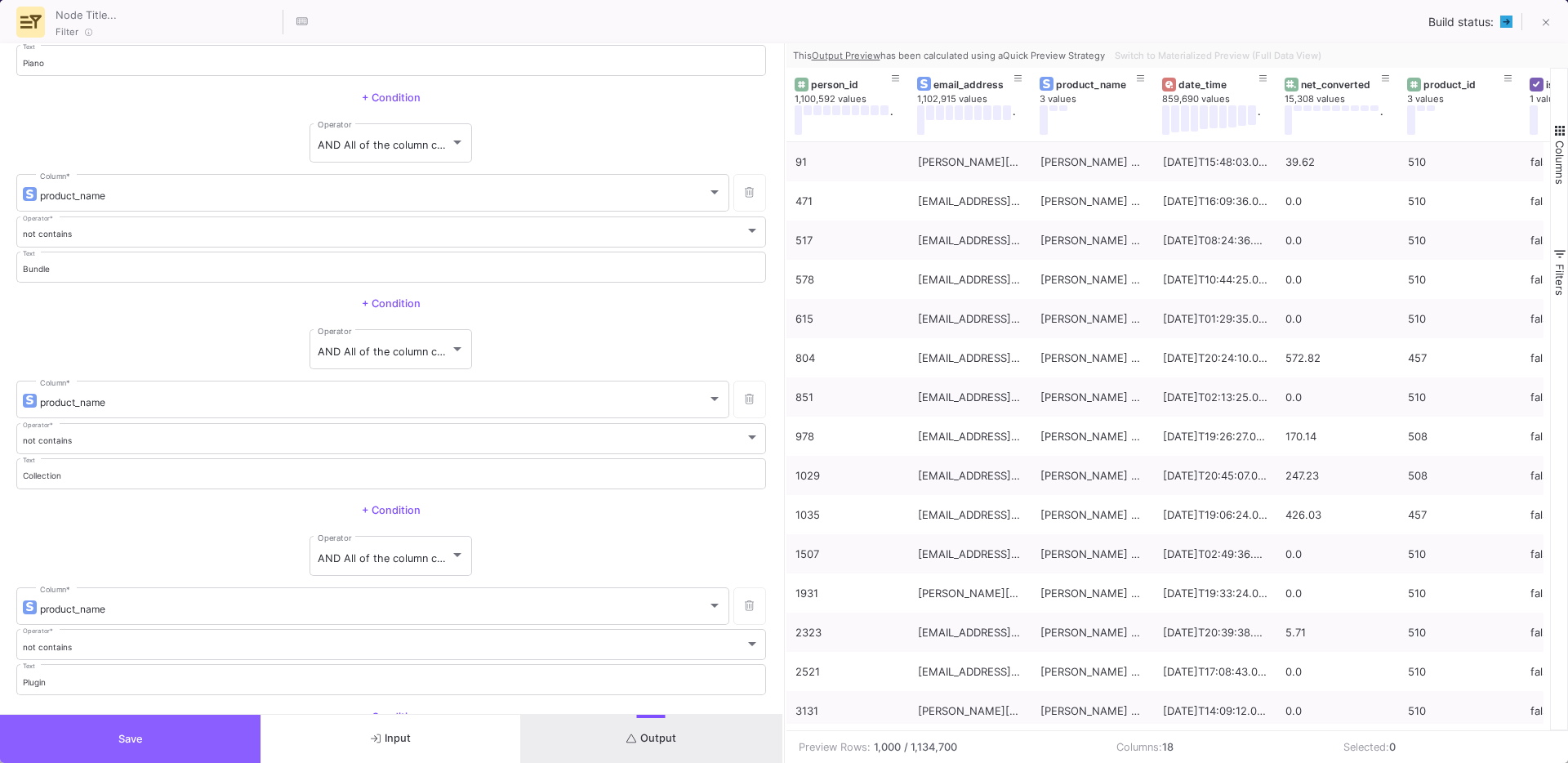
click at [163, 743] on button "Save" at bounding box center [130, 738] width 260 height 49
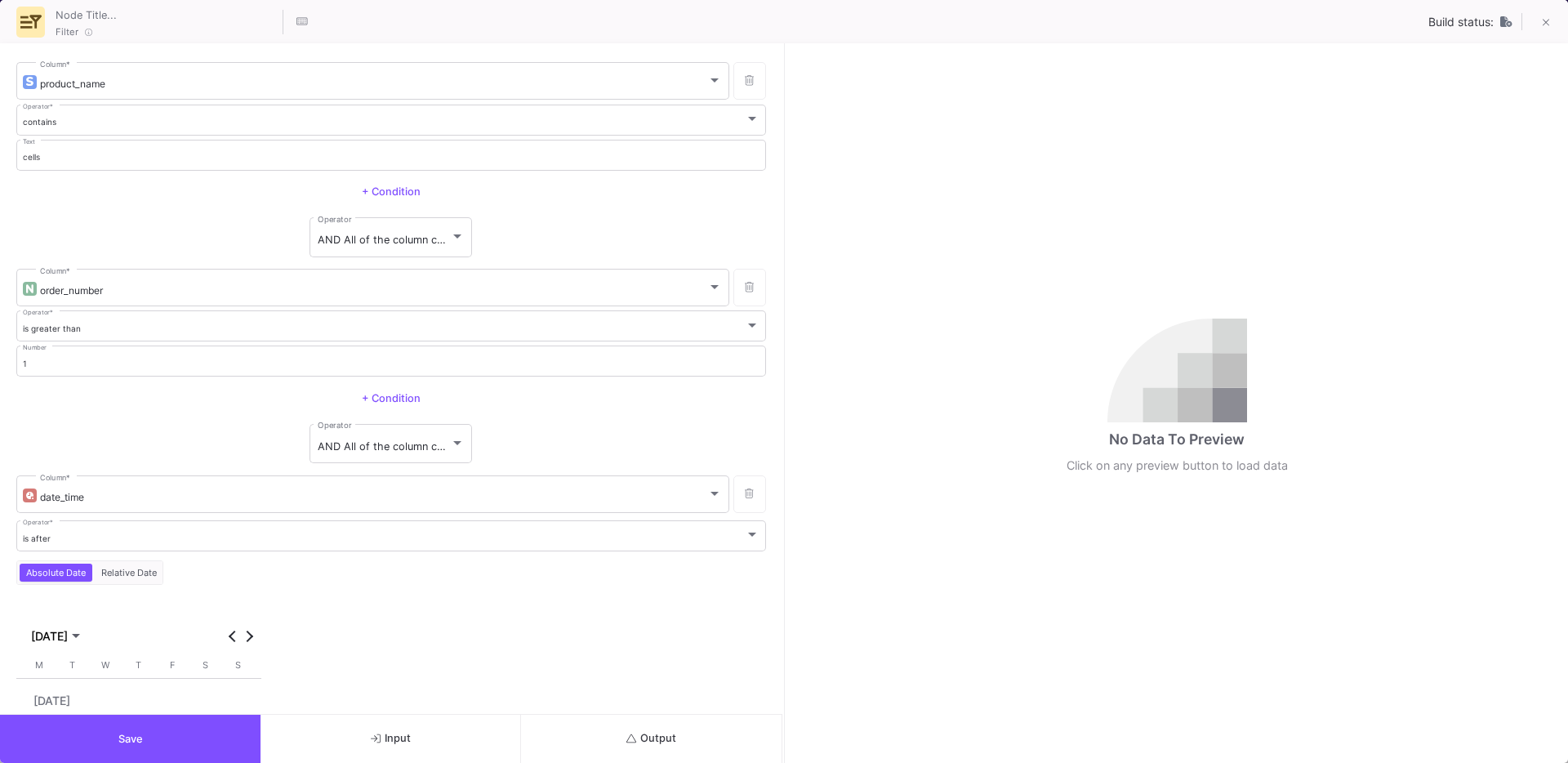
click at [641, 732] on span "Output" at bounding box center [651, 737] width 49 height 12
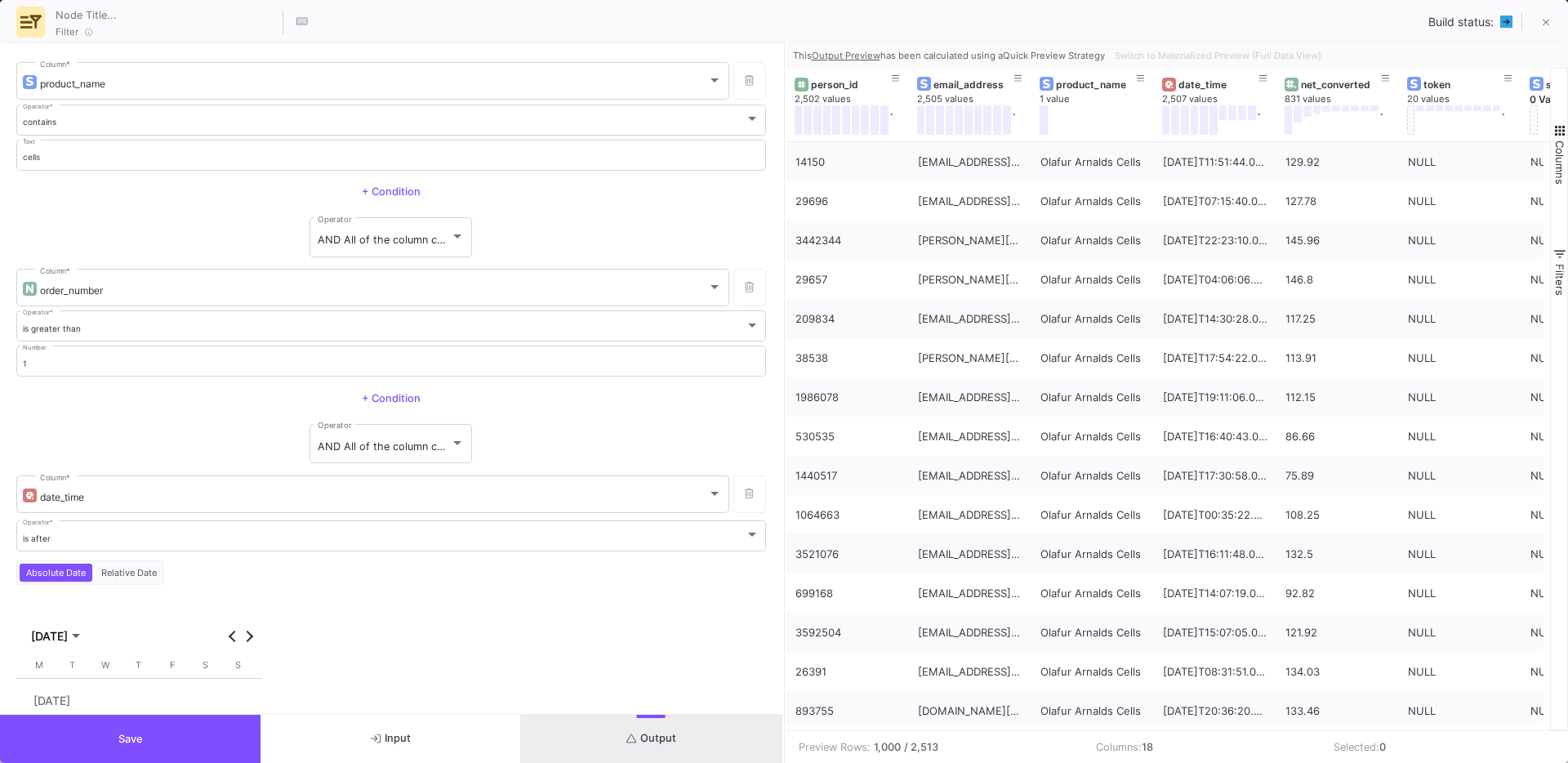
click at [87, 736] on button "Save" at bounding box center [130, 738] width 260 height 49
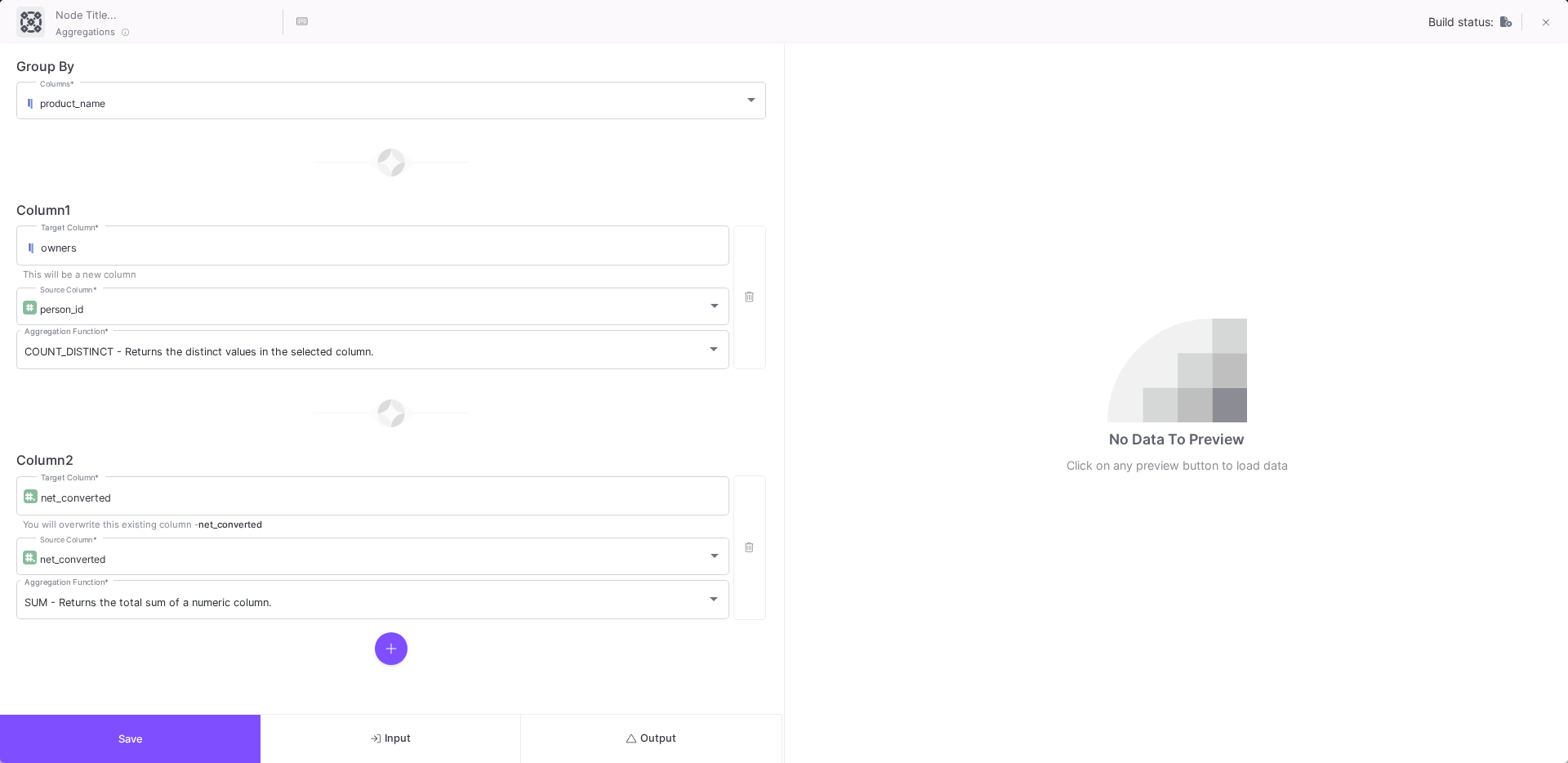
click at [665, 741] on span "Output" at bounding box center [651, 737] width 49 height 12
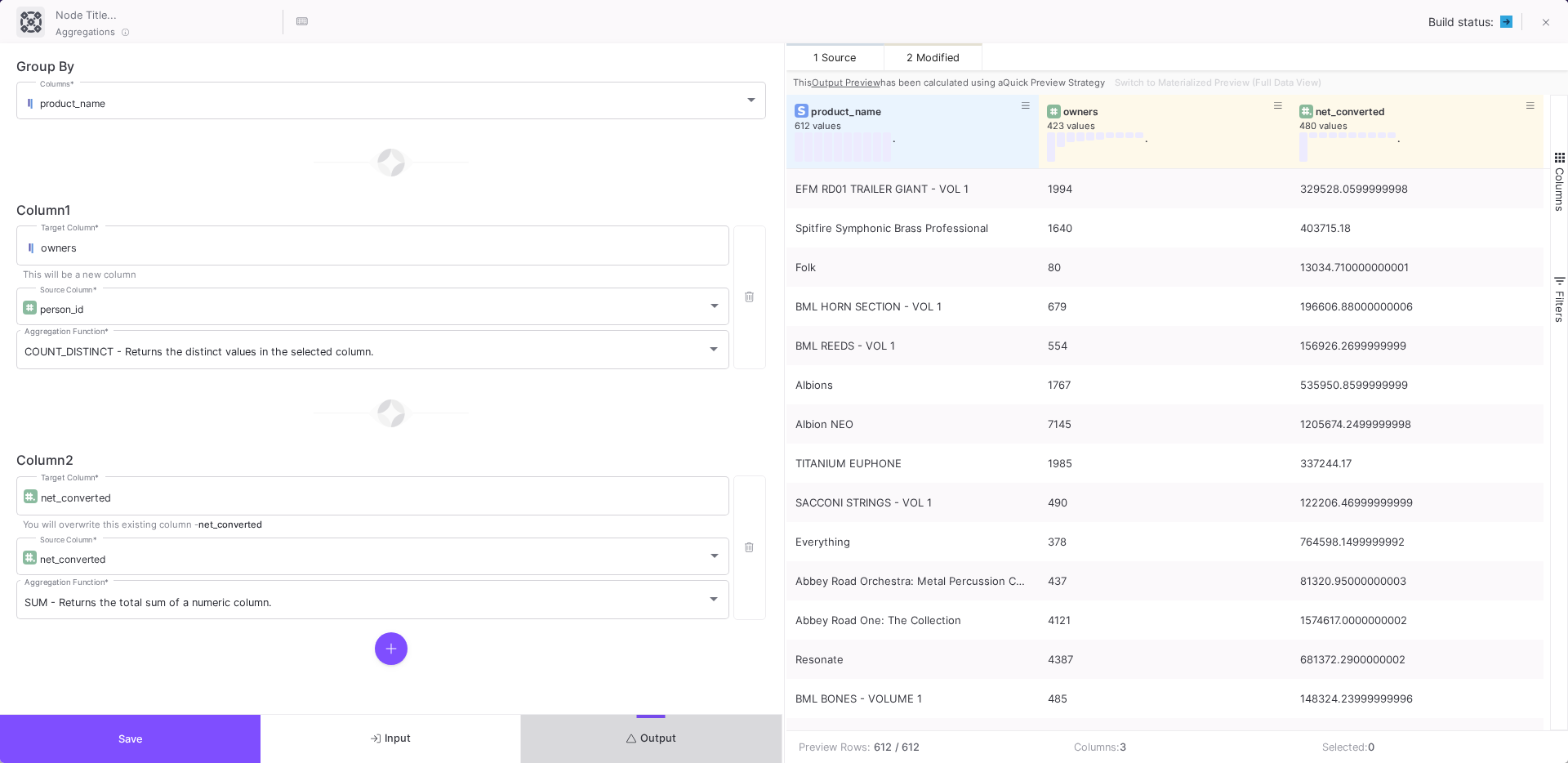
click at [642, 732] on span "Output" at bounding box center [651, 737] width 49 height 12
click at [130, 733] on span "Save" at bounding box center [130, 738] width 25 height 12
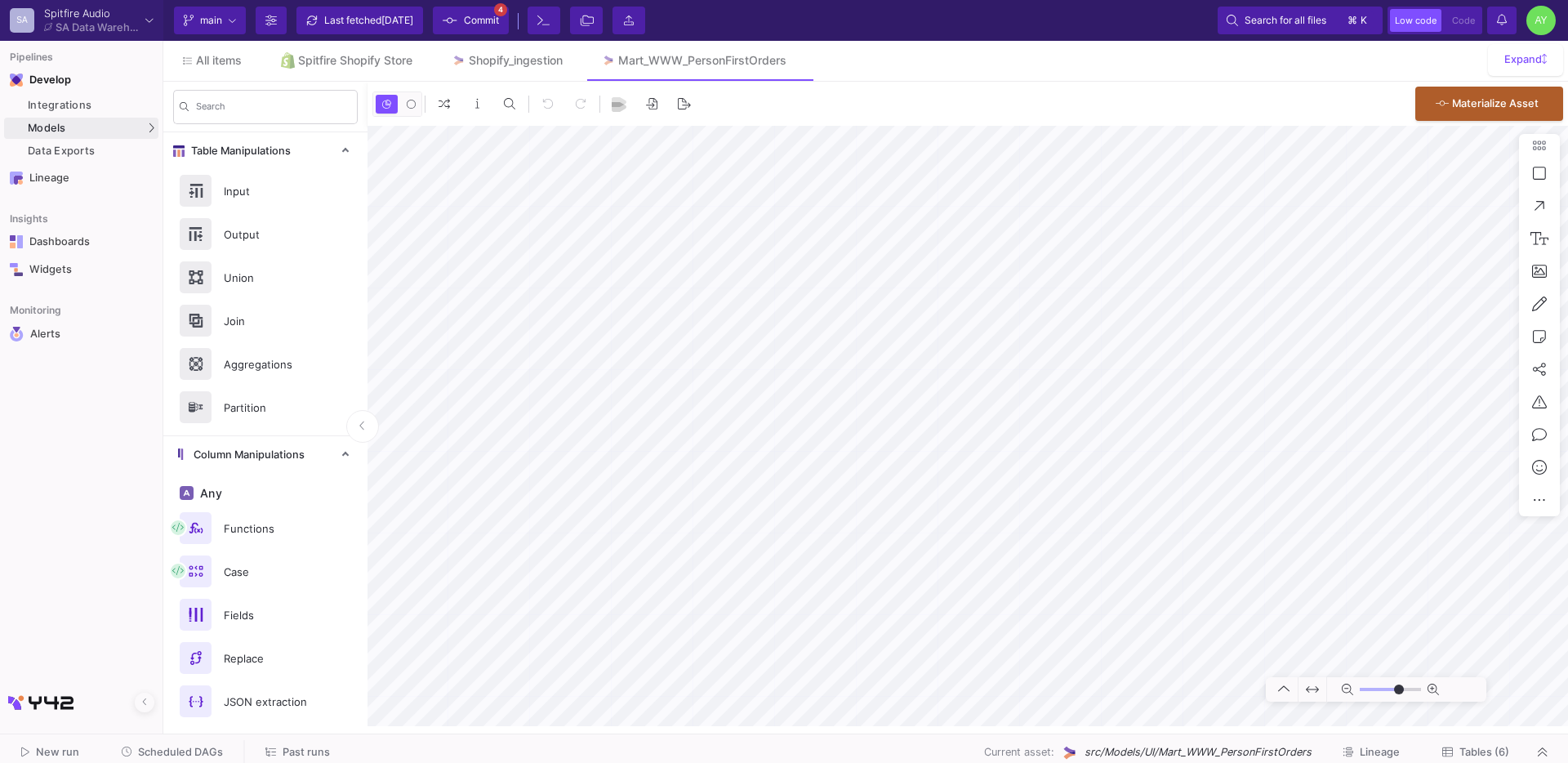
type input "-50"
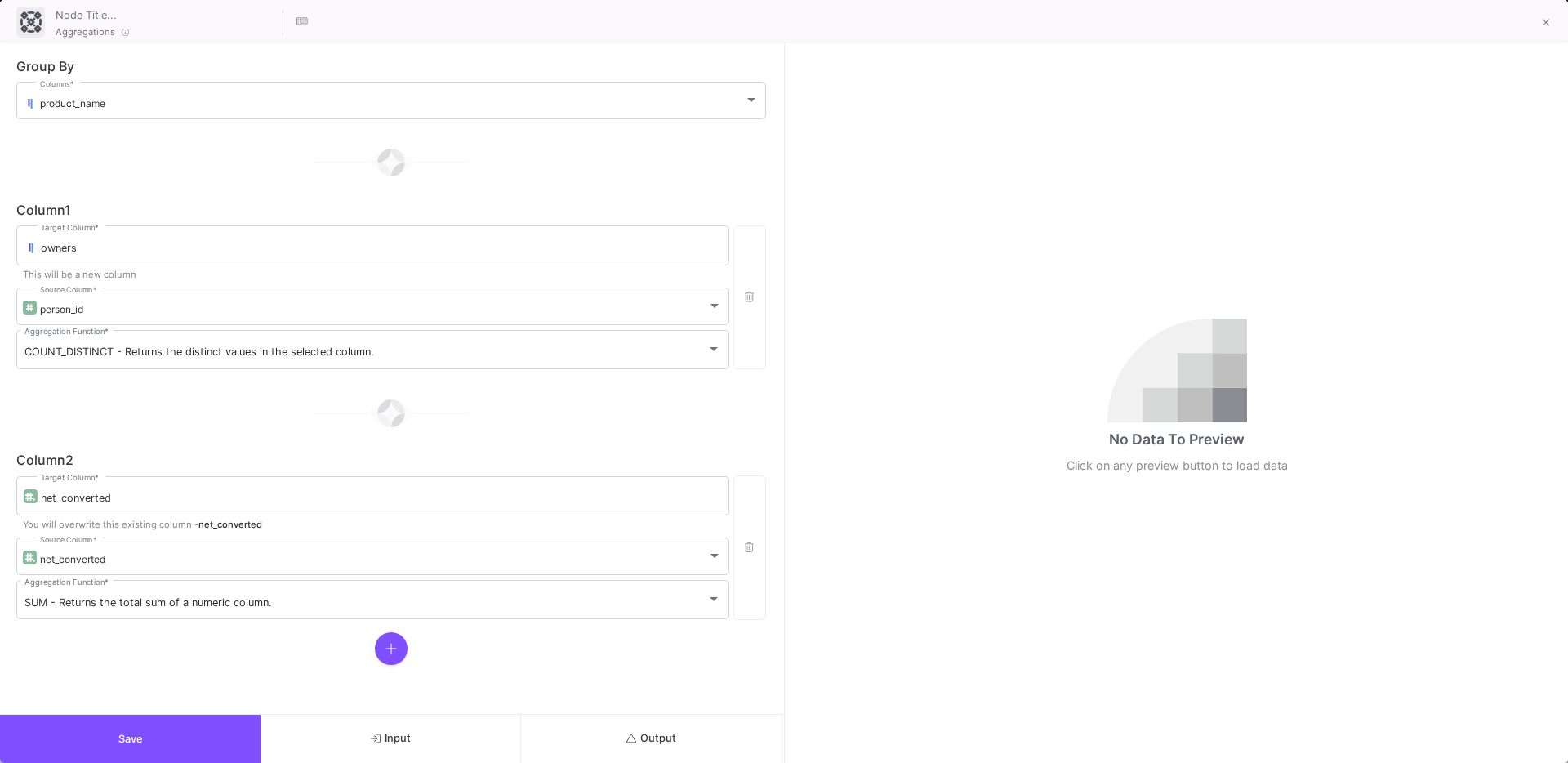
click at [683, 736] on button "Output" at bounding box center [651, 738] width 260 height 49
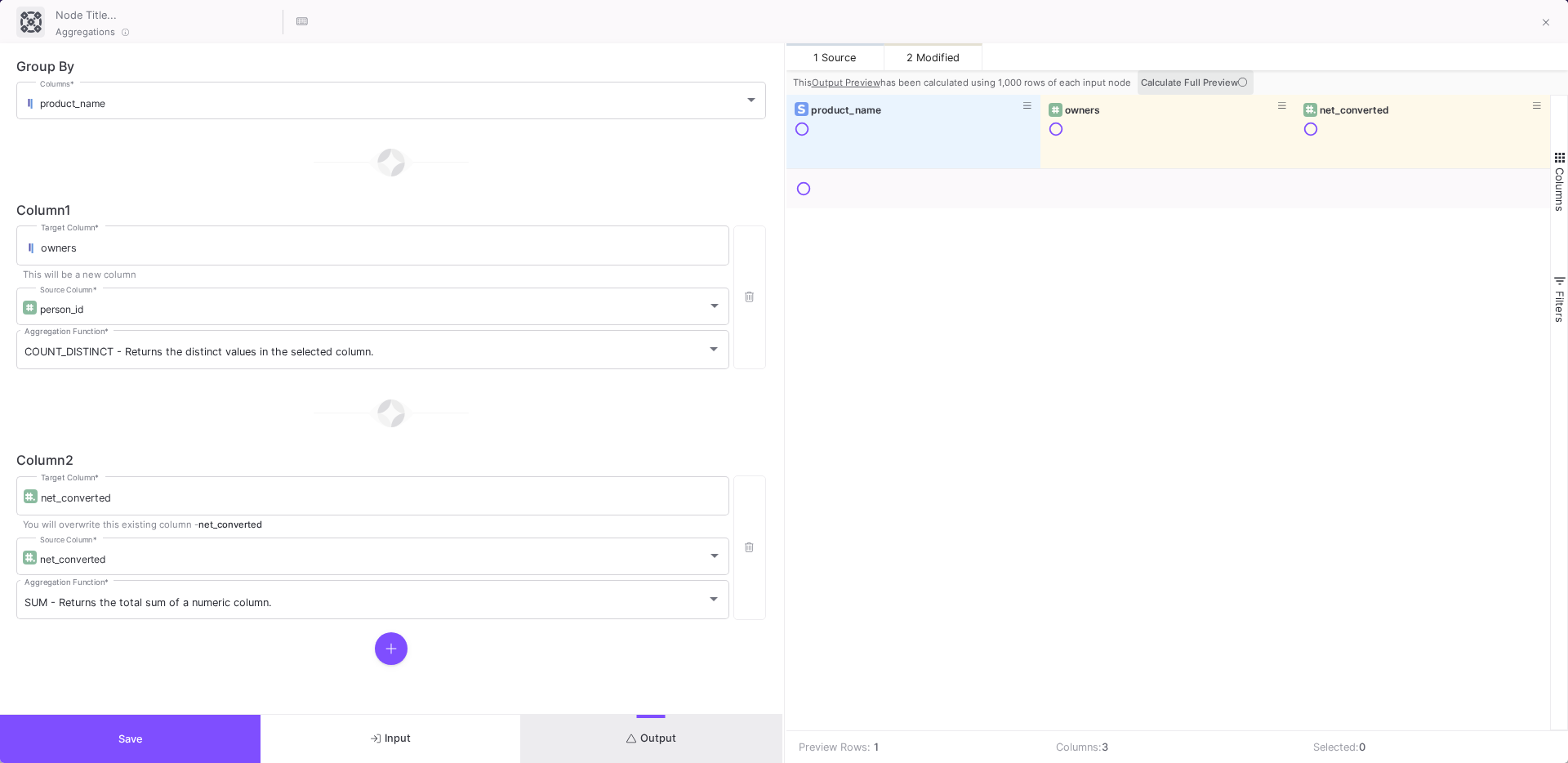
click at [1192, 87] on span "Calculate Full Preview" at bounding box center [1195, 82] width 109 height 11
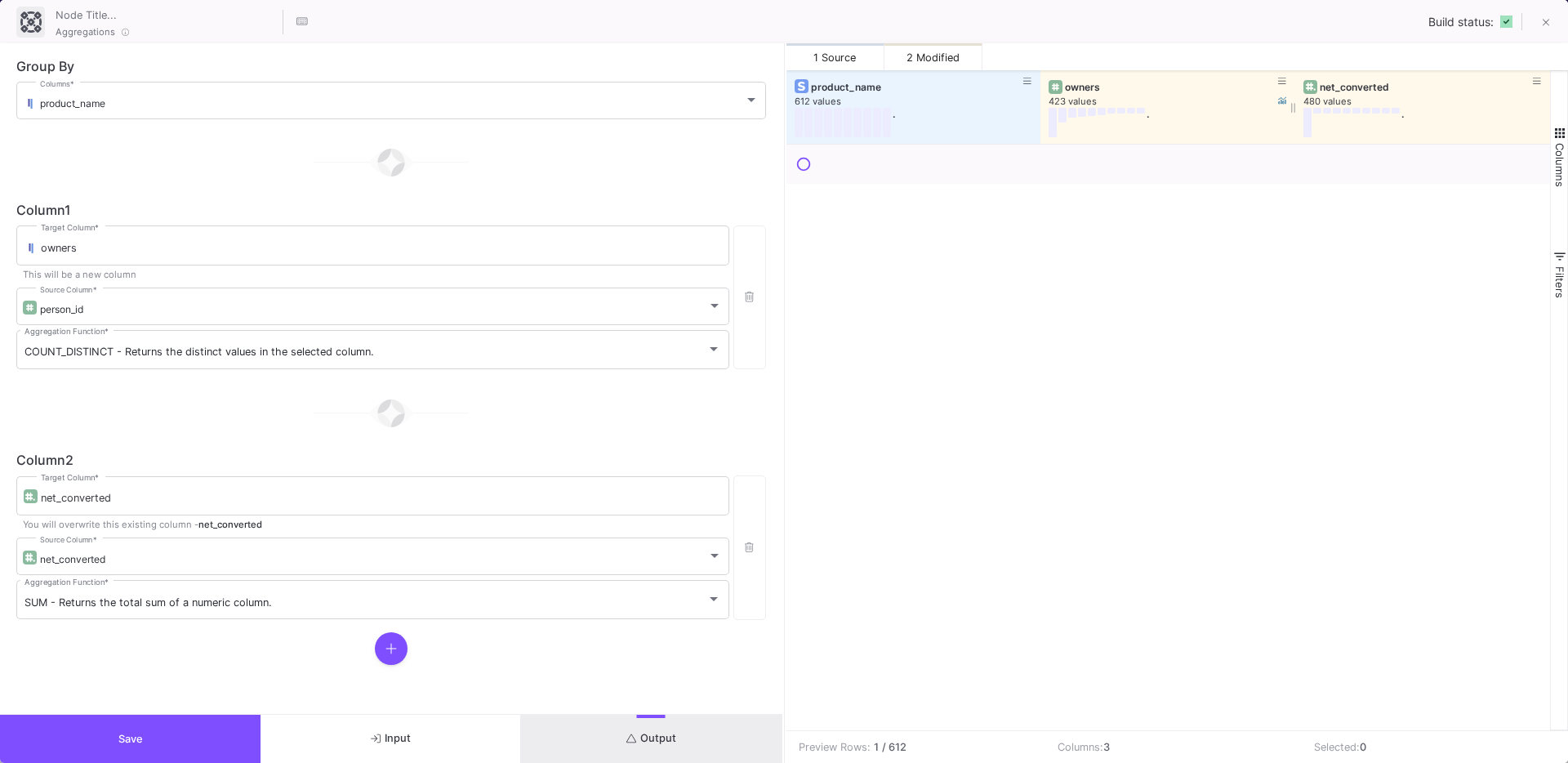
click at [1080, 87] on div "owners" at bounding box center [1171, 86] width 213 height 12
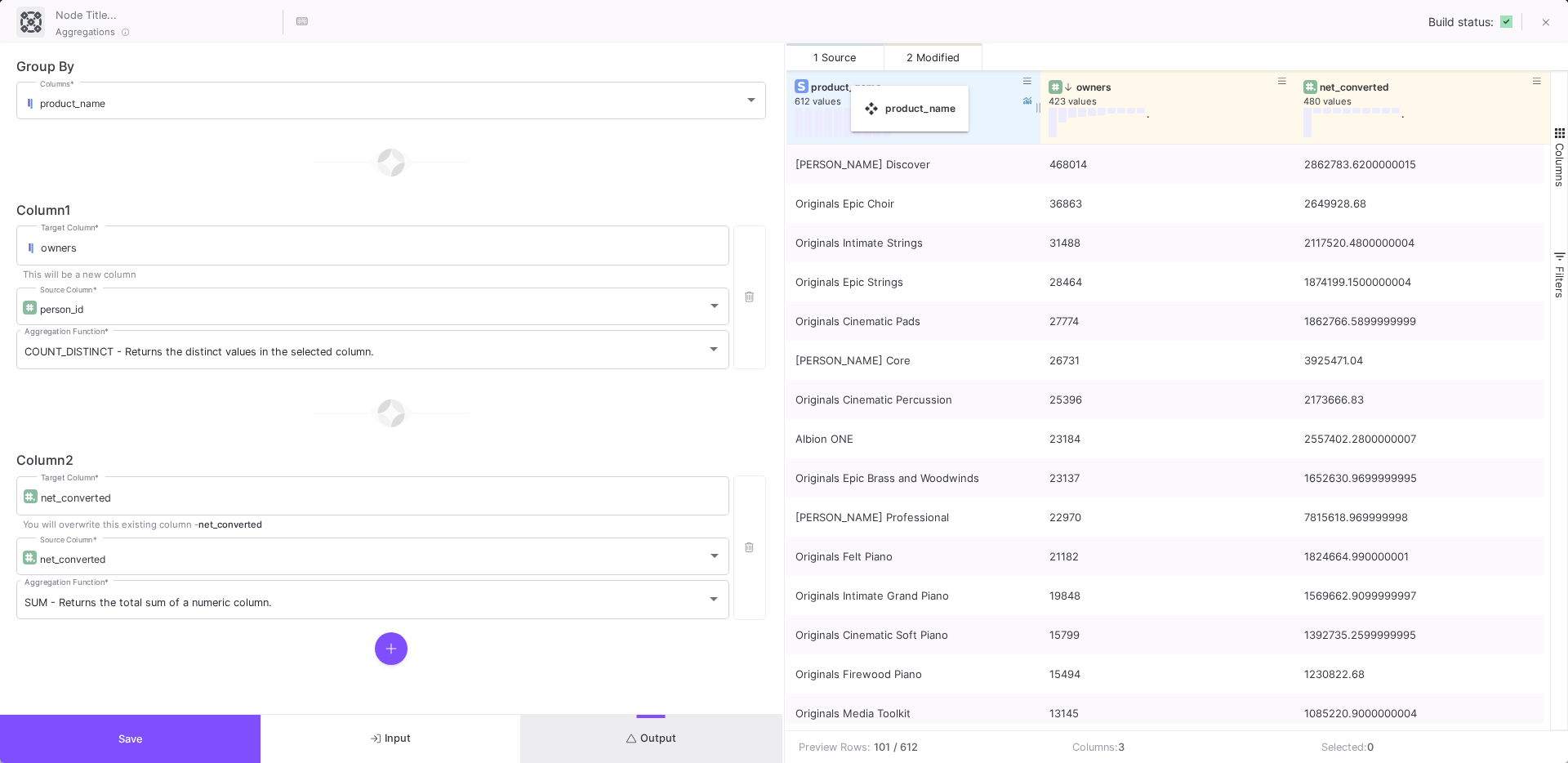
drag, startPoint x: 934, startPoint y: 111, endPoint x: 860, endPoint y: 99, distance: 75.0
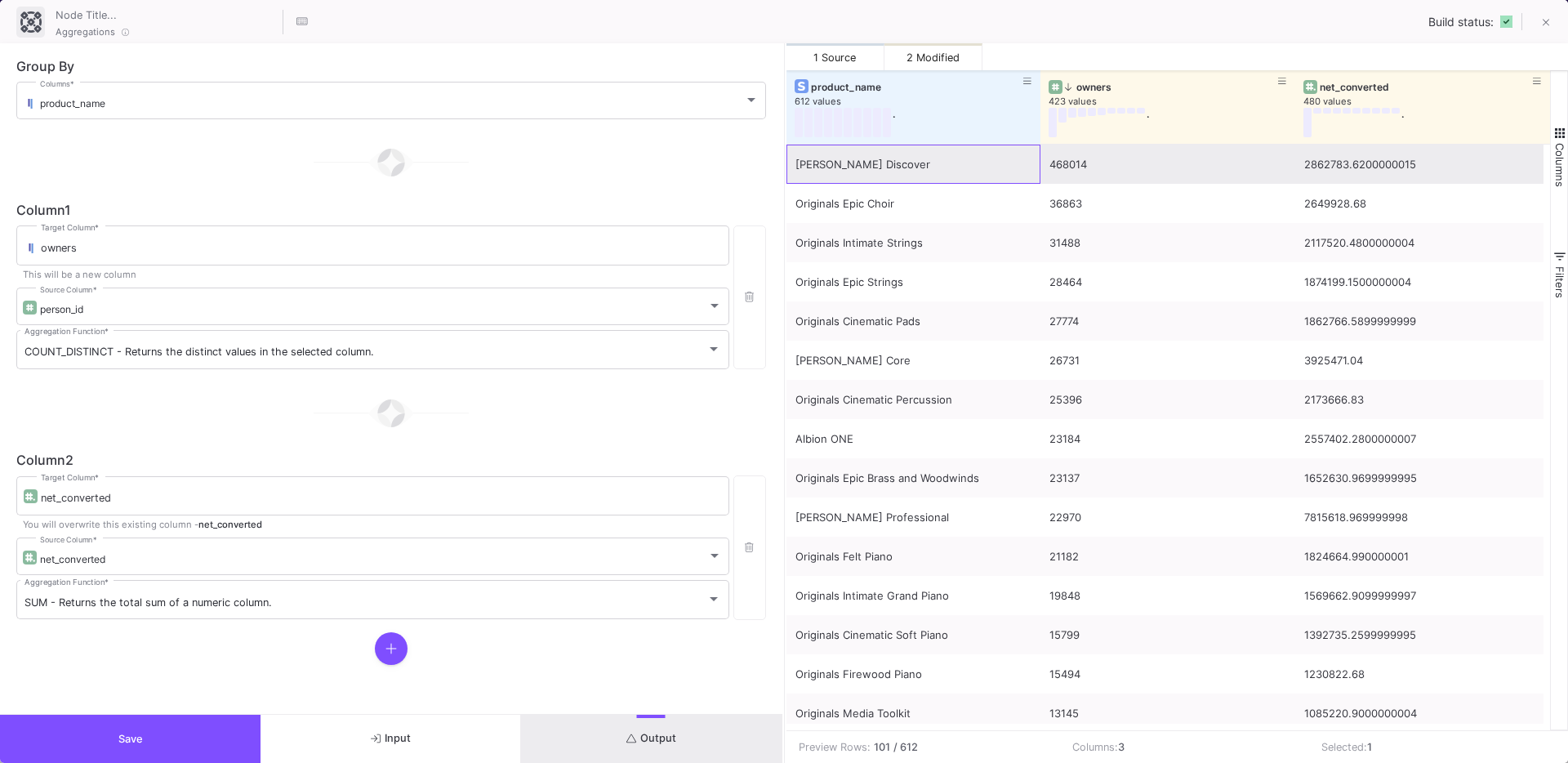
click at [886, 175] on div "[PERSON_NAME] Discover" at bounding box center [913, 165] width 237 height 38
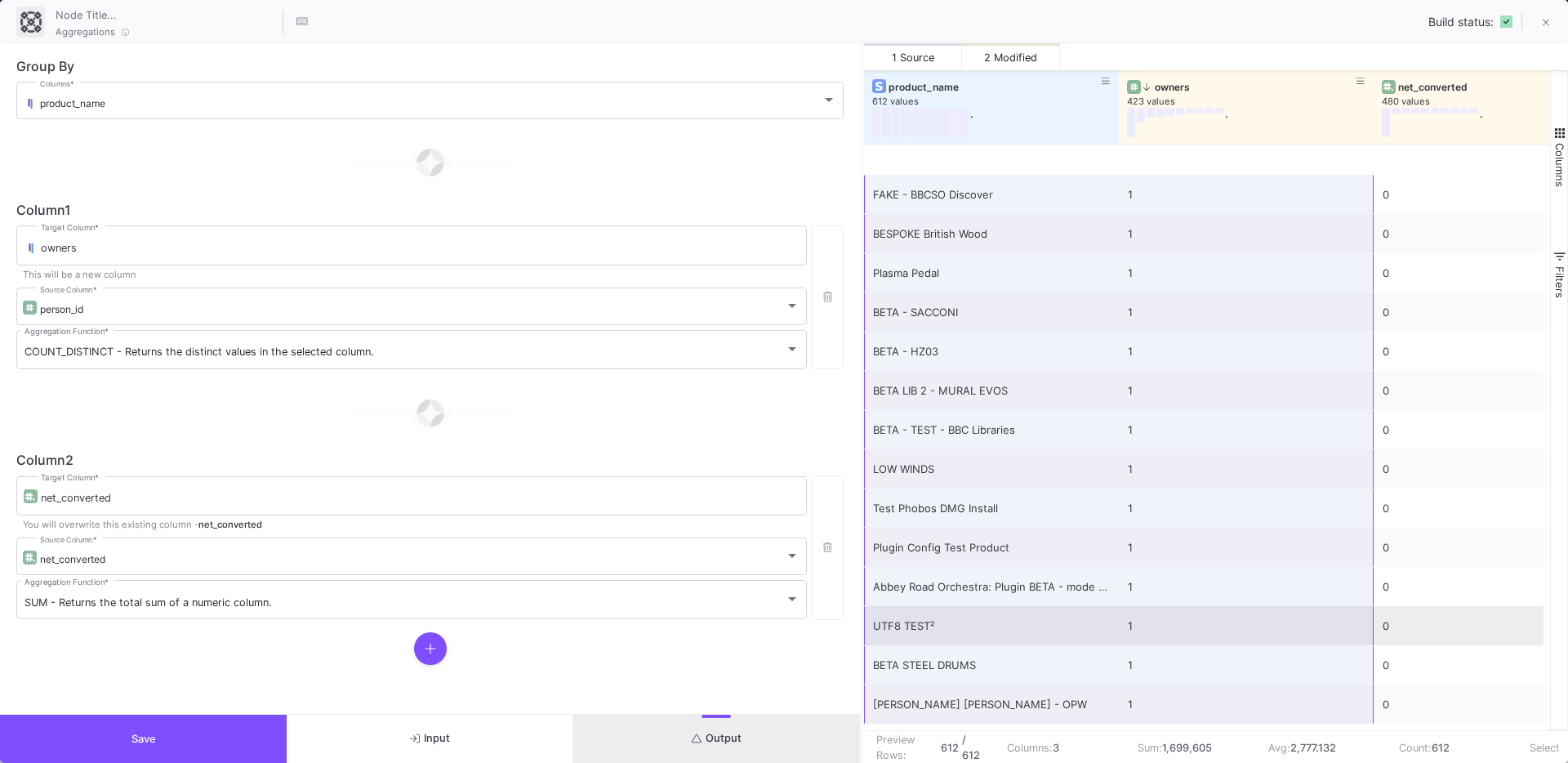
scroll to position [23411, 0]
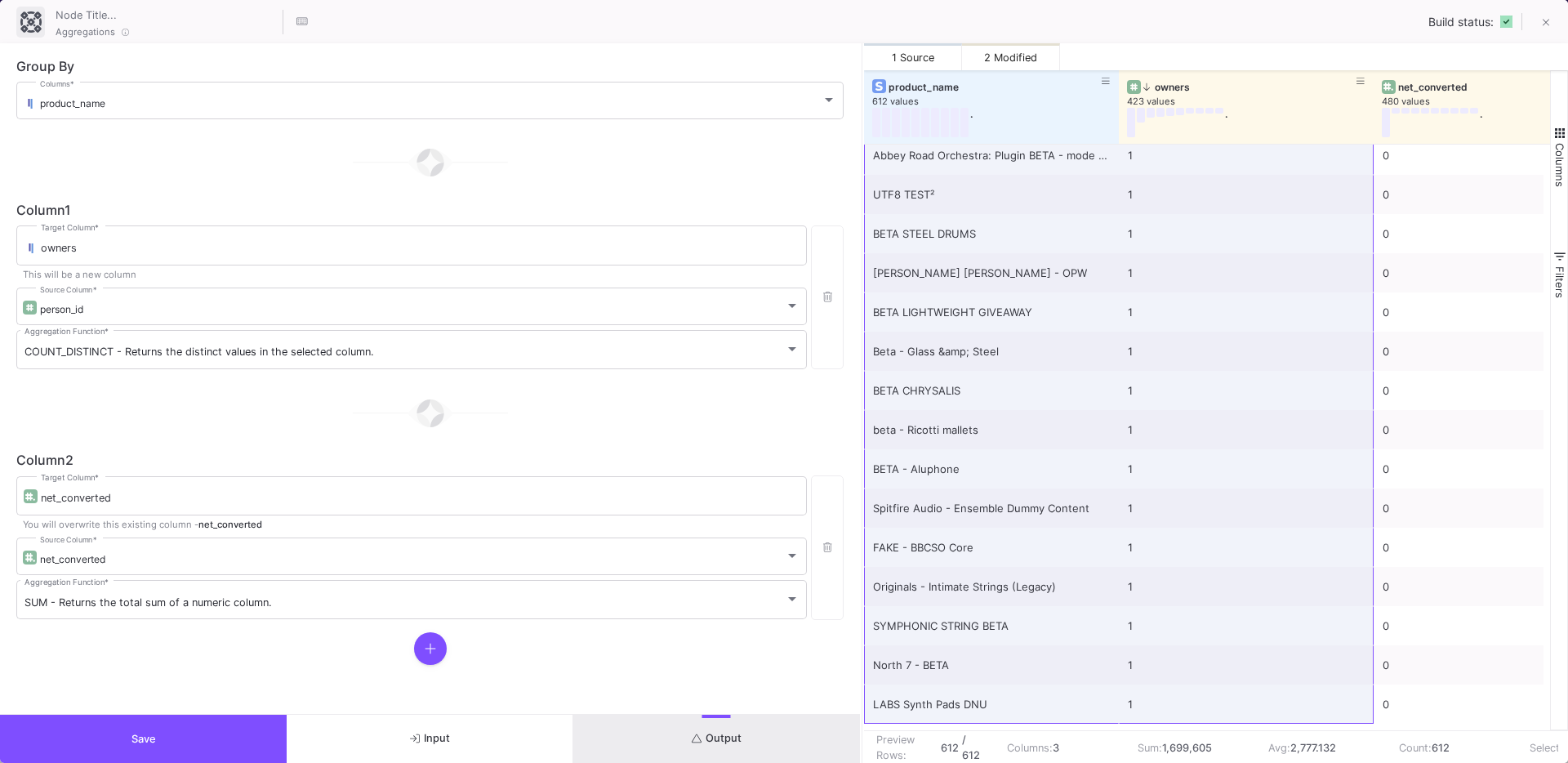
click at [202, 733] on button "Save" at bounding box center [143, 738] width 287 height 49
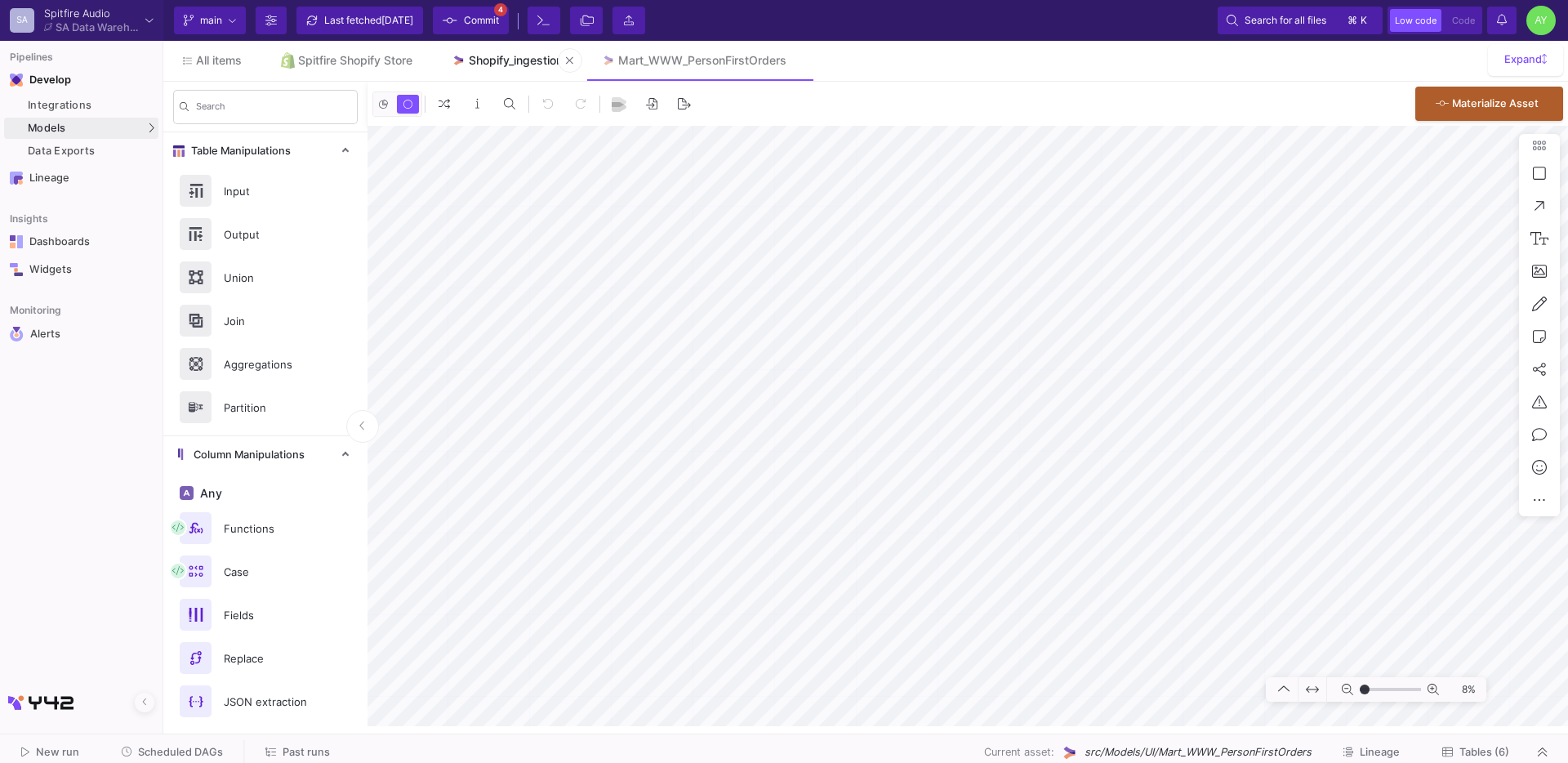
click at [498, 61] on div "Shopify_ingestion" at bounding box center [516, 60] width 94 height 13
type input "-23"
click at [796, 60] on button at bounding box center [793, 60] width 25 height 25
click at [345, 27] on div "Last fetched [DATE]" at bounding box center [368, 20] width 89 height 25
click at [345, 27] on y42-git-sync-button "Last fetched [DATE]" at bounding box center [359, 20] width 136 height 27
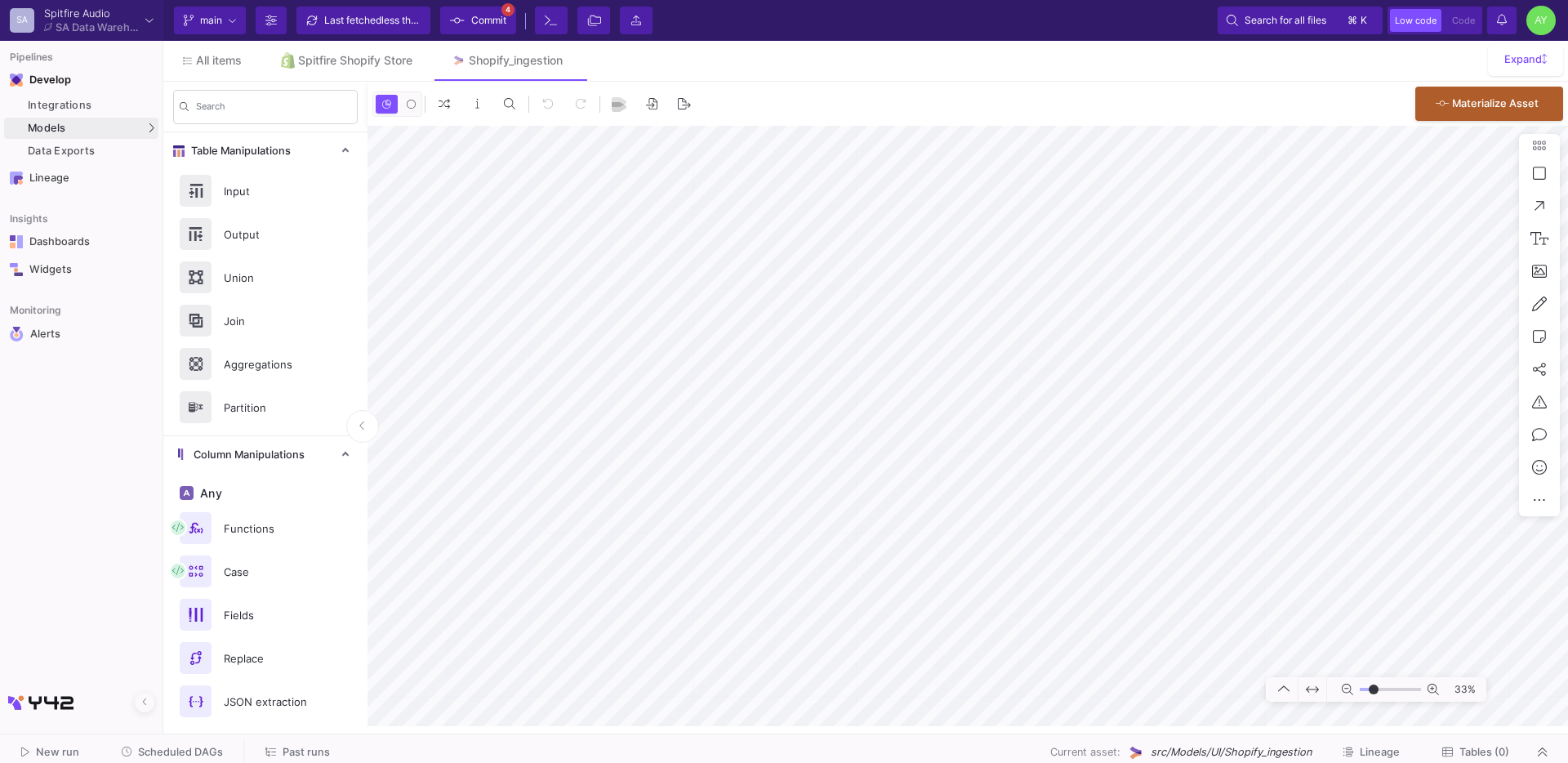
click at [471, 10] on span "Commit" at bounding box center [488, 20] width 35 height 25
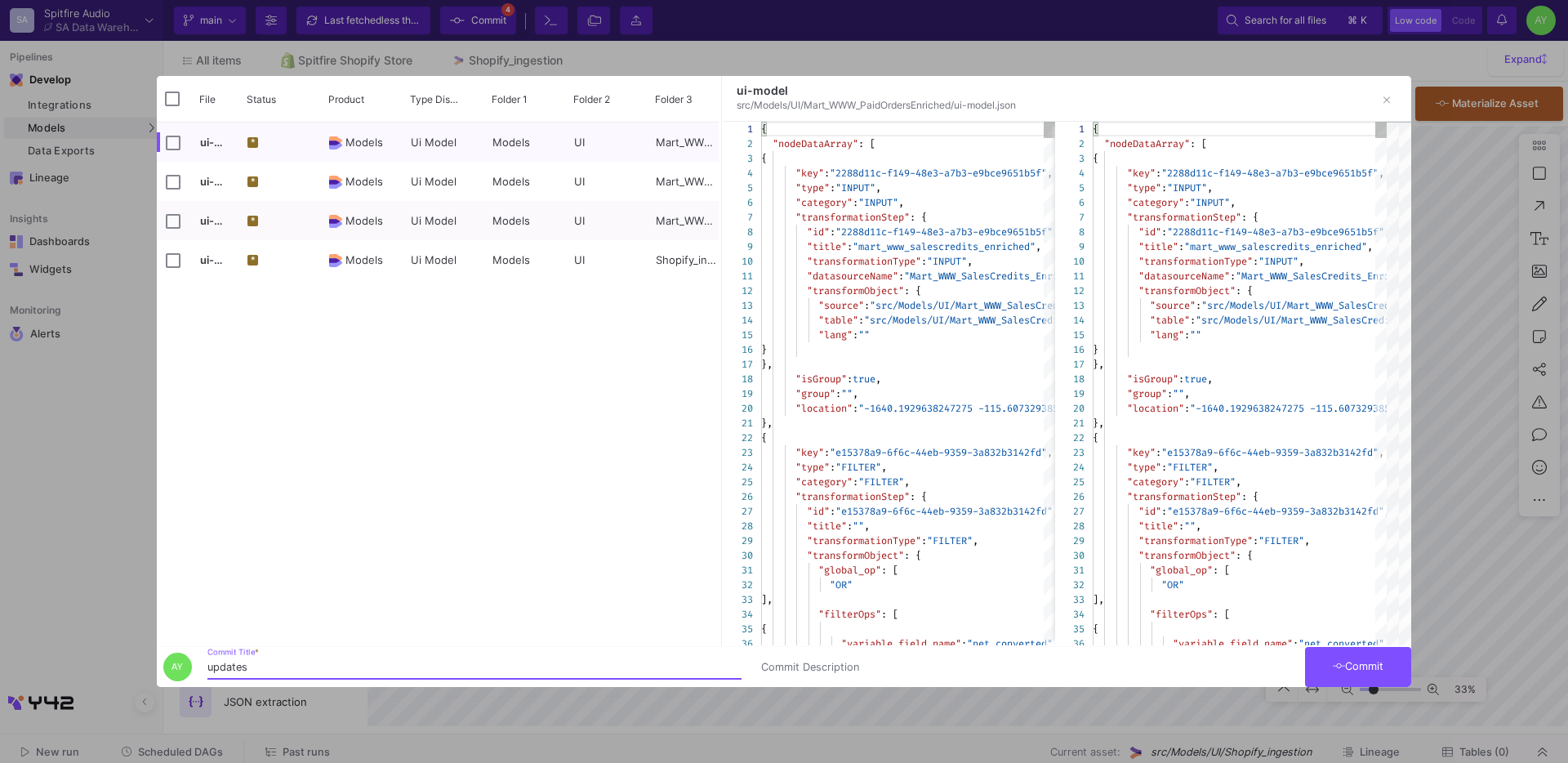
type input "updates"
click at [1353, 656] on button "Commit" at bounding box center [1358, 667] width 106 height 40
